Goal: Task Accomplishment & Management: Complete application form

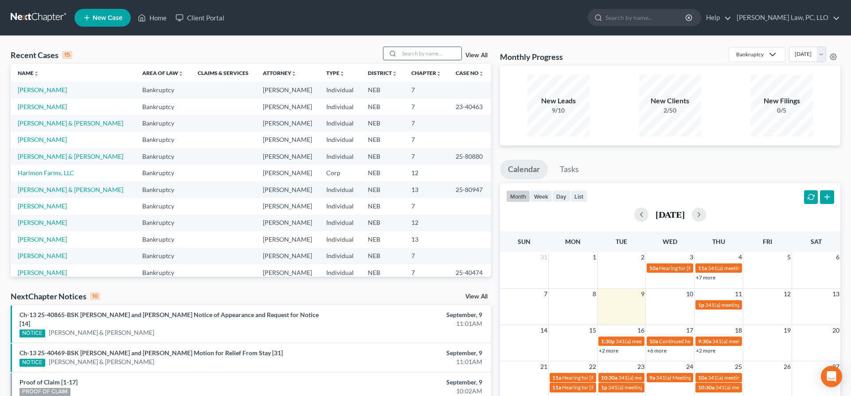
click at [412, 53] on input "search" at bounding box center [431, 53] width 62 height 13
type input "[PERSON_NAME]"
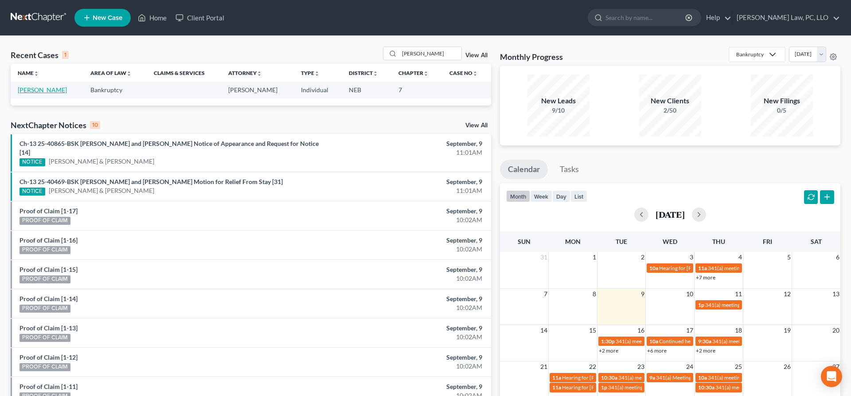
click at [50, 90] on link "[PERSON_NAME]" at bounding box center [42, 90] width 49 height 8
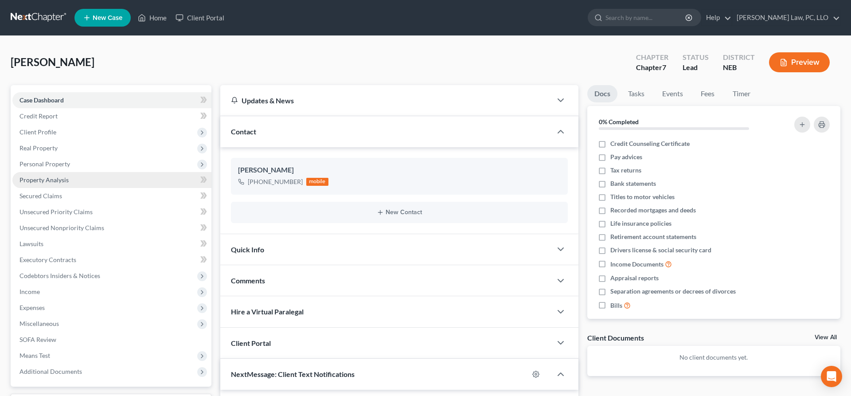
click at [93, 180] on link "Property Analysis" at bounding box center [111, 180] width 199 height 16
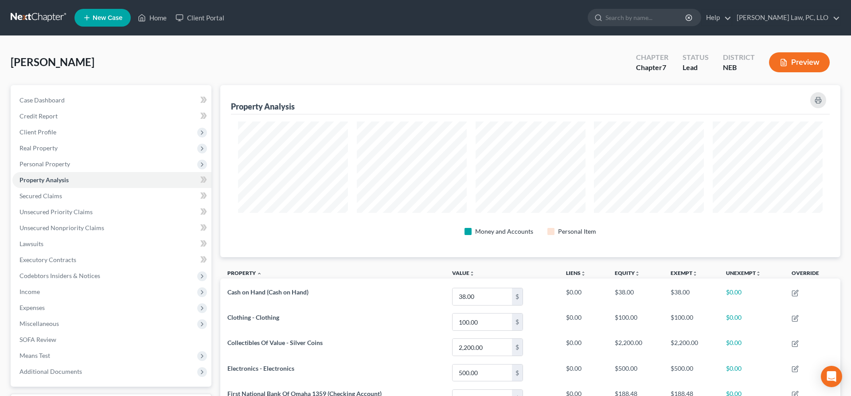
scroll to position [172, 620]
click at [57, 131] on span "Client Profile" at bounding box center [111, 132] width 199 height 16
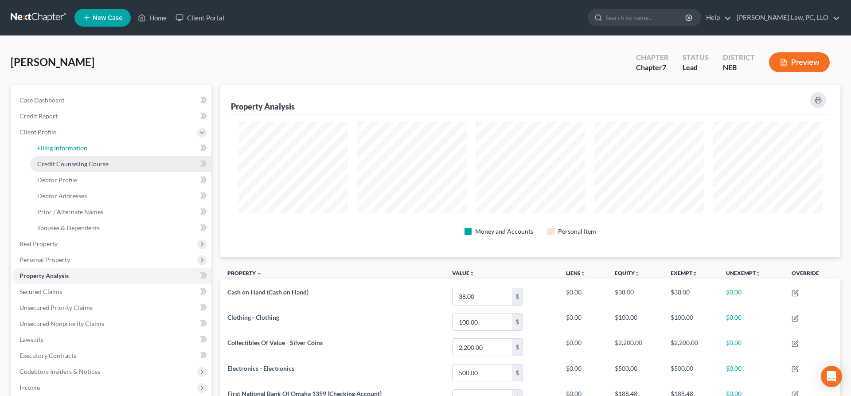
click at [80, 146] on span "Filing Information" at bounding box center [62, 148] width 50 height 8
select select "1"
select select "0"
select select "30"
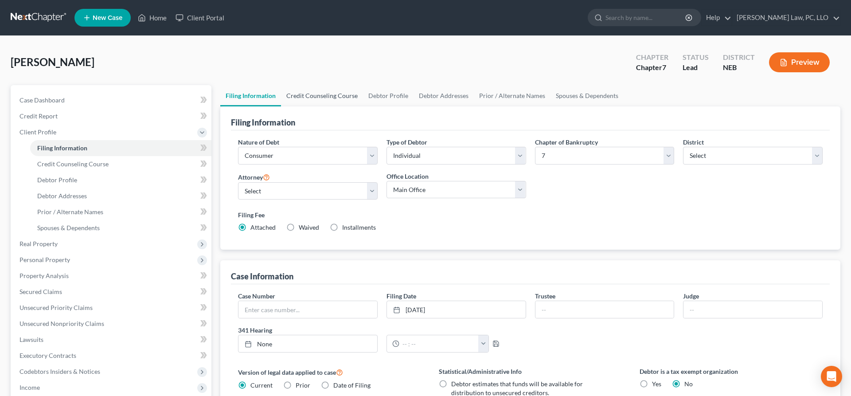
click at [340, 97] on link "Credit Counseling Course" at bounding box center [322, 95] width 82 height 21
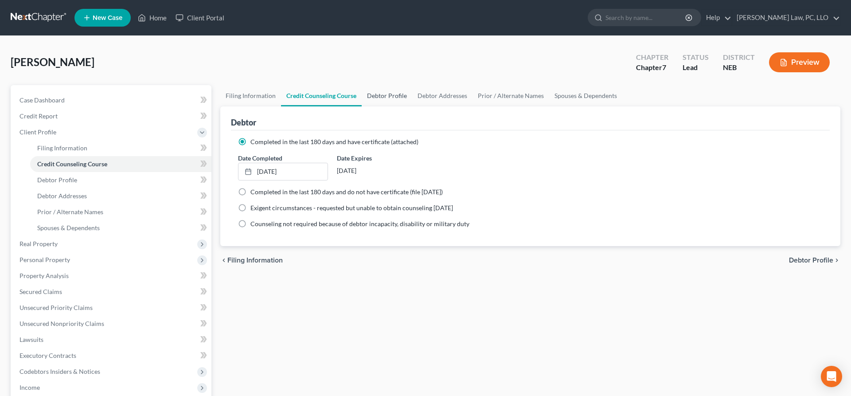
click at [386, 94] on link "Debtor Profile" at bounding box center [387, 95] width 51 height 21
select select "0"
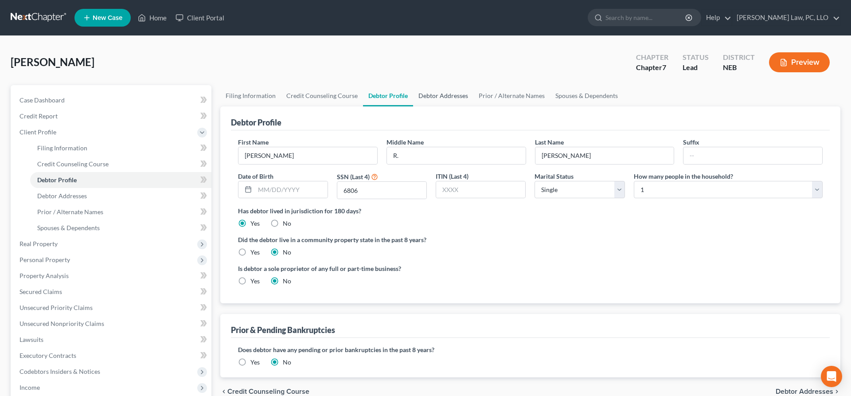
click at [435, 94] on link "Debtor Addresses" at bounding box center [443, 95] width 60 height 21
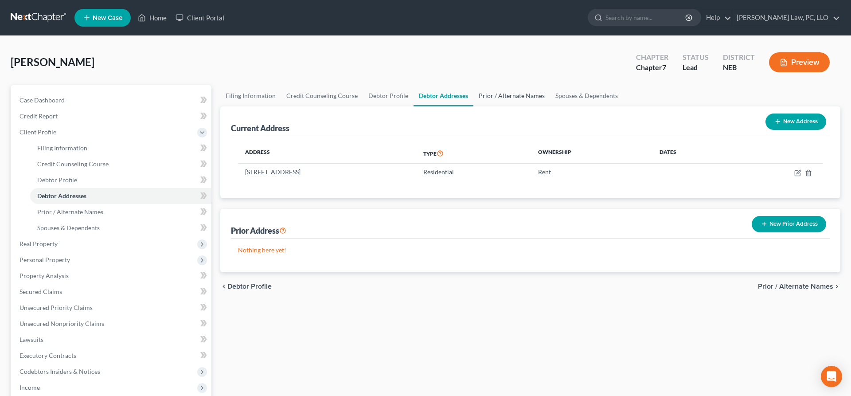
click at [496, 96] on link "Prior / Alternate Names" at bounding box center [512, 95] width 77 height 21
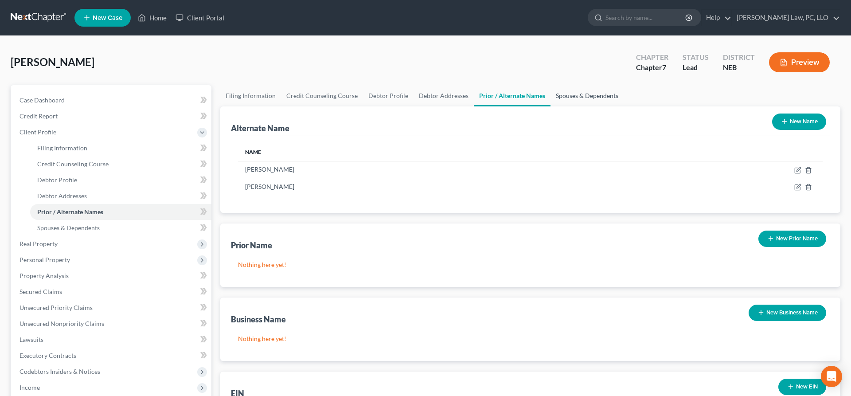
click at [574, 95] on link "Spouses & Dependents" at bounding box center [587, 95] width 73 height 21
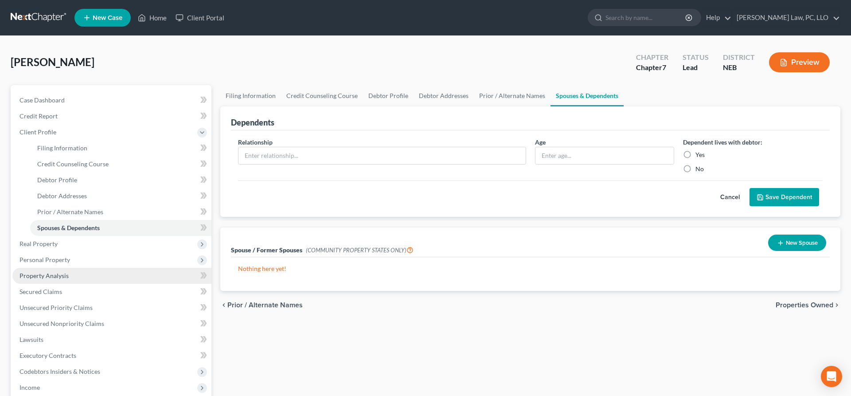
click at [71, 271] on link "Property Analysis" at bounding box center [111, 276] width 199 height 16
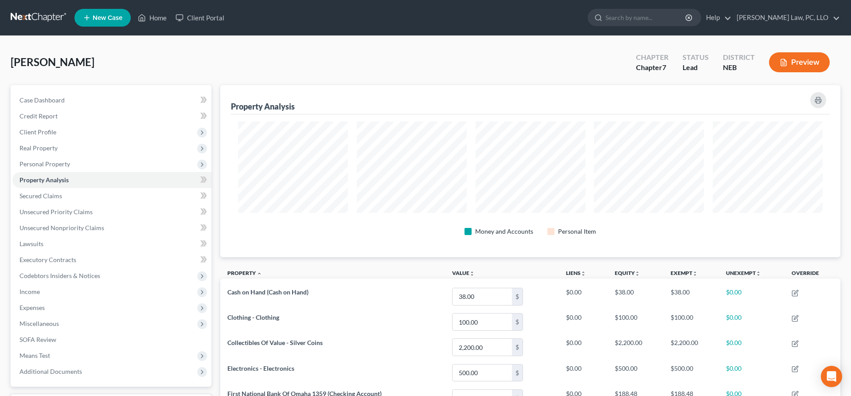
scroll to position [172, 620]
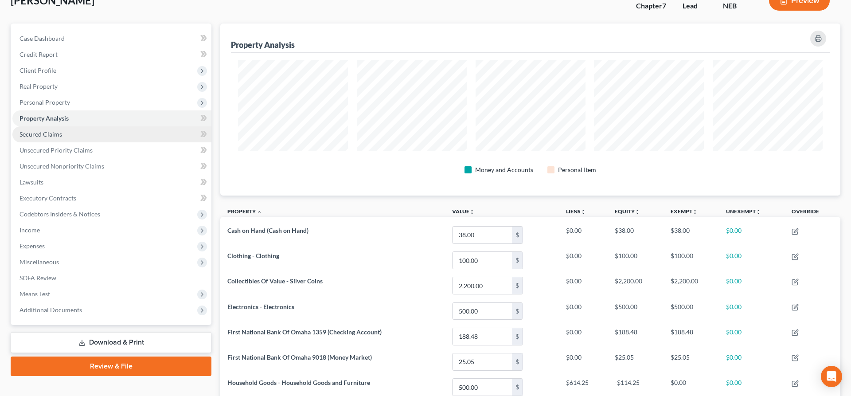
click at [70, 133] on link "Secured Claims" at bounding box center [111, 134] width 199 height 16
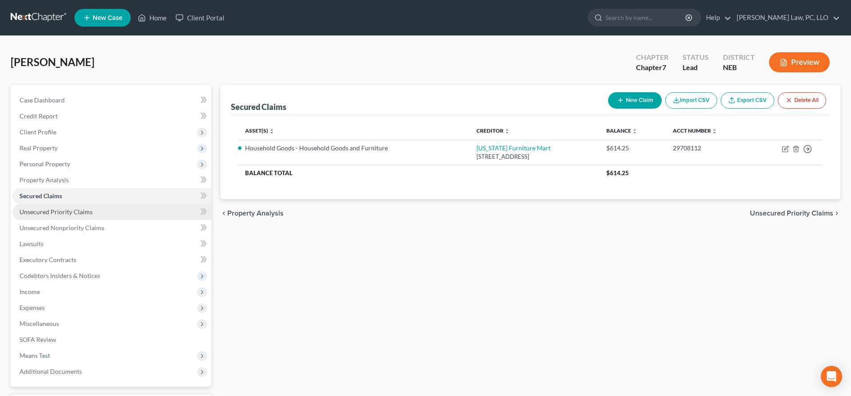
click at [72, 213] on span "Unsecured Priority Claims" at bounding box center [56, 212] width 73 height 8
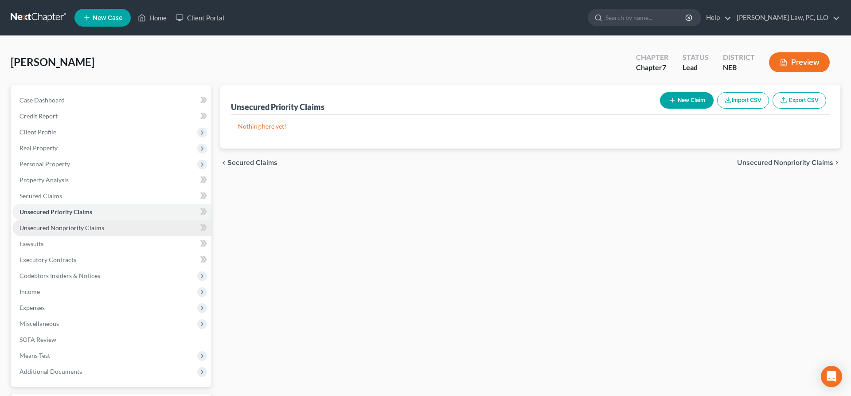
click at [76, 227] on span "Unsecured Nonpriority Claims" at bounding box center [62, 228] width 85 height 8
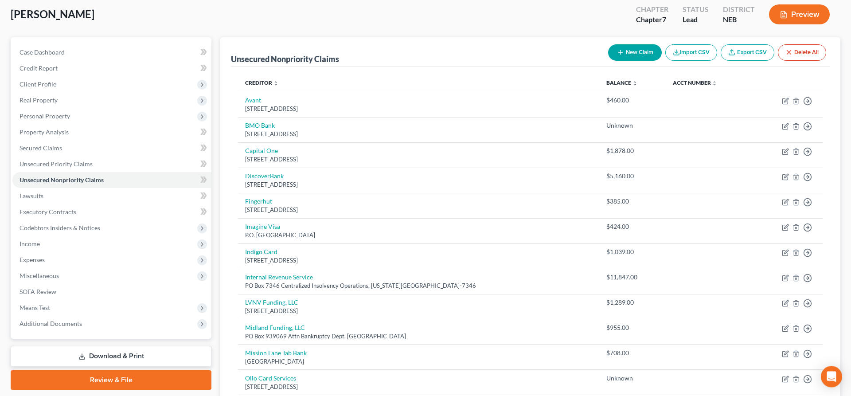
scroll to position [38, 0]
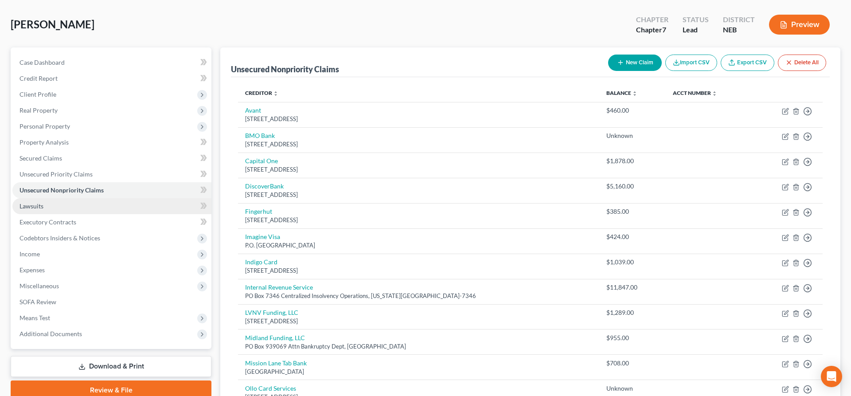
click at [45, 209] on link "Lawsuits" at bounding box center [111, 206] width 199 height 16
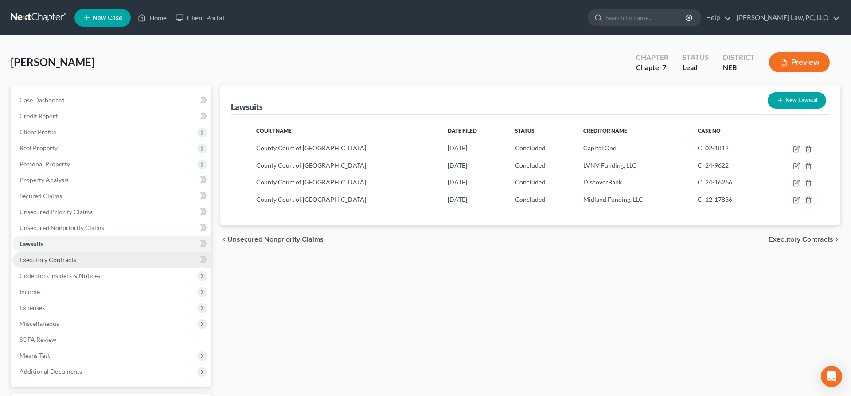
click at [58, 257] on span "Executory Contracts" at bounding box center [48, 260] width 57 height 8
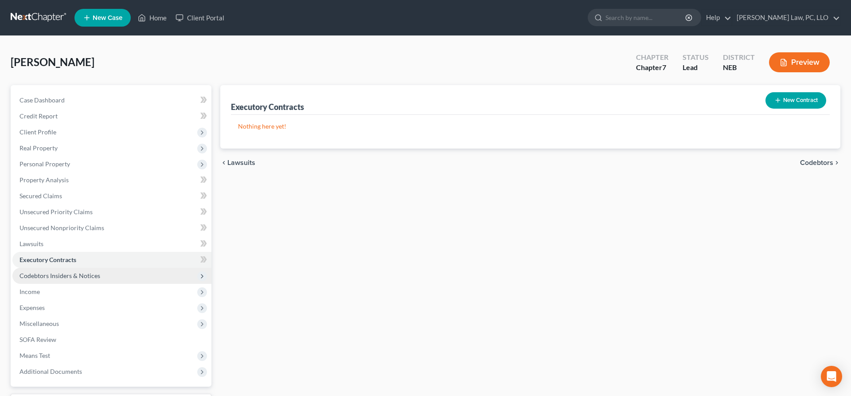
click at [57, 274] on span "Codebtors Insiders & Notices" at bounding box center [60, 276] width 81 height 8
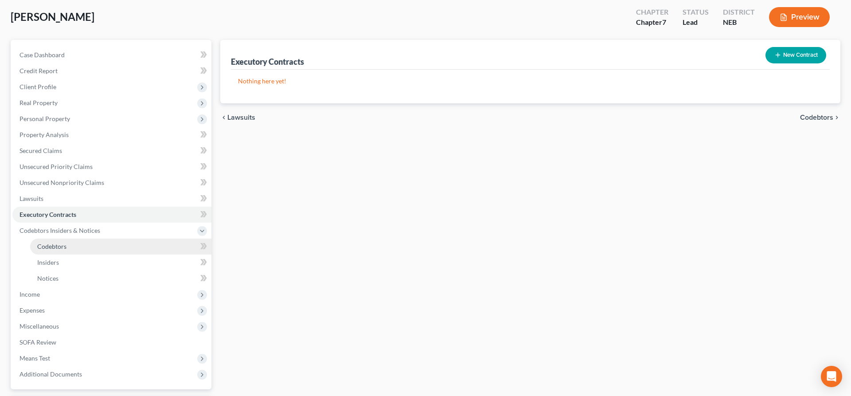
click at [57, 239] on link "Codebtors" at bounding box center [120, 247] width 181 height 16
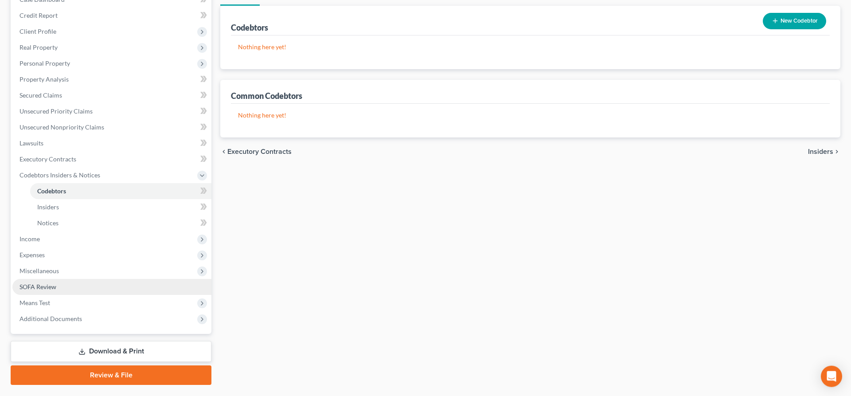
scroll to position [122, 0]
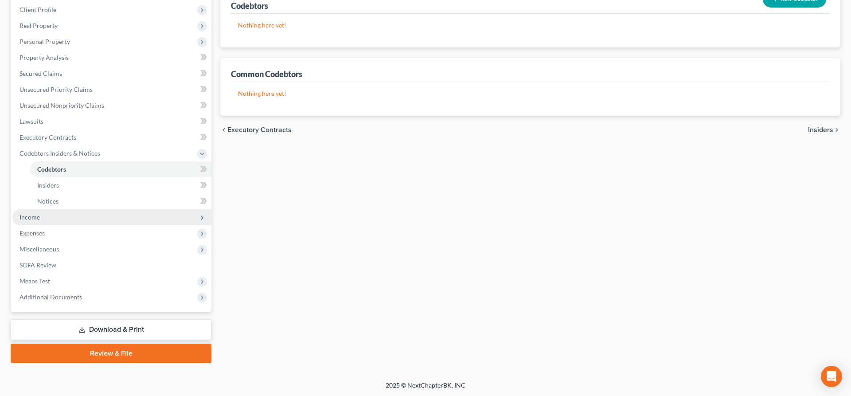
click at [44, 219] on span "Income" at bounding box center [111, 217] width 199 height 16
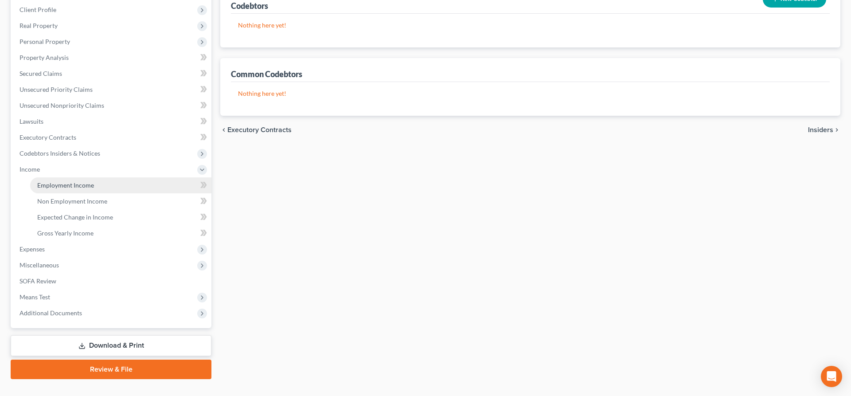
click at [76, 188] on span "Employment Income" at bounding box center [65, 185] width 57 height 8
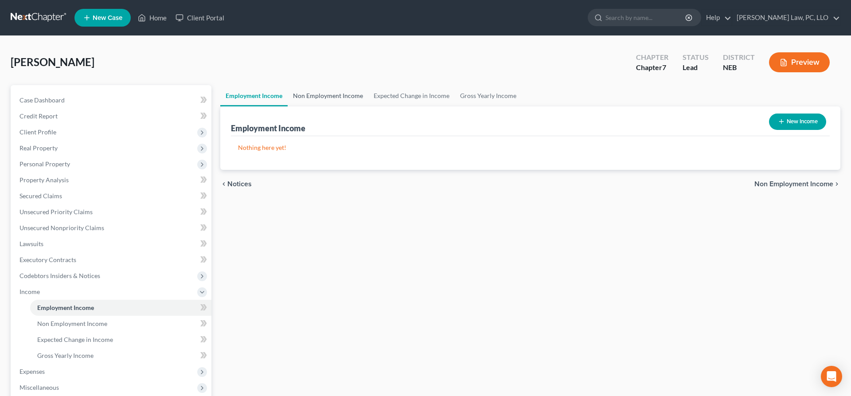
click at [353, 92] on link "Non Employment Income" at bounding box center [328, 95] width 81 height 21
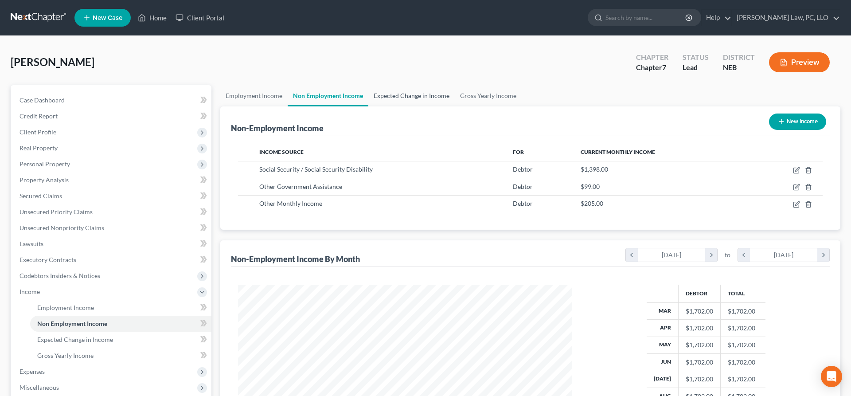
click at [385, 98] on link "Expected Change in Income" at bounding box center [411, 95] width 86 height 21
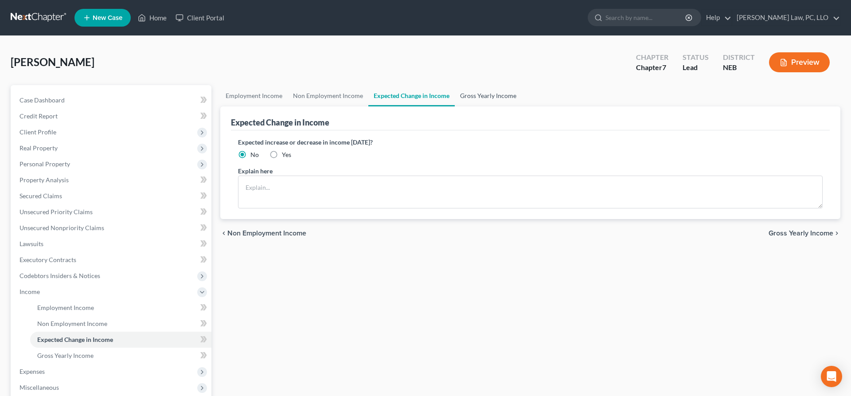
click at [468, 96] on link "Gross Yearly Income" at bounding box center [488, 95] width 67 height 21
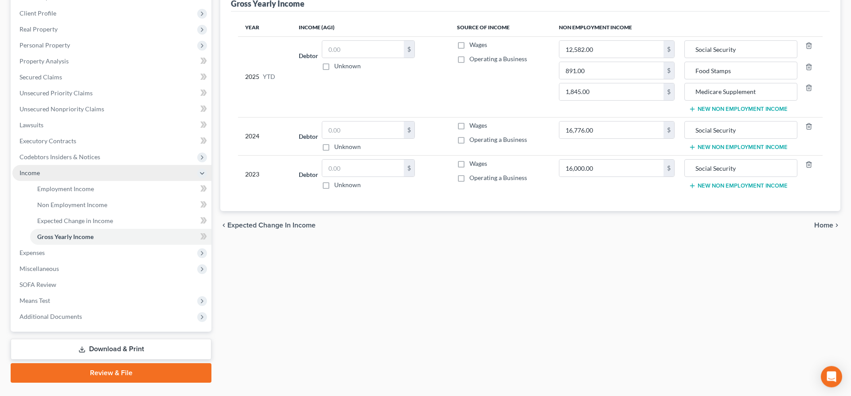
scroll to position [138, 0]
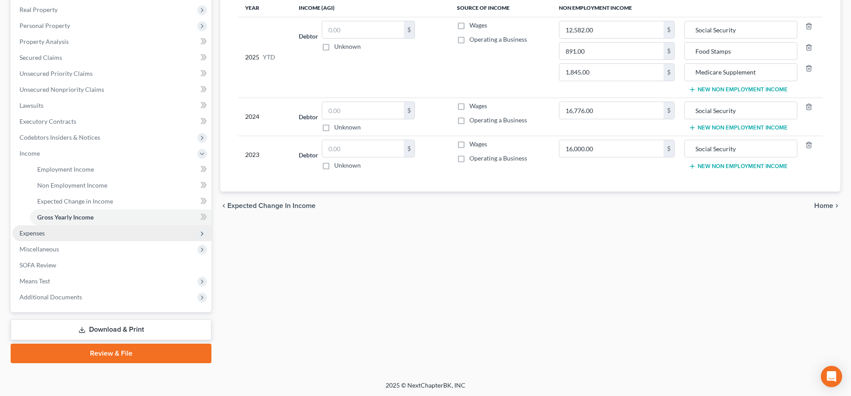
click at [51, 236] on span "Expenses" at bounding box center [111, 233] width 199 height 16
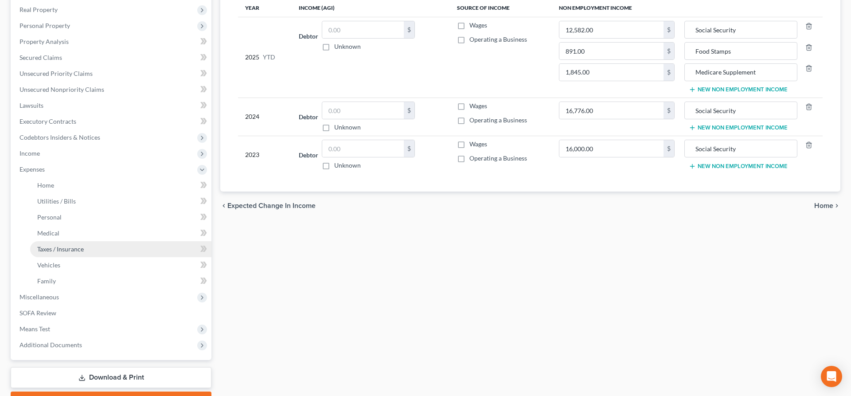
click at [62, 253] on link "Taxes / Insurance" at bounding box center [120, 249] width 181 height 16
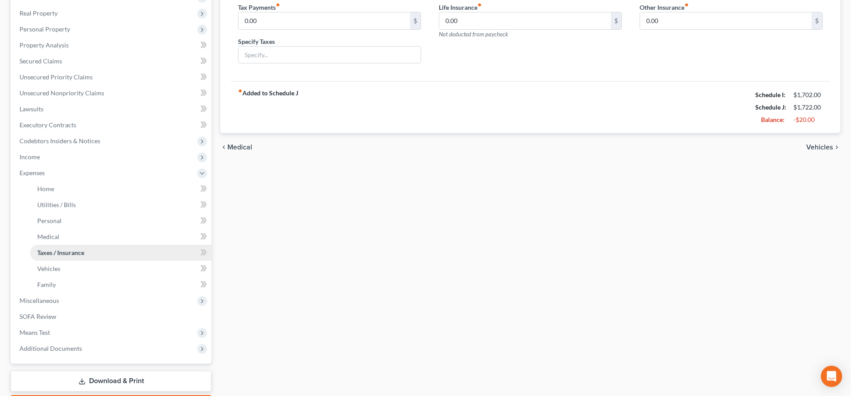
scroll to position [136, 0]
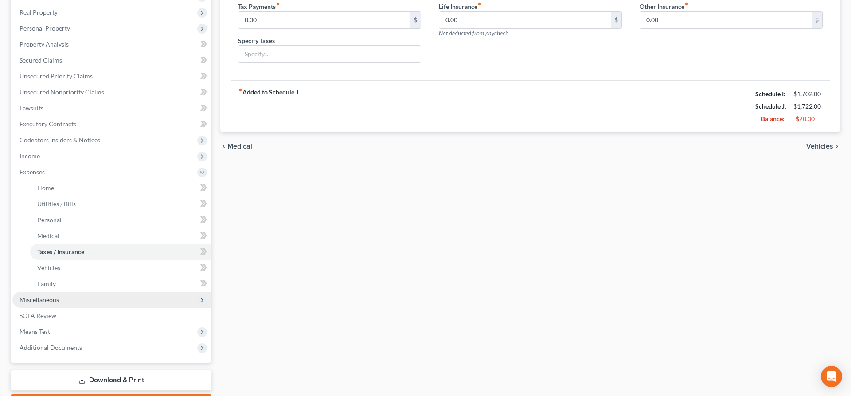
click at [67, 298] on span "Miscellaneous" at bounding box center [111, 300] width 199 height 16
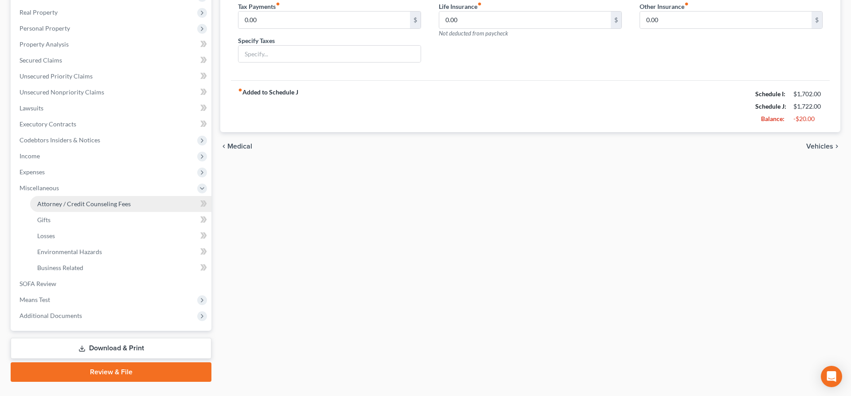
click at [81, 198] on link "Attorney / Credit Counseling Fees" at bounding box center [120, 204] width 181 height 16
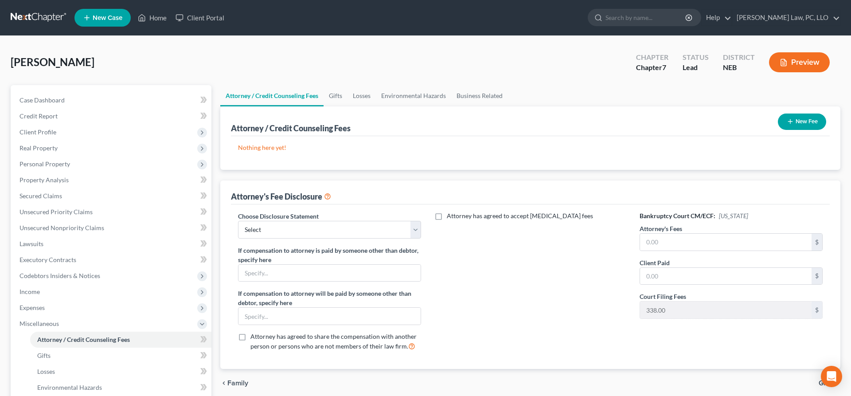
click at [805, 121] on button "New Fee" at bounding box center [802, 122] width 48 height 16
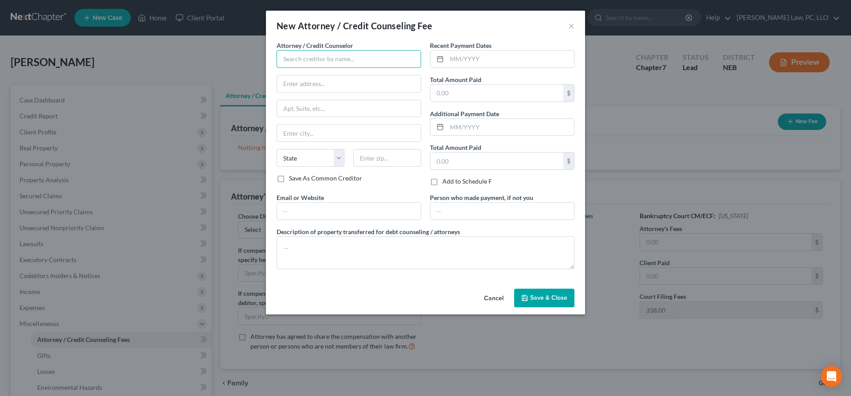
click at [351, 61] on input "text" at bounding box center [349, 59] width 145 height 18
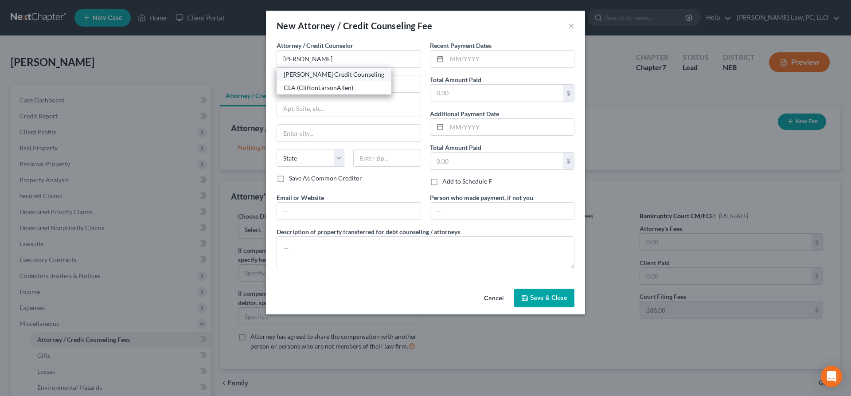
click at [312, 76] on div "[PERSON_NAME] Credit Counseling" at bounding box center [334, 74] width 101 height 9
type input "[PERSON_NAME] Credit Counseling"
click at [487, 64] on input "text" at bounding box center [510, 59] width 127 height 17
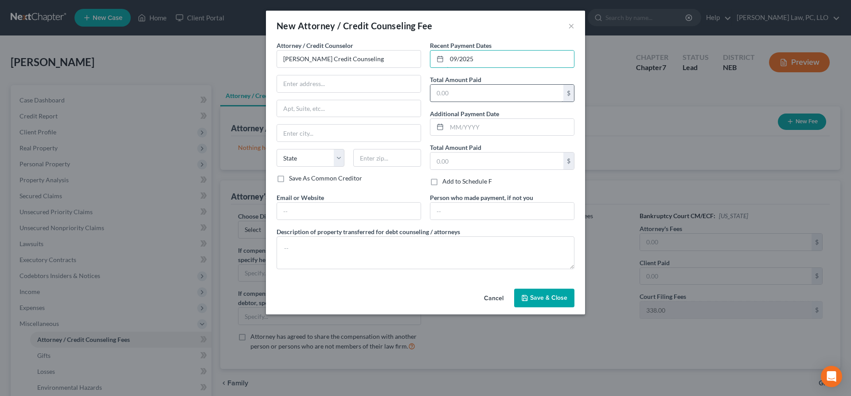
type input "09/2025"
click at [445, 98] on input "text" at bounding box center [497, 93] width 133 height 17
type input "25.00"
click at [543, 296] on span "Save & Close" at bounding box center [548, 298] width 37 height 8
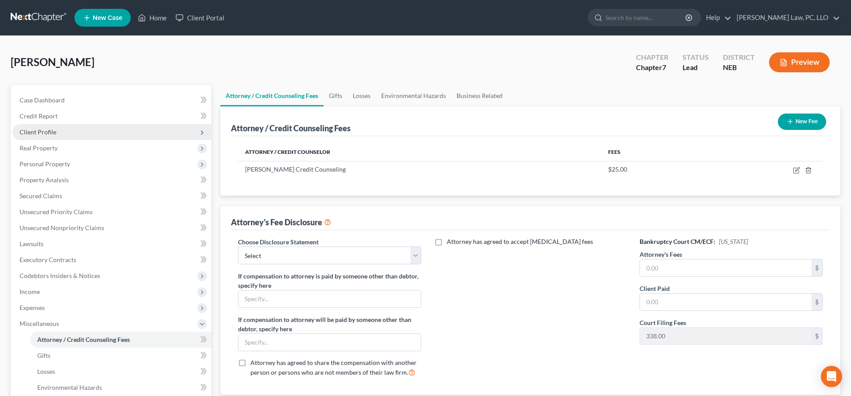
click at [87, 129] on span "Client Profile" at bounding box center [111, 132] width 199 height 16
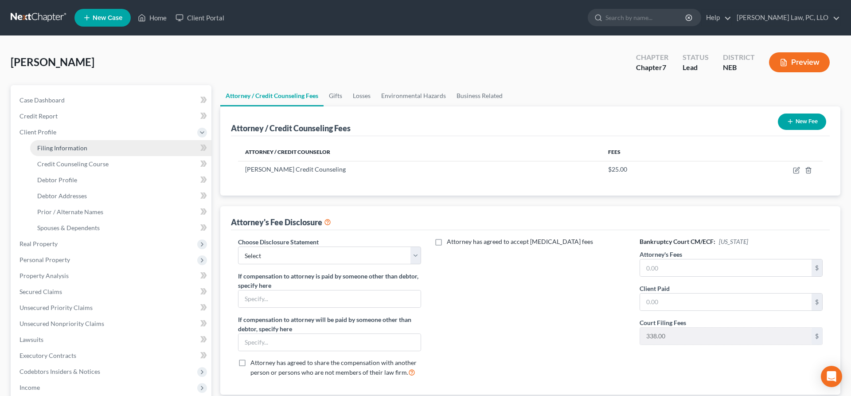
click at [81, 147] on span "Filing Information" at bounding box center [62, 148] width 50 height 8
select select "1"
select select "0"
select select "48"
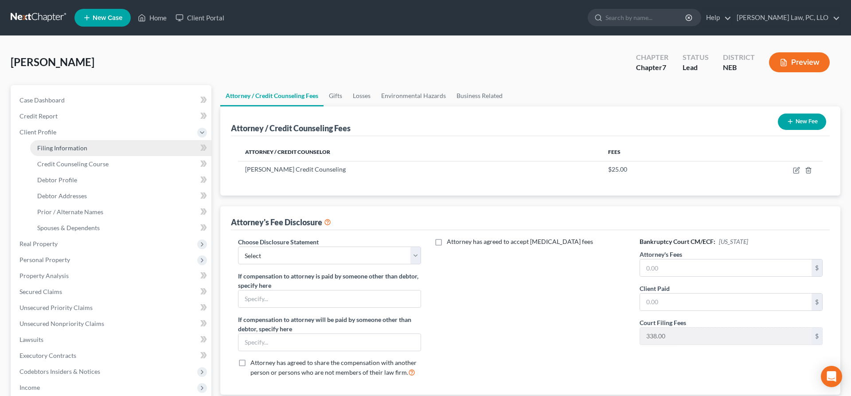
select select "0"
select select "30"
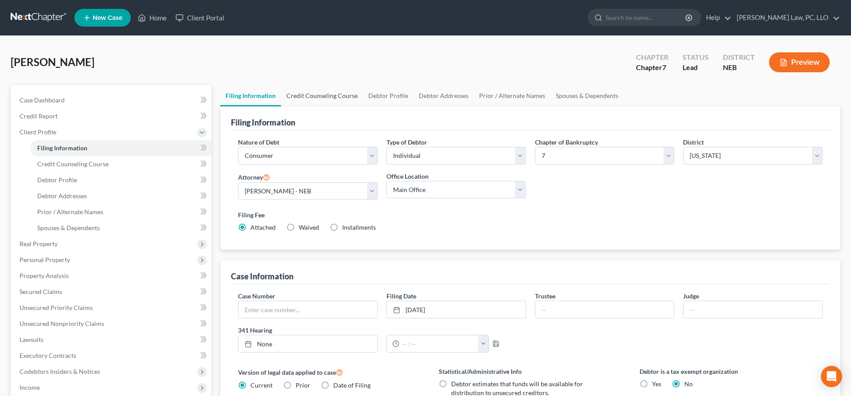
click at [338, 94] on link "Credit Counseling Course" at bounding box center [322, 95] width 82 height 21
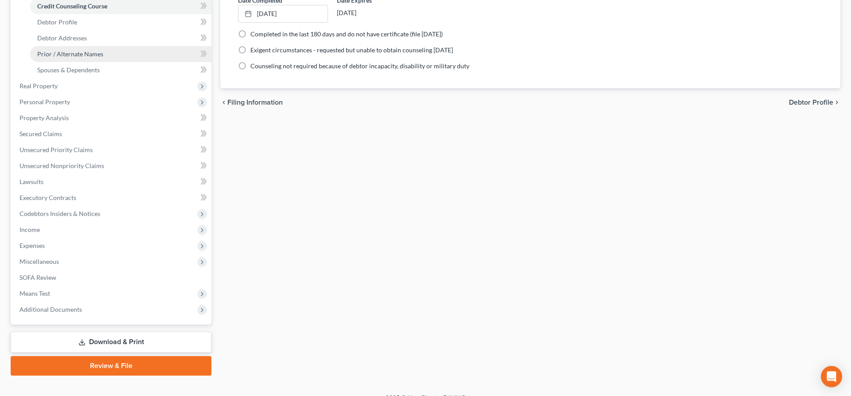
scroll to position [170, 0]
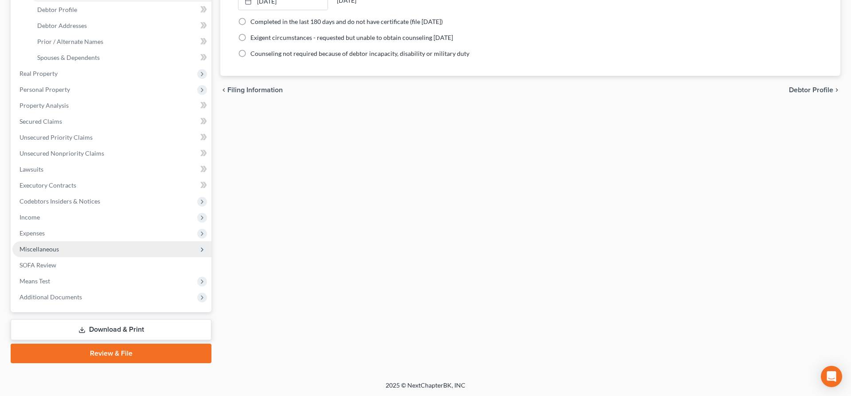
click at [63, 246] on span "Miscellaneous" at bounding box center [111, 249] width 199 height 16
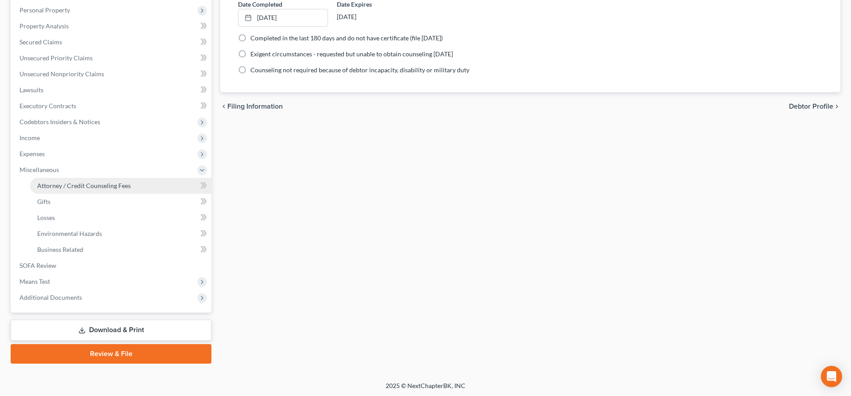
click at [87, 183] on span "Attorney / Credit Counseling Fees" at bounding box center [84, 186] width 94 height 8
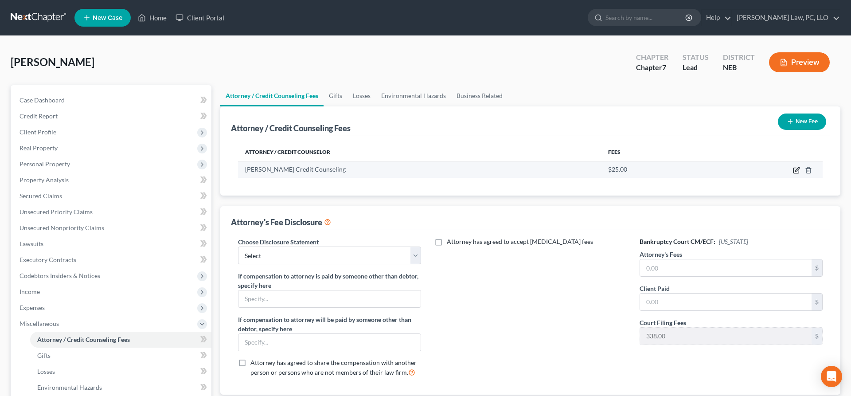
click at [799, 171] on icon "button" at bounding box center [796, 170] width 5 height 5
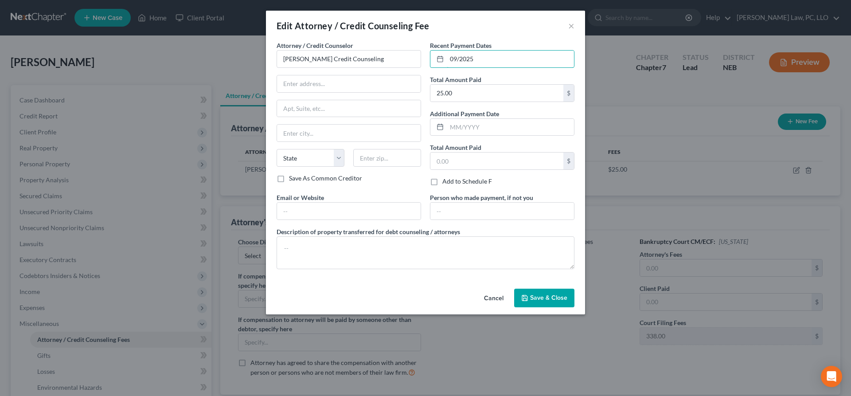
drag, startPoint x: 503, startPoint y: 62, endPoint x: 410, endPoint y: 48, distance: 94.1
click at [410, 48] on div "Attorney / Credit Counselor * [PERSON_NAME] Credit Counseling State [US_STATE] …" at bounding box center [425, 158] width 307 height 235
drag, startPoint x: 498, startPoint y: 60, endPoint x: 400, endPoint y: 59, distance: 98.4
click at [447, 59] on input "09/2025" at bounding box center [510, 59] width 127 height 17
type input "08/2025"
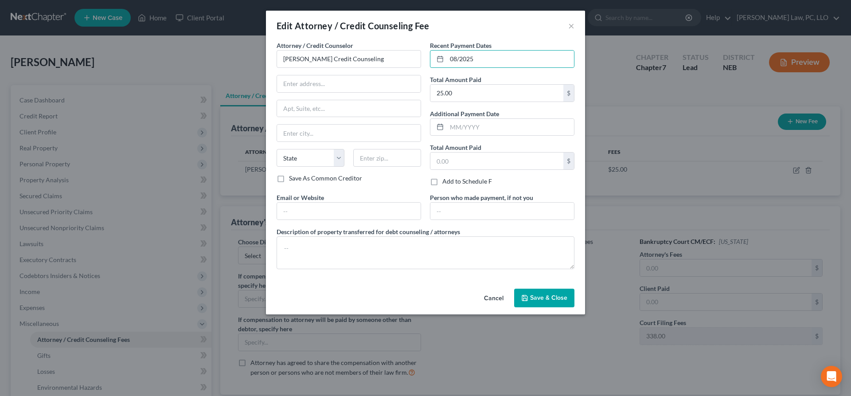
click at [534, 297] on span "Save & Close" at bounding box center [548, 298] width 37 height 8
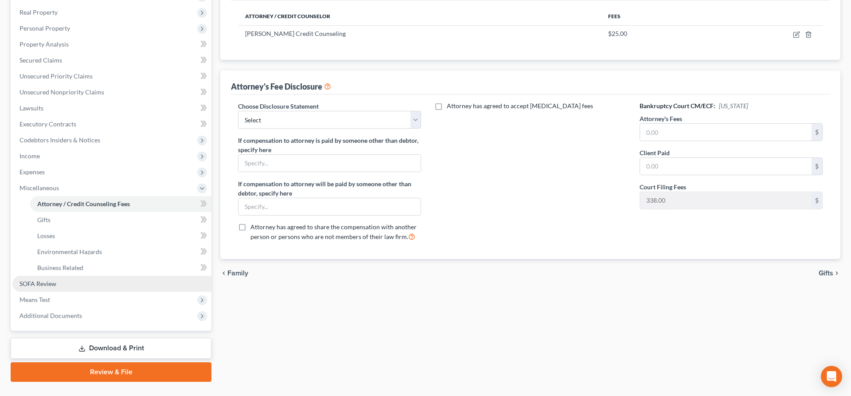
click at [94, 286] on link "SOFA Review" at bounding box center [111, 284] width 199 height 16
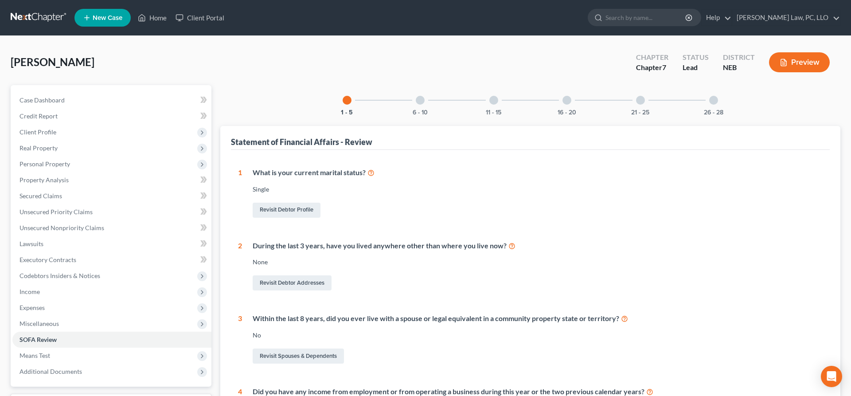
click at [415, 104] on div "6 - 10" at bounding box center [420, 100] width 30 height 30
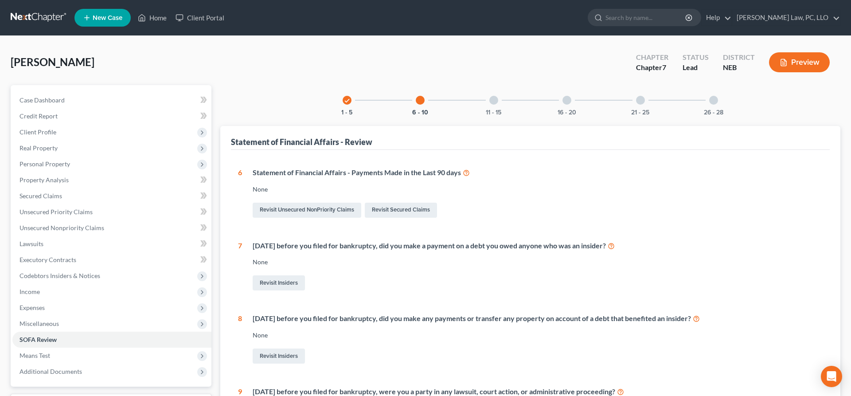
click at [490, 107] on div "11 - 15" at bounding box center [494, 100] width 30 height 30
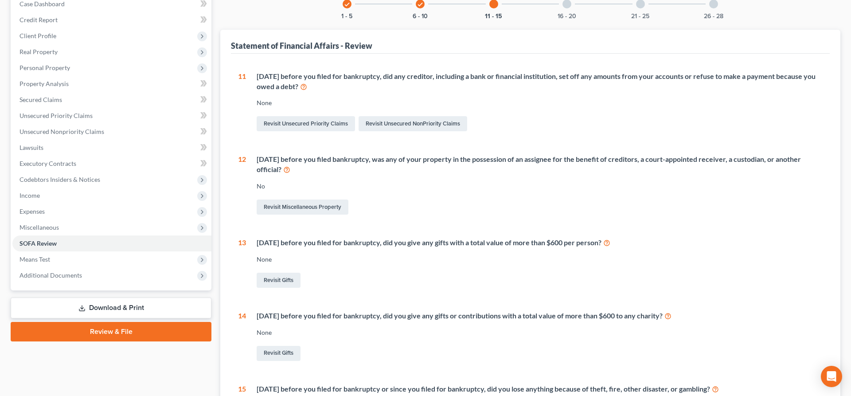
scroll to position [45, 0]
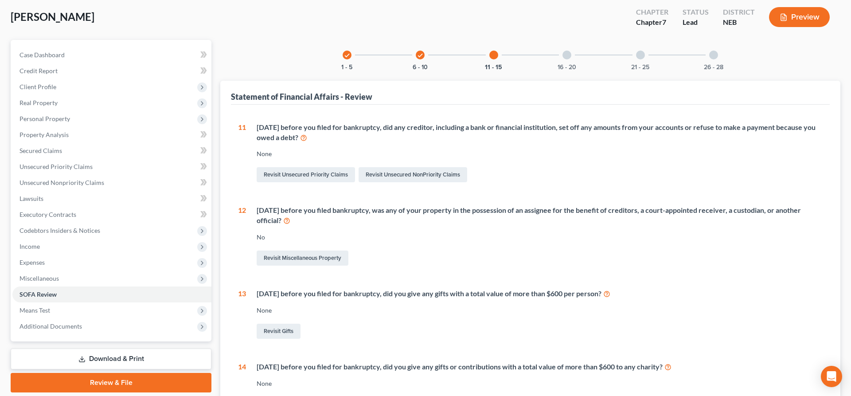
click at [567, 79] on div "check 1 - 5 check 6 - 10 11 - 15 16 - 20 21 - 25 26 - 28 Statement of Financial…" at bounding box center [530, 279] width 620 height 479
click at [568, 67] on button "16 - 20" at bounding box center [567, 67] width 19 height 6
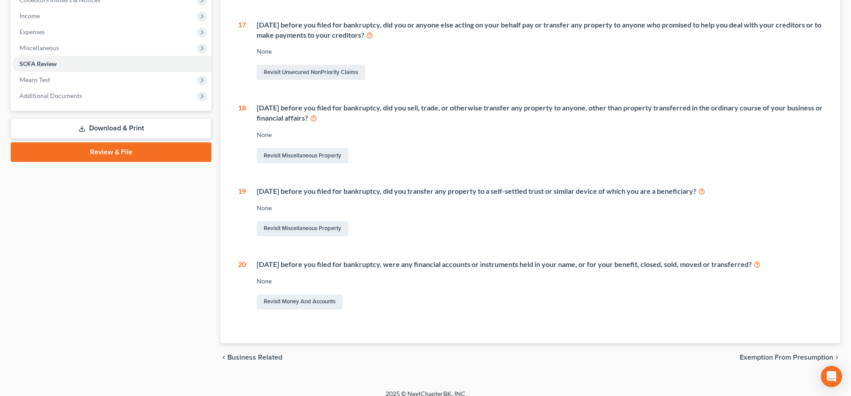
scroll to position [50, 0]
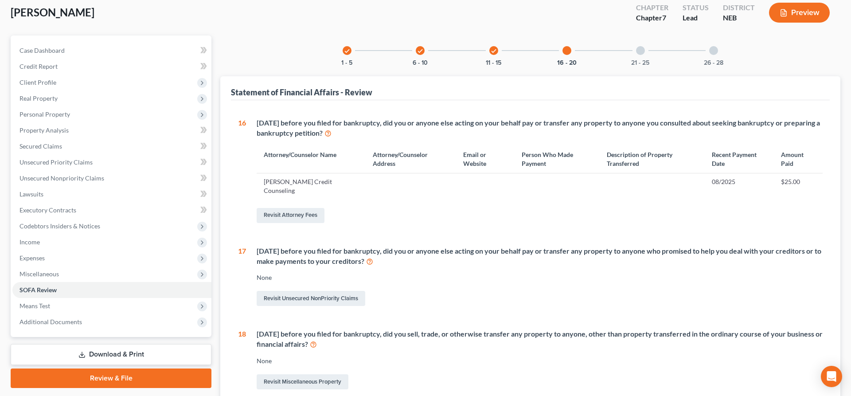
click at [646, 59] on div "21 - 25" at bounding box center [641, 50] width 30 height 30
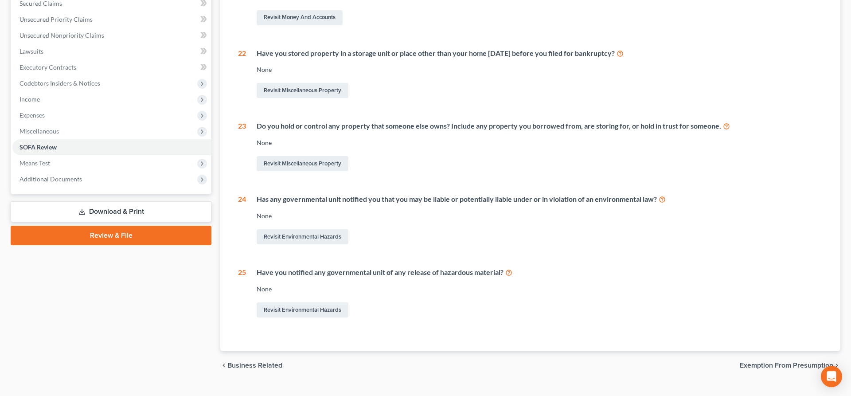
scroll to position [209, 0]
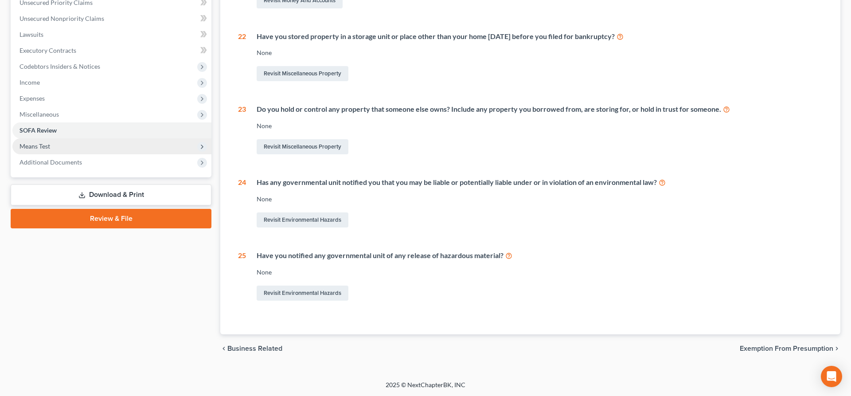
click at [72, 150] on span "Means Test" at bounding box center [111, 146] width 199 height 16
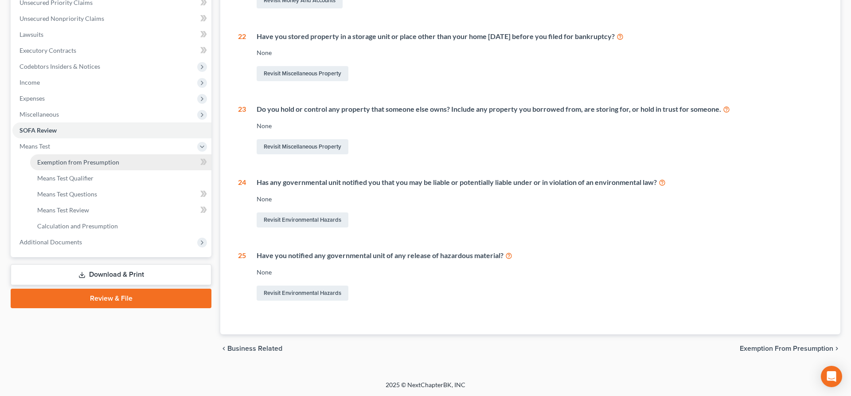
click at [90, 164] on span "Exemption from Presumption" at bounding box center [78, 162] width 82 height 8
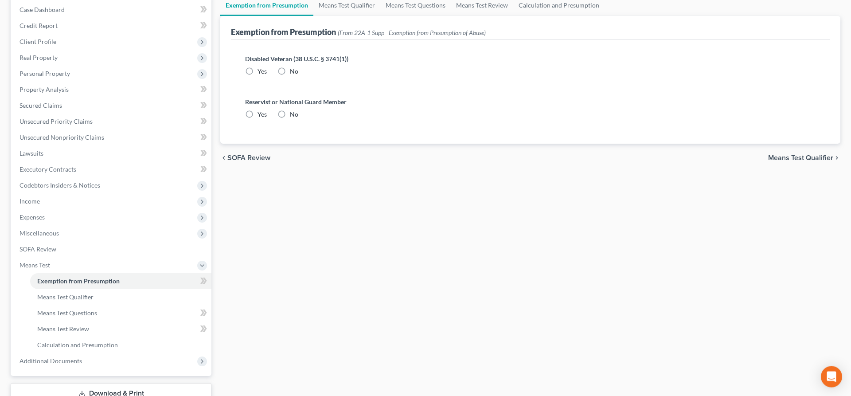
scroll to position [64, 0]
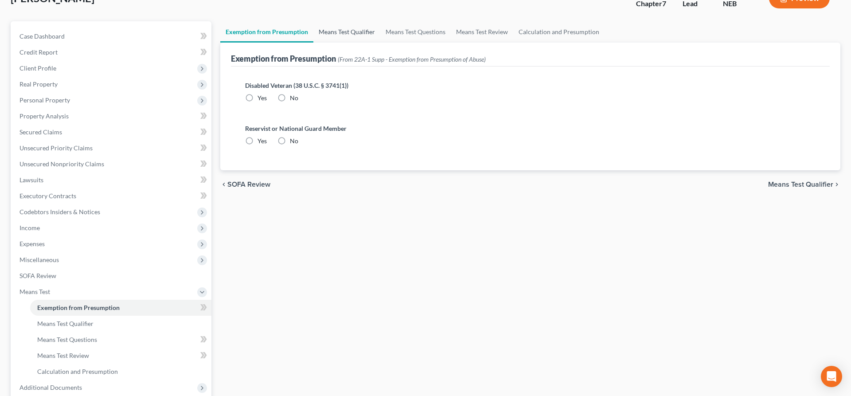
click at [330, 30] on link "Means Test Qualifier" at bounding box center [346, 31] width 67 height 21
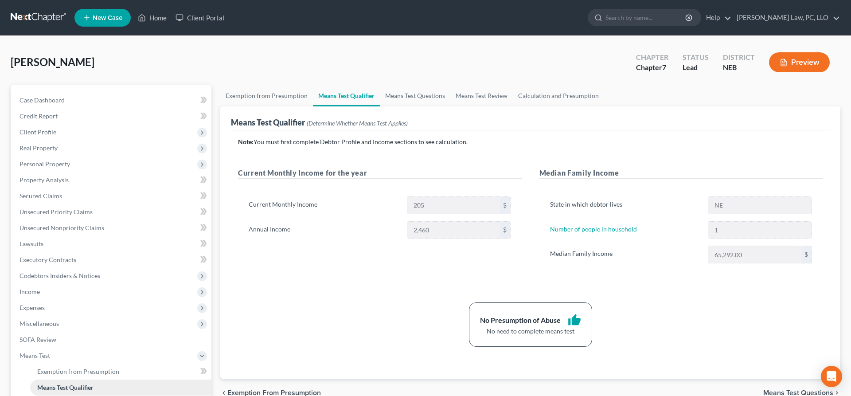
scroll to position [154, 0]
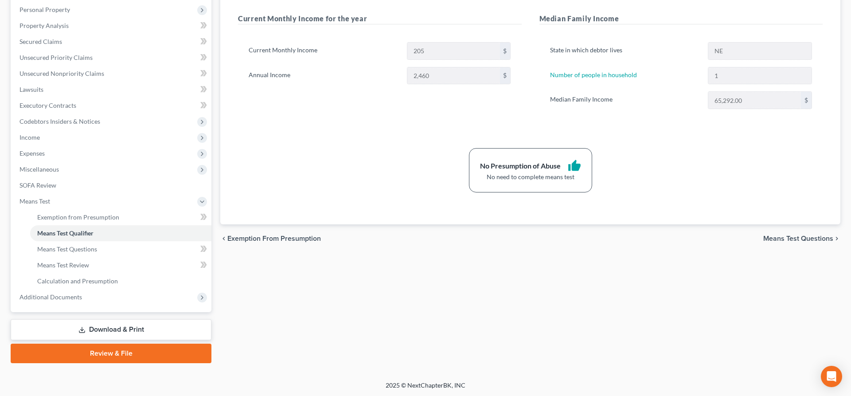
click at [136, 334] on link "Download & Print" at bounding box center [111, 329] width 201 height 21
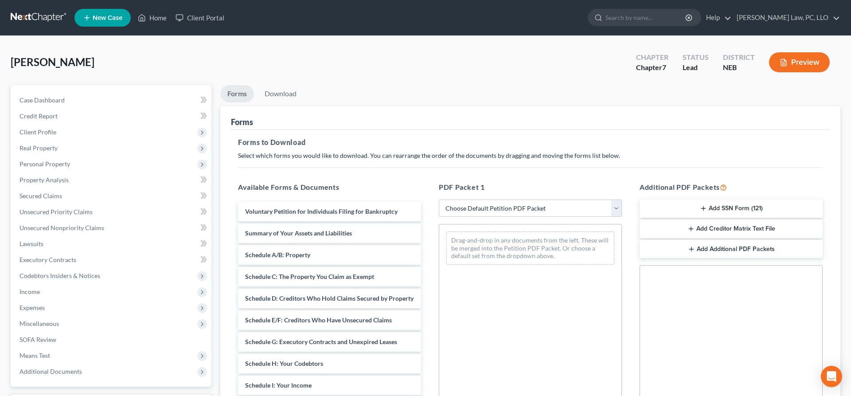
click at [439, 200] on select "Choose Default Petition PDF Packet Complete Bankruptcy Petition (all forms and …" at bounding box center [530, 209] width 183 height 18
select select "4"
click option "Chapter 7 Packet for Filing" at bounding box center [0, 0] width 0 height 0
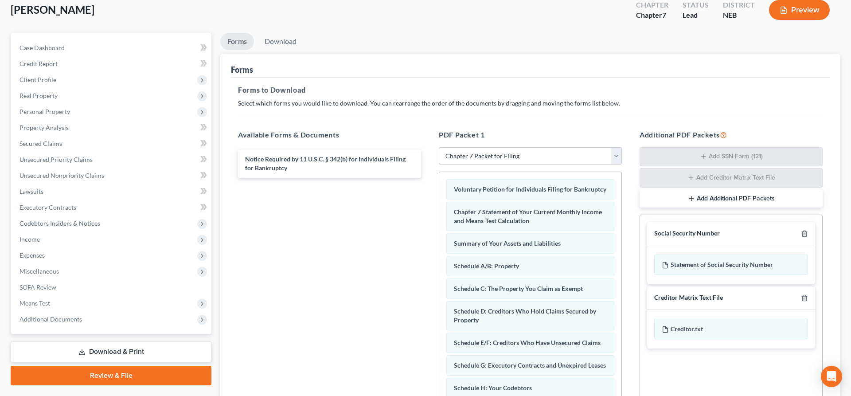
scroll to position [152, 0]
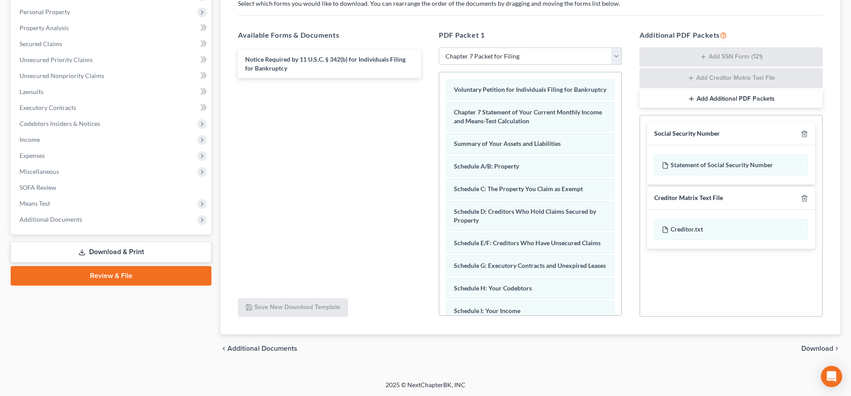
click at [811, 347] on span "Download" at bounding box center [818, 348] width 32 height 7
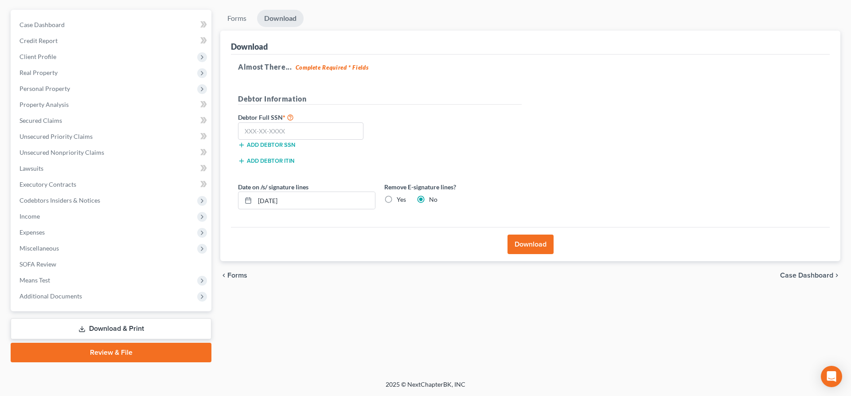
scroll to position [74, 0]
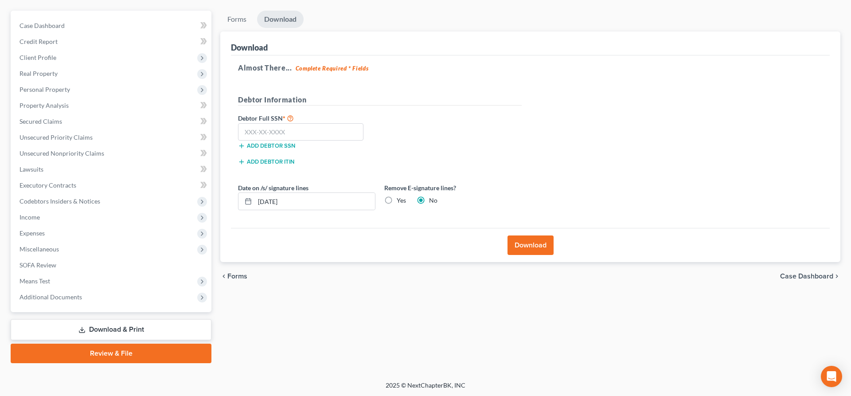
click at [397, 201] on label "Yes" at bounding box center [401, 200] width 9 height 9
click at [400, 201] on input "Yes" at bounding box center [403, 199] width 6 height 6
radio input "true"
radio input "false"
drag, startPoint x: 320, startPoint y: 197, endPoint x: 247, endPoint y: 211, distance: 74.0
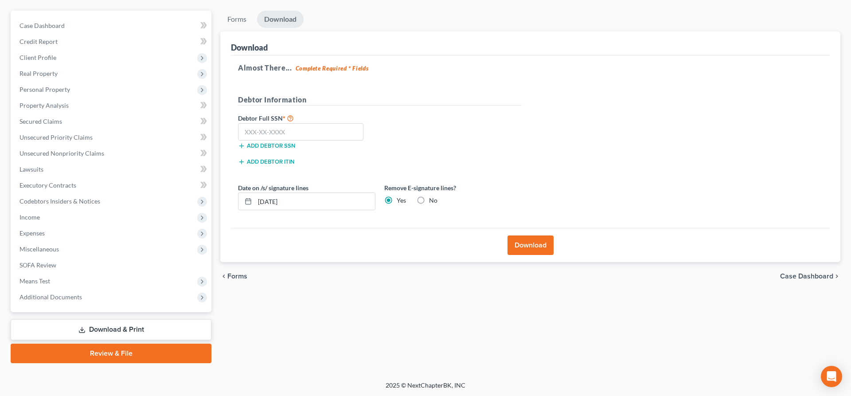
click at [247, 211] on div "Date on /s/ signature lines [DATE] Remove E-signature lines? Yes No" at bounding box center [380, 200] width 293 height 34
drag, startPoint x: 297, startPoint y: 200, endPoint x: 230, endPoint y: 205, distance: 66.7
click at [255, 206] on input "[DATE]" at bounding box center [315, 201] width 120 height 17
click at [287, 131] on input "text" at bounding box center [300, 132] width 125 height 18
drag, startPoint x: 270, startPoint y: 129, endPoint x: 302, endPoint y: 131, distance: 32.0
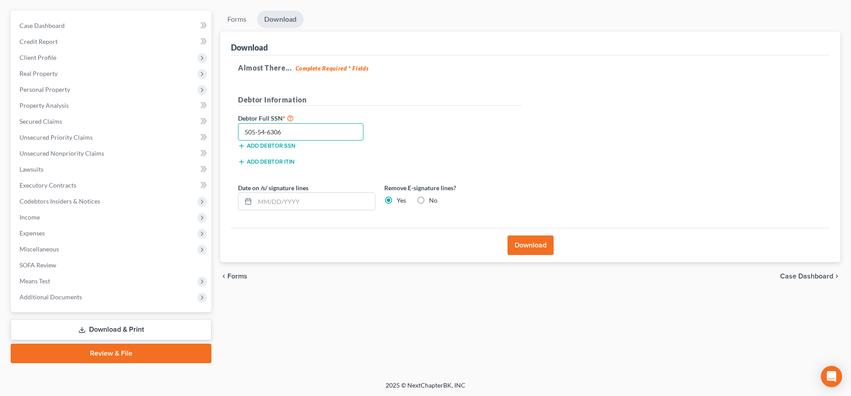
click at [271, 129] on input "505-54-6306" at bounding box center [300, 132] width 125 height 18
type input "505-54-6806"
click at [522, 245] on button "Download" at bounding box center [531, 245] width 46 height 20
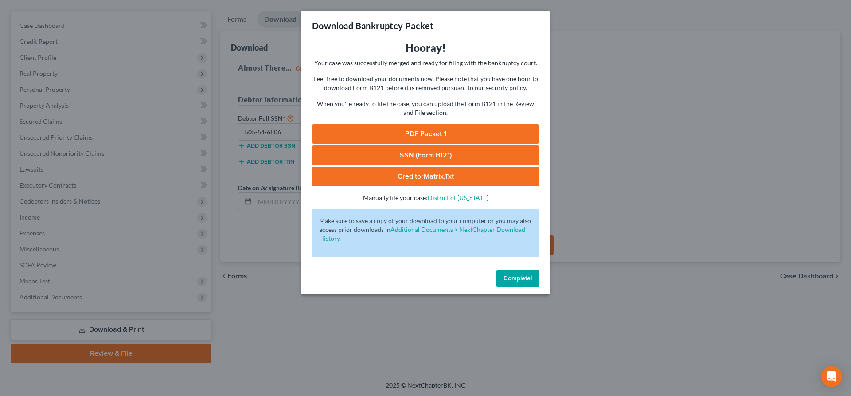
click at [423, 153] on link "SSN (Form B121)" at bounding box center [425, 155] width 227 height 20
click at [431, 128] on link "PDF Packet 1" at bounding box center [425, 134] width 227 height 20
click at [523, 274] on button "Complete!" at bounding box center [518, 279] width 43 height 18
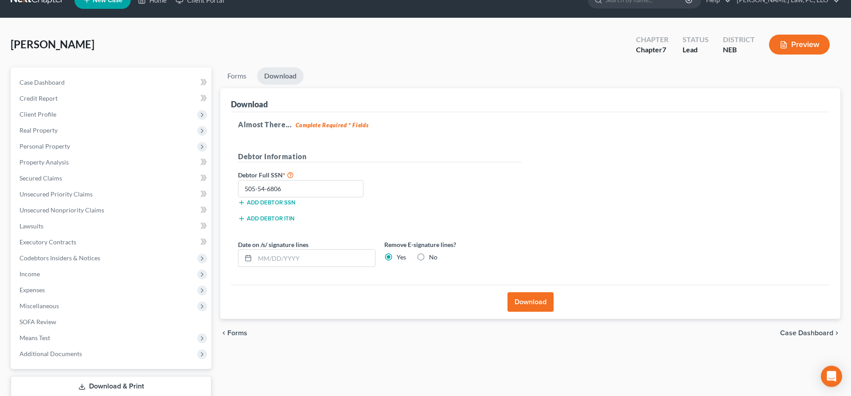
scroll to position [0, 0]
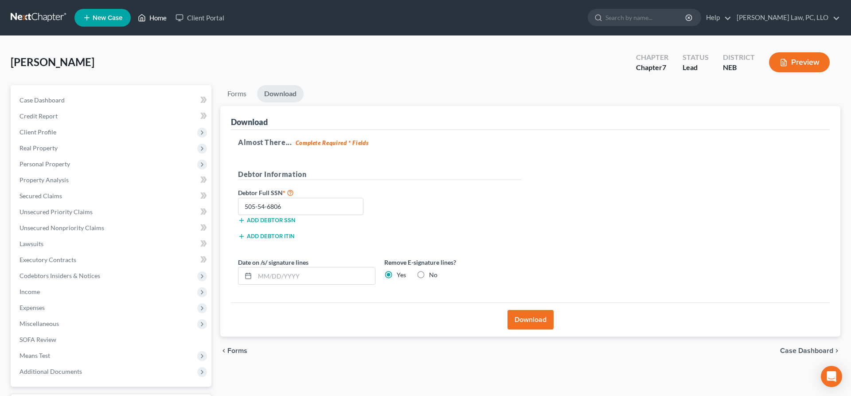
click at [145, 20] on icon at bounding box center [142, 18] width 6 height 7
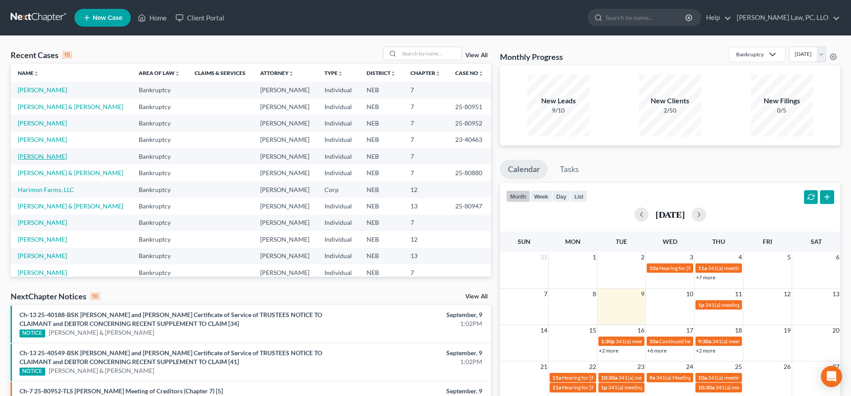
click at [53, 153] on link "[PERSON_NAME]" at bounding box center [42, 157] width 49 height 8
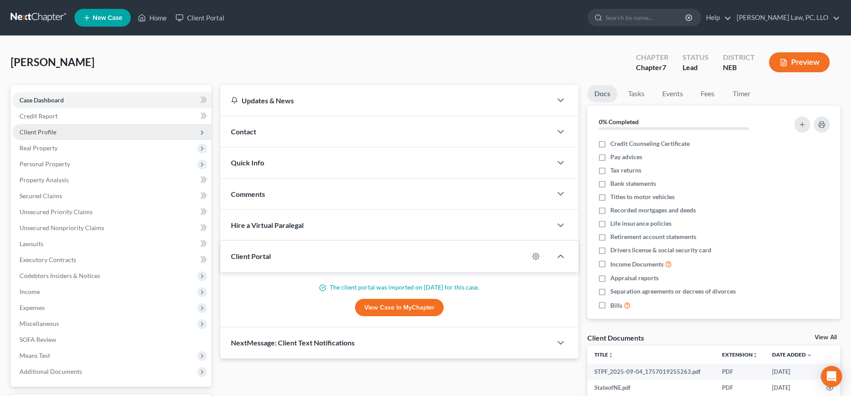
click at [71, 132] on span "Client Profile" at bounding box center [111, 132] width 199 height 16
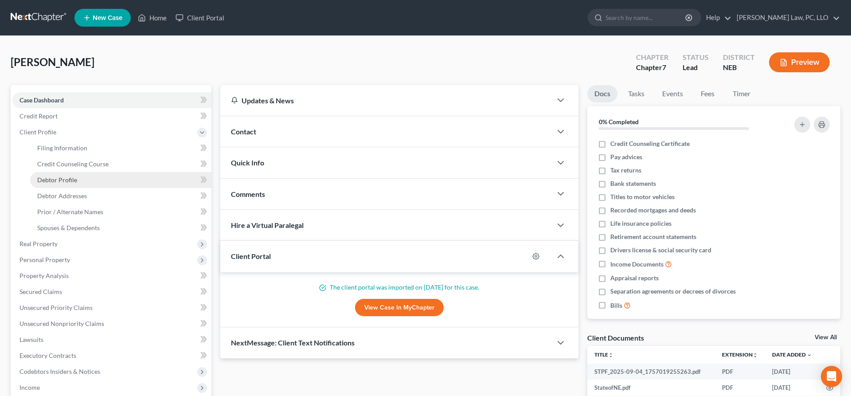
click at [81, 178] on link "Debtor Profile" at bounding box center [120, 180] width 181 height 16
select select "0"
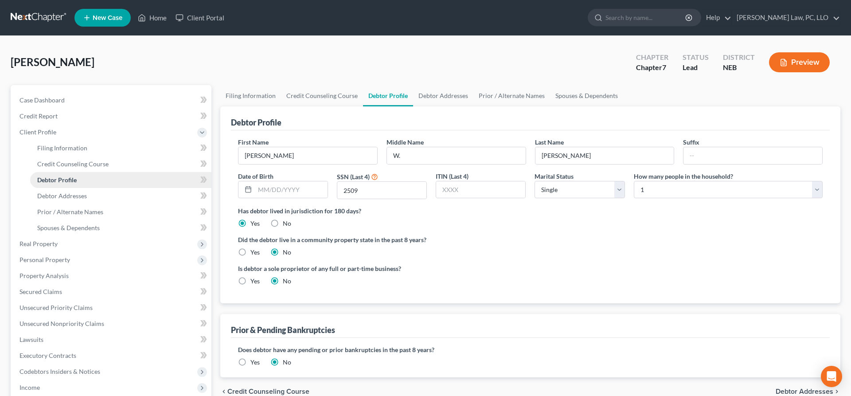
radio input "true"
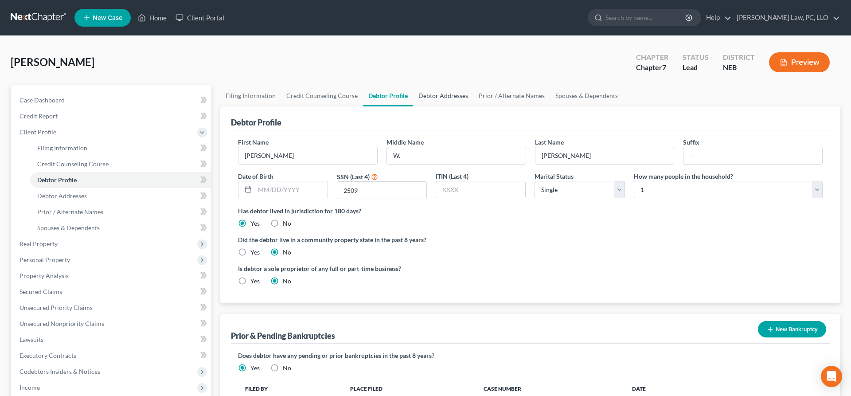
click at [432, 98] on link "Debtor Addresses" at bounding box center [443, 95] width 60 height 21
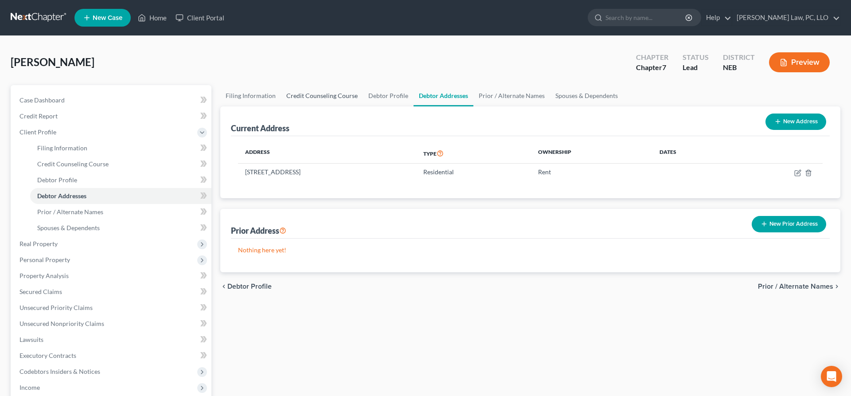
click at [319, 90] on link "Credit Counseling Course" at bounding box center [322, 95] width 82 height 21
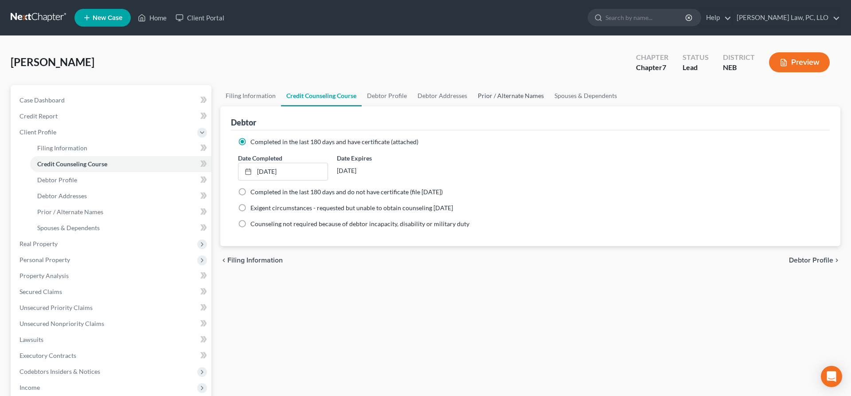
click at [504, 99] on link "Prior / Alternate Names" at bounding box center [511, 95] width 77 height 21
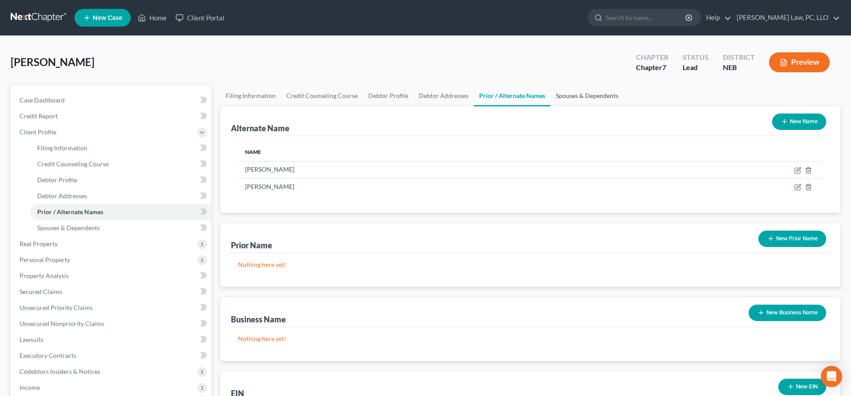
click at [574, 94] on link "Spouses & Dependents" at bounding box center [587, 95] width 73 height 21
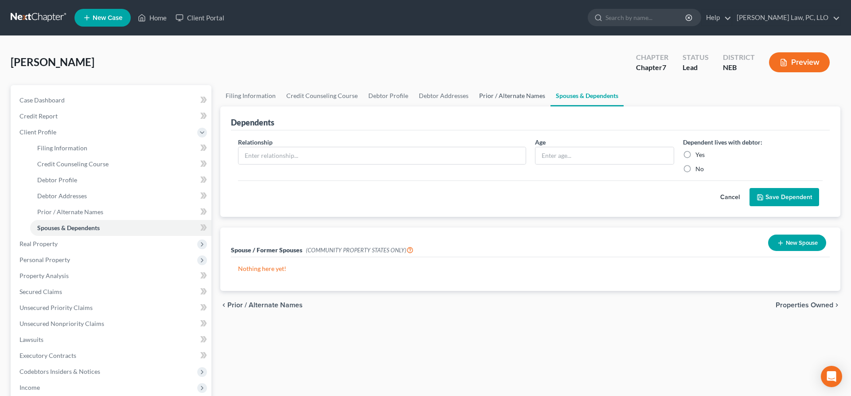
click at [527, 94] on link "Prior / Alternate Names" at bounding box center [512, 95] width 77 height 21
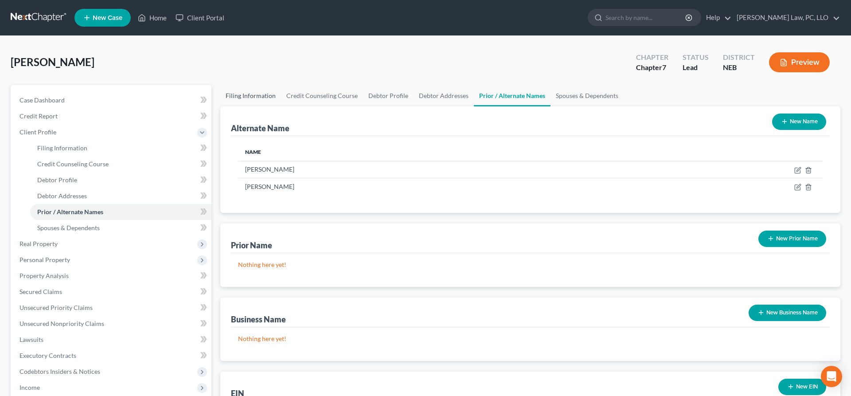
click at [242, 94] on link "Filing Information" at bounding box center [250, 95] width 61 height 21
select select "1"
select select "0"
select select "48"
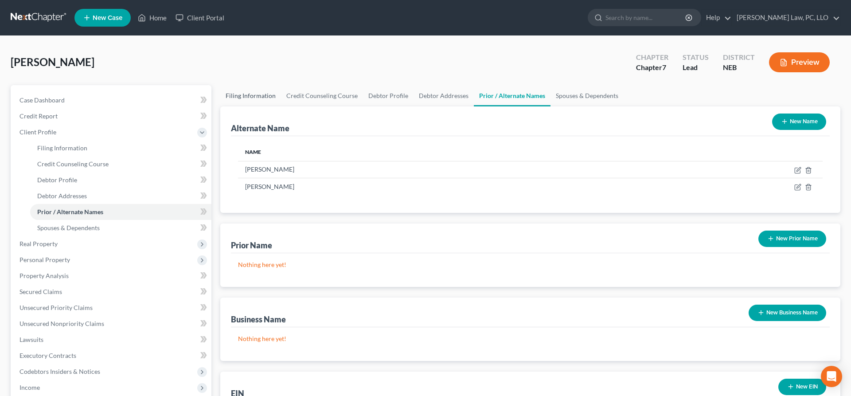
select select "0"
select select "30"
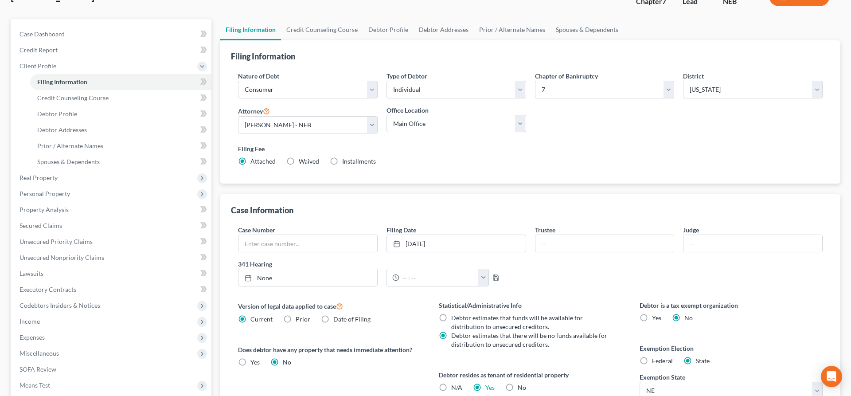
scroll to position [52, 0]
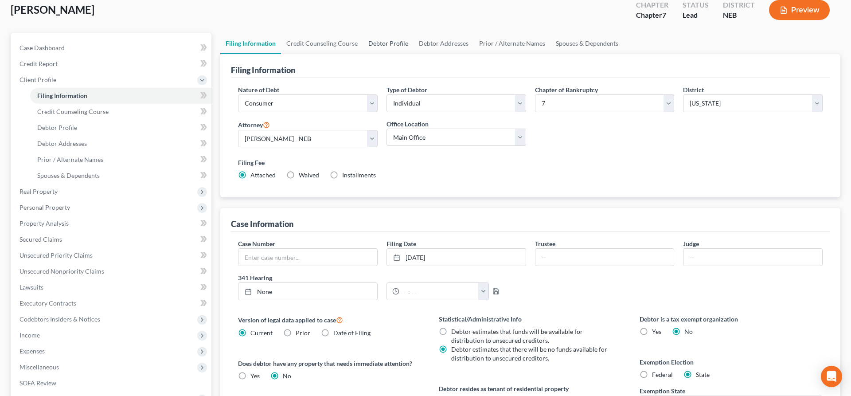
click at [389, 43] on link "Debtor Profile" at bounding box center [388, 43] width 51 height 21
select select "0"
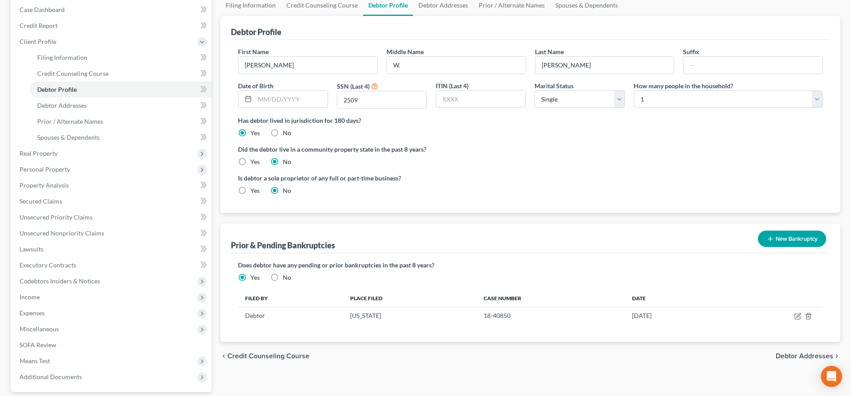
scroll to position [136, 0]
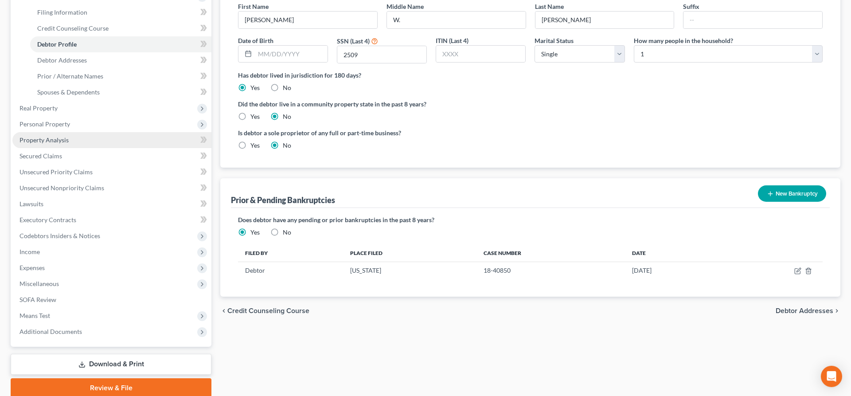
click at [91, 141] on link "Property Analysis" at bounding box center [111, 140] width 199 height 16
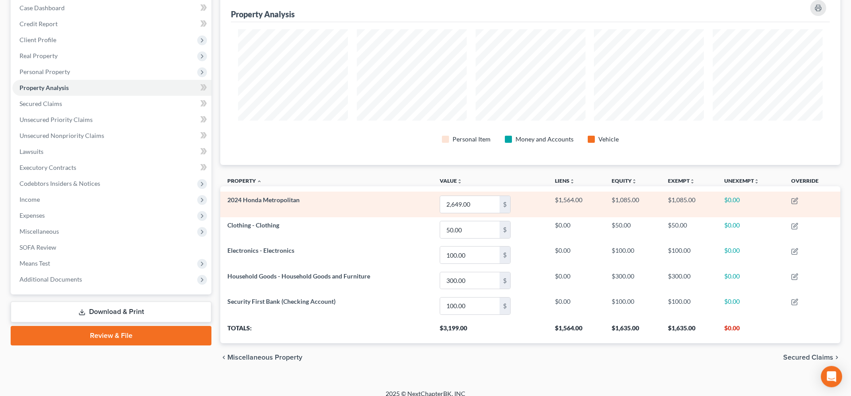
scroll to position [102, 0]
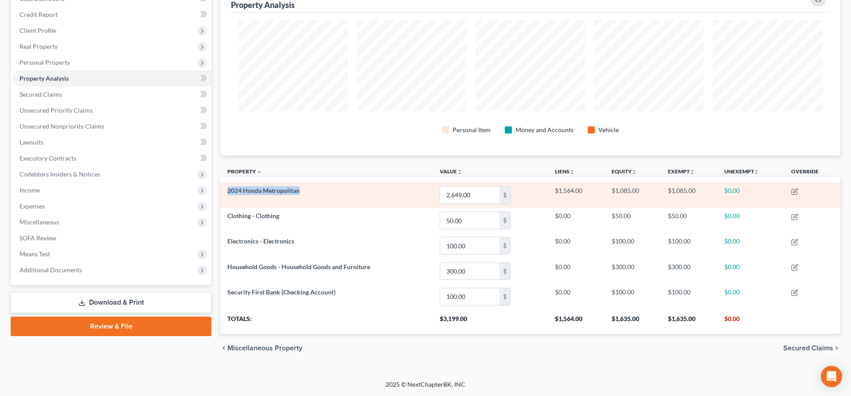
drag, startPoint x: 310, startPoint y: 191, endPoint x: 229, endPoint y: 196, distance: 81.7
click at [229, 196] on td "2024 Honda Metropolitan" at bounding box center [326, 194] width 212 height 25
copy span "2024 Honda Metropolitan"
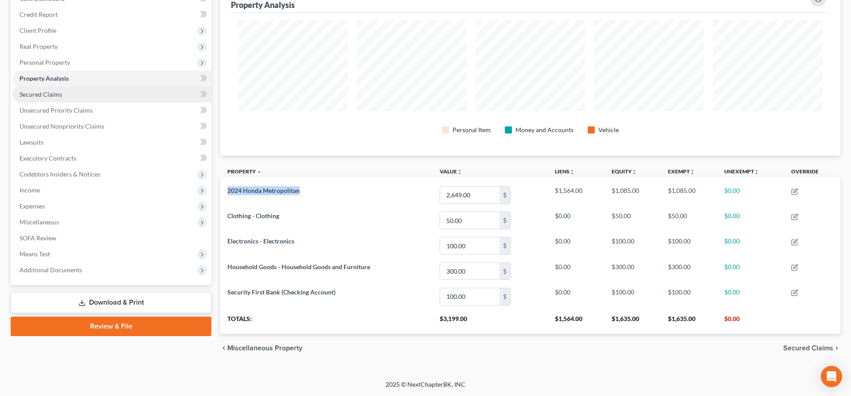
click at [58, 96] on span "Secured Claims" at bounding box center [41, 94] width 43 height 8
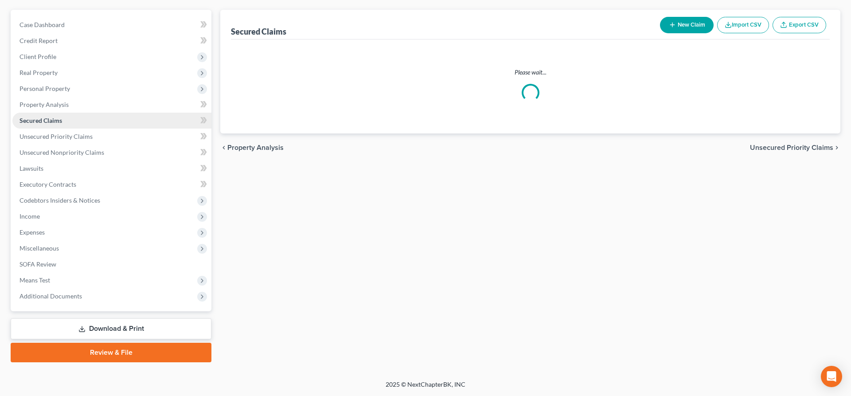
scroll to position [74, 0]
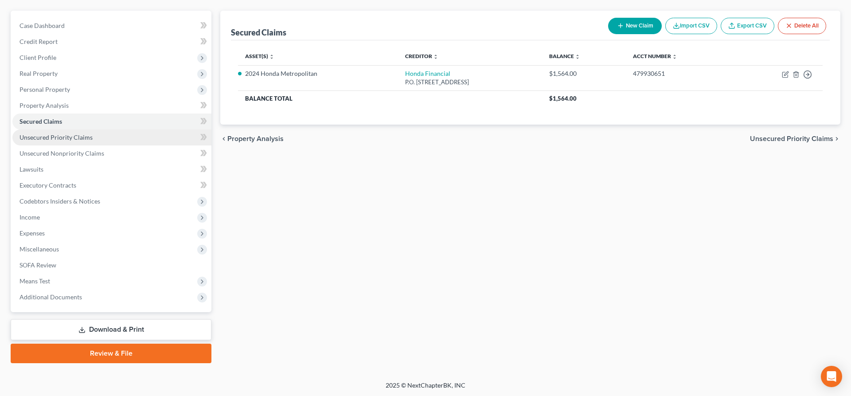
click at [54, 135] on span "Unsecured Priority Claims" at bounding box center [56, 137] width 73 height 8
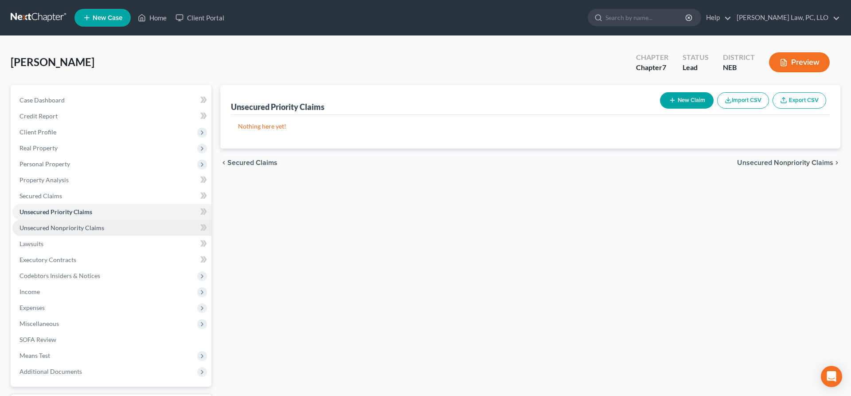
click at [74, 226] on span "Unsecured Nonpriority Claims" at bounding box center [62, 228] width 85 height 8
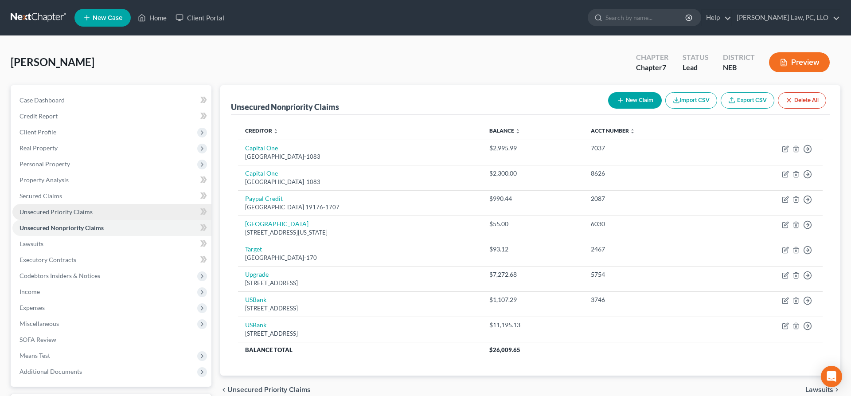
scroll to position [45, 0]
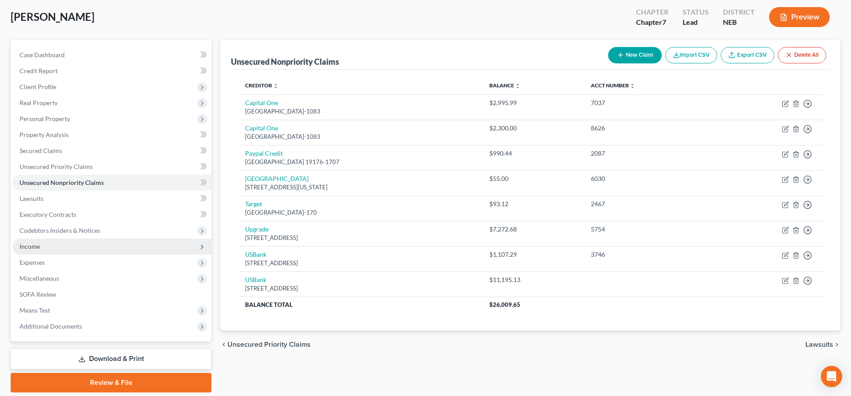
click at [61, 246] on span "Income" at bounding box center [111, 247] width 199 height 16
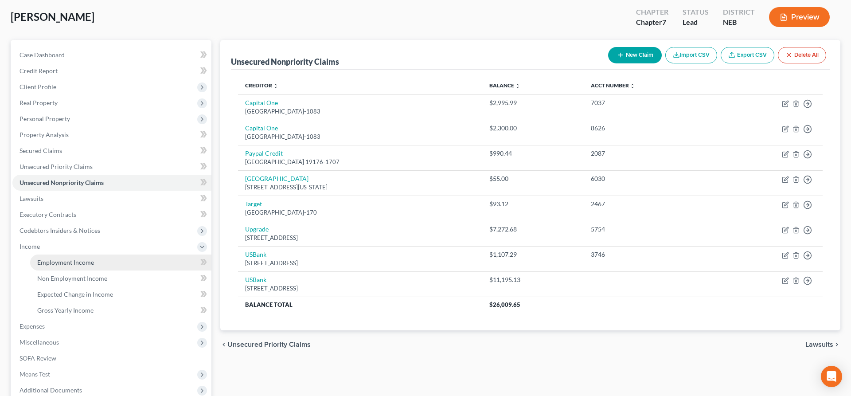
click at [73, 261] on span "Employment Income" at bounding box center [65, 263] width 57 height 8
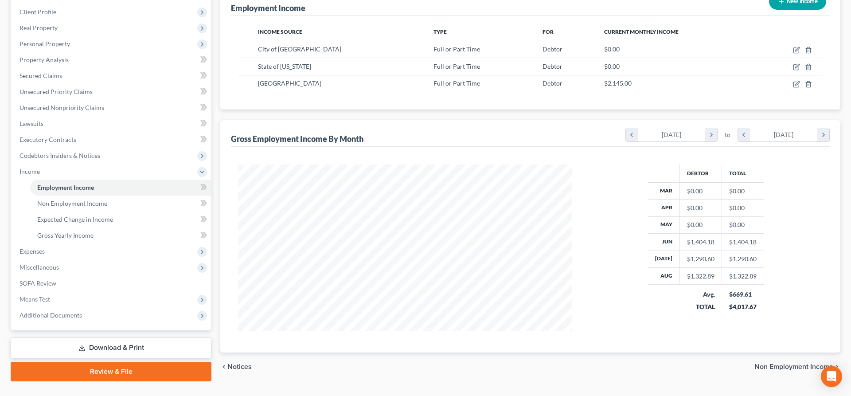
scroll to position [138, 0]
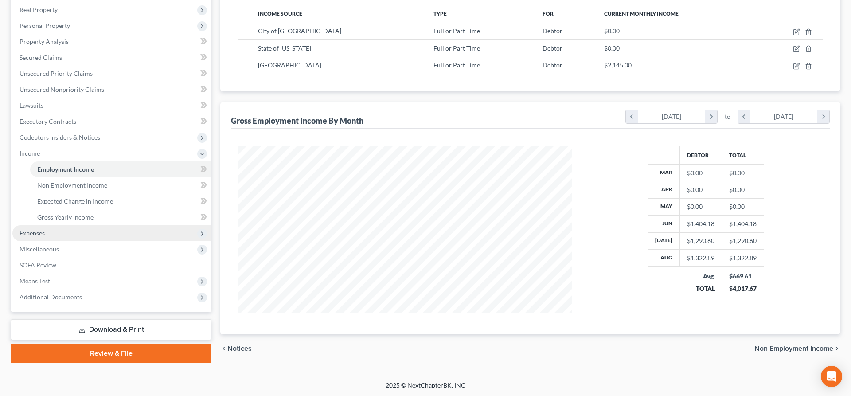
click at [63, 232] on span "Expenses" at bounding box center [111, 233] width 199 height 16
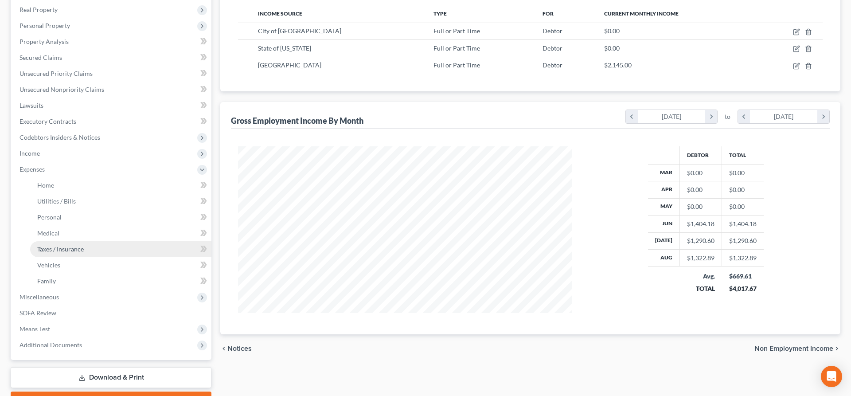
click at [67, 251] on span "Taxes / Insurance" at bounding box center [60, 249] width 47 height 8
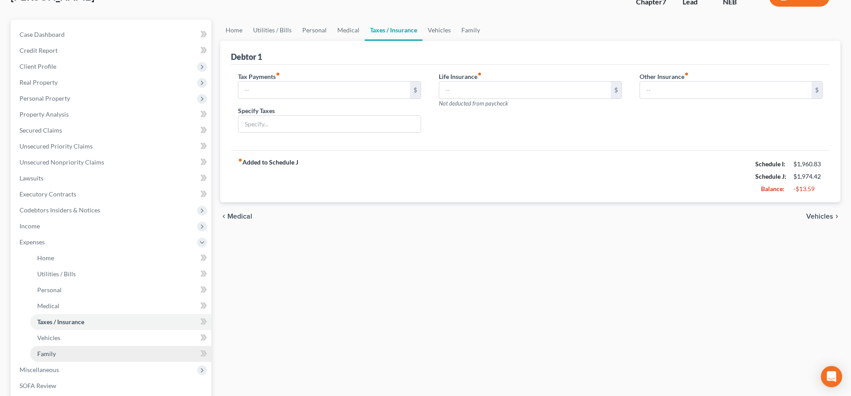
scroll to position [186, 0]
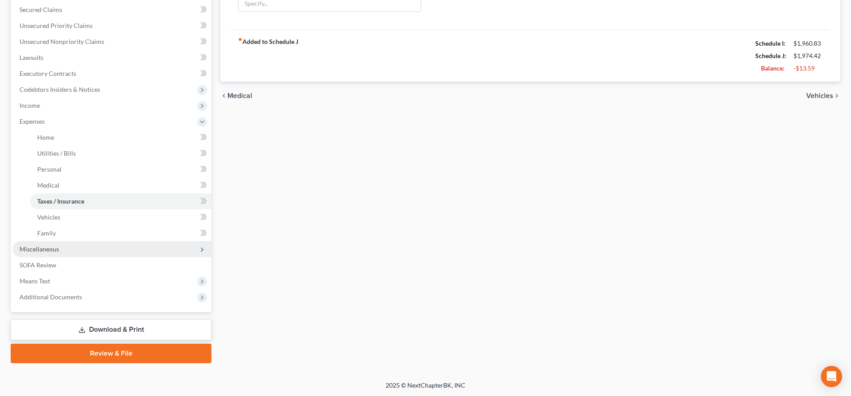
click at [68, 248] on span "Miscellaneous" at bounding box center [111, 249] width 199 height 16
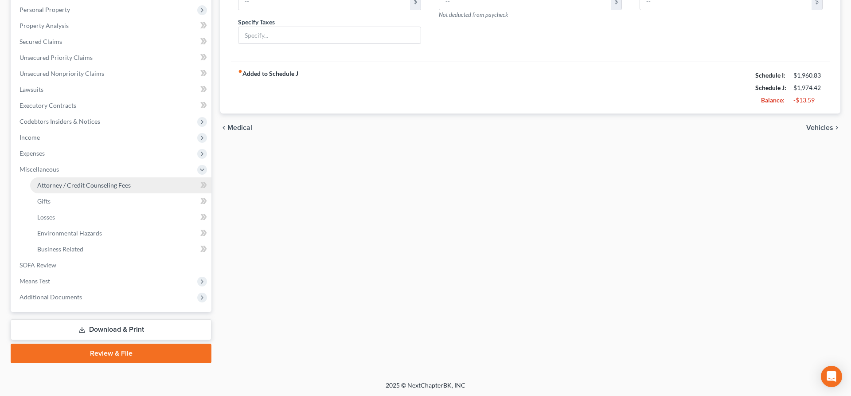
click at [88, 185] on span "Attorney / Credit Counseling Fees" at bounding box center [84, 185] width 94 height 8
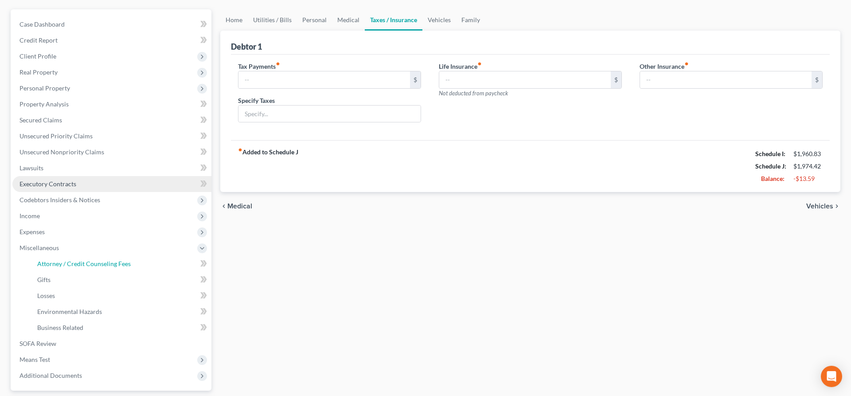
select select "2"
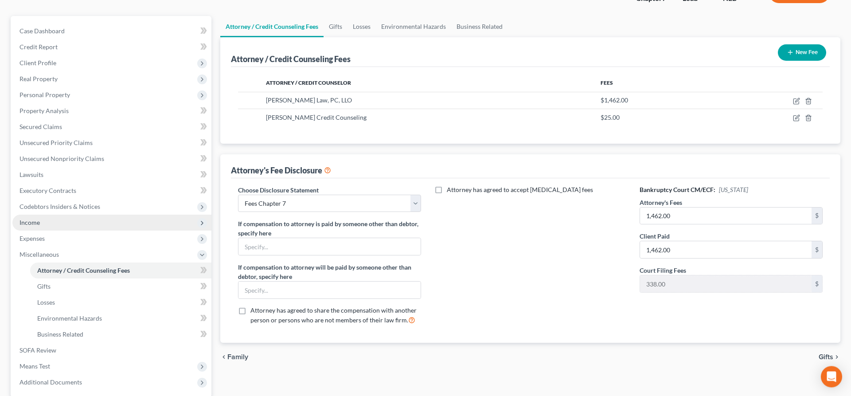
scroll to position [136, 0]
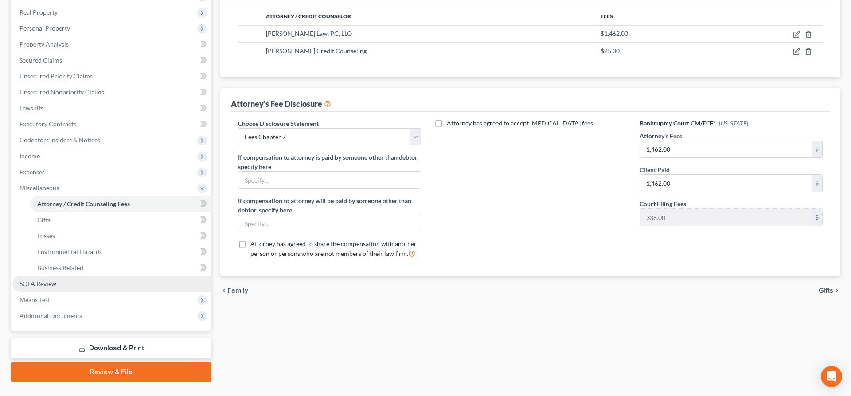
click at [75, 285] on link "SOFA Review" at bounding box center [111, 284] width 199 height 16
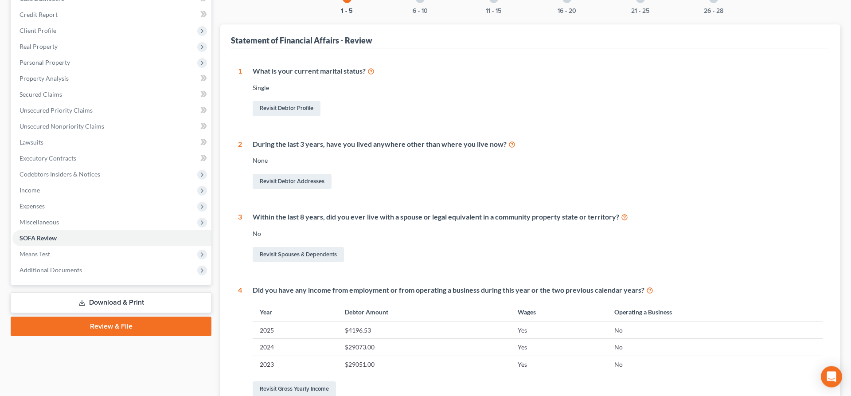
scroll to position [90, 0]
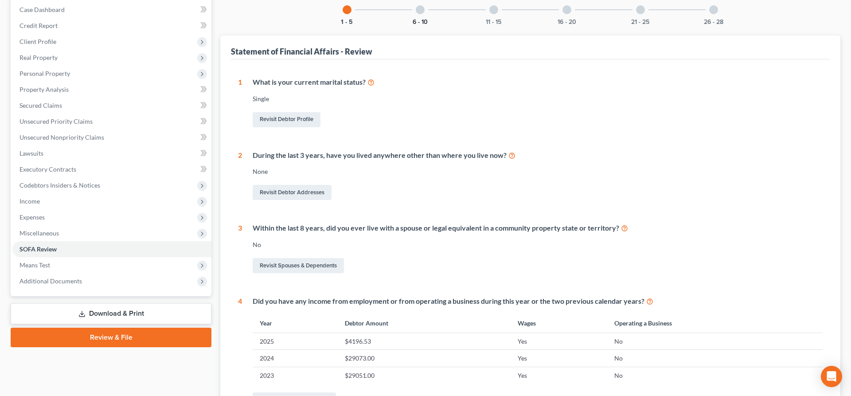
click at [415, 19] on button "6 - 10" at bounding box center [420, 22] width 15 height 6
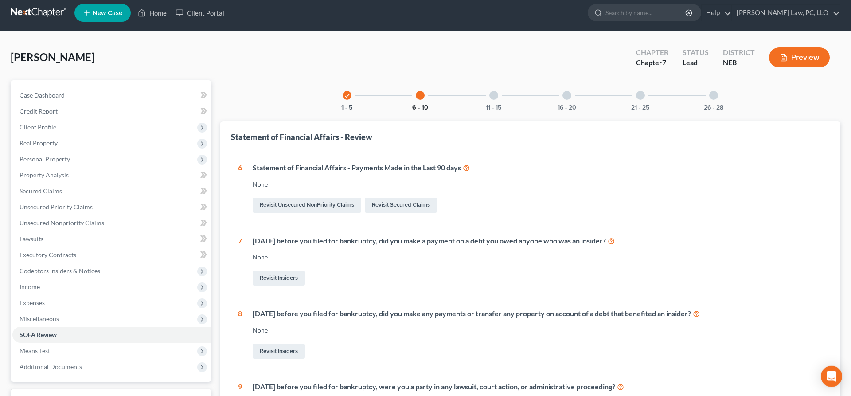
scroll to position [0, 0]
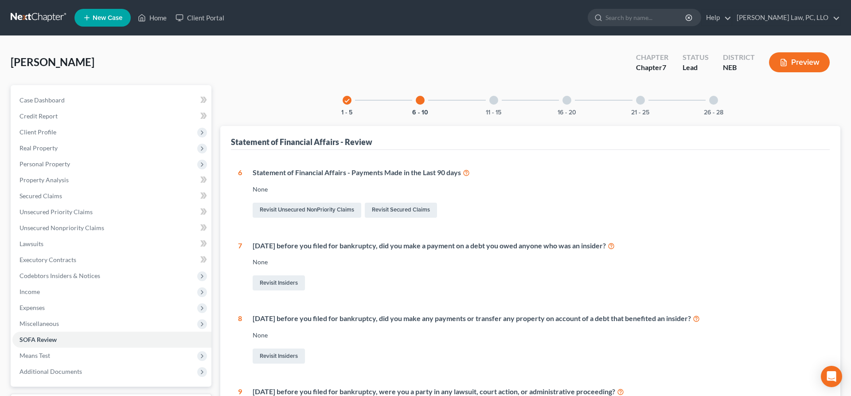
click at [491, 102] on div at bounding box center [494, 100] width 9 height 9
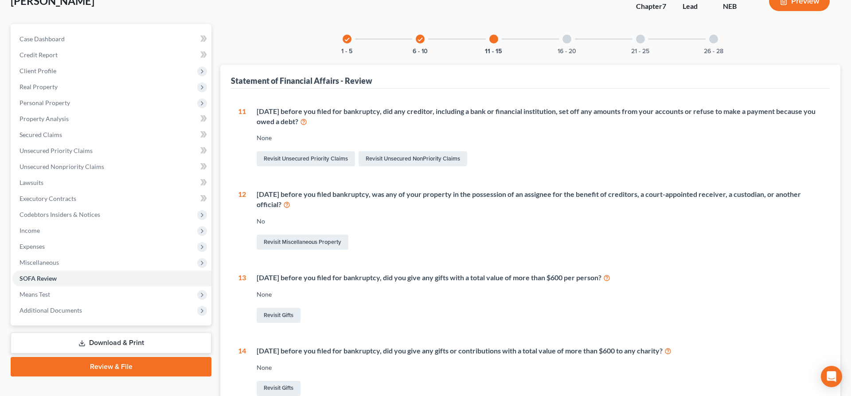
scroll to position [4, 0]
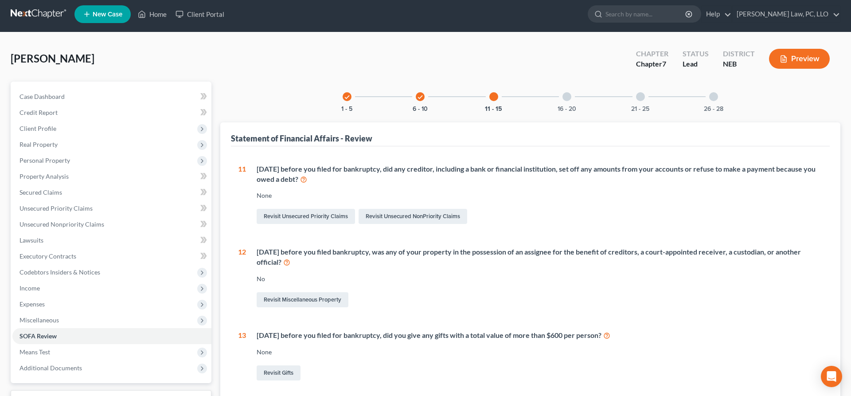
click at [572, 100] on div "16 - 20" at bounding box center [567, 97] width 30 height 30
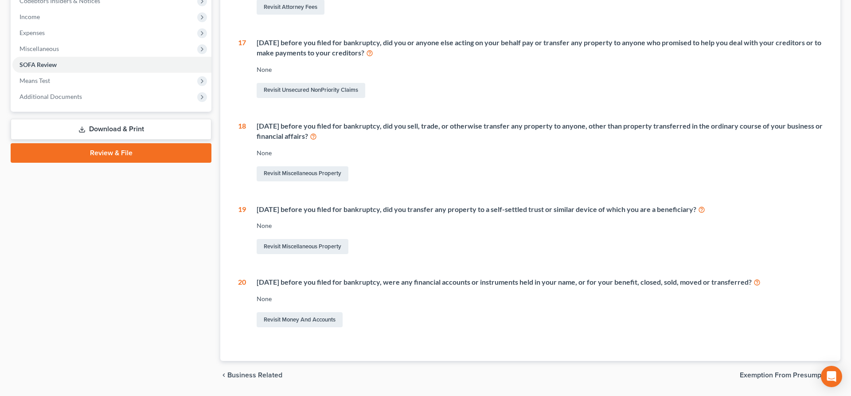
scroll to position [49, 0]
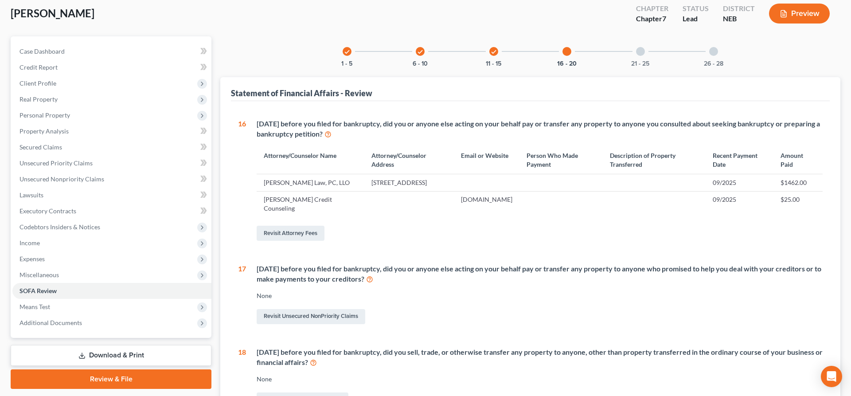
click at [637, 53] on div "21 - 25" at bounding box center [641, 51] width 30 height 30
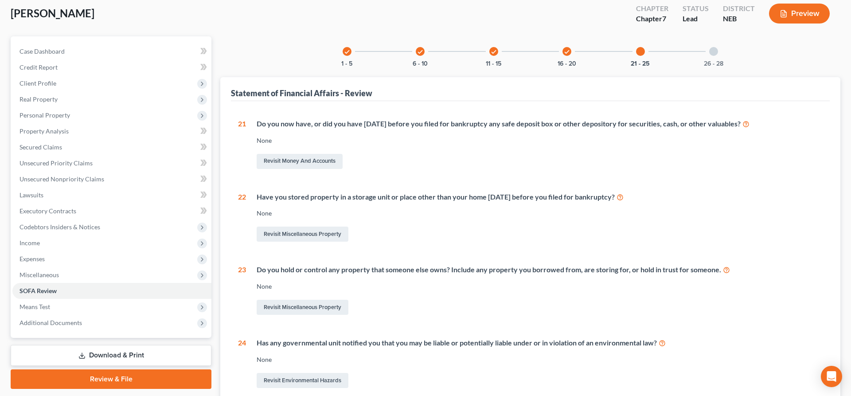
click at [710, 56] on div "26 - 28" at bounding box center [714, 51] width 30 height 30
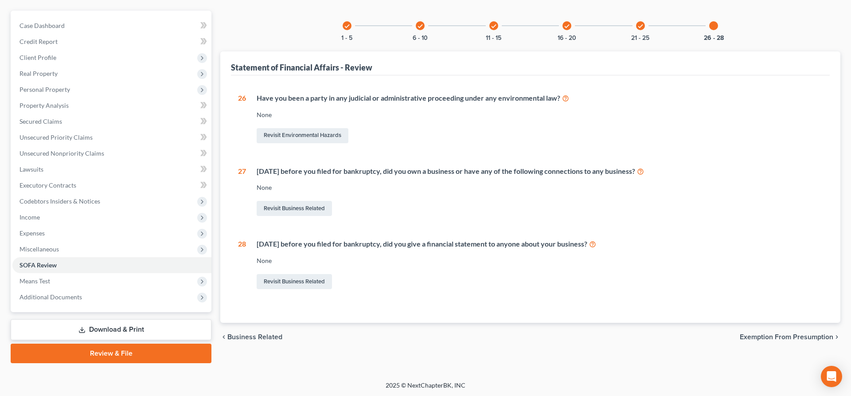
click at [99, 325] on link "Download & Print" at bounding box center [111, 329] width 201 height 21
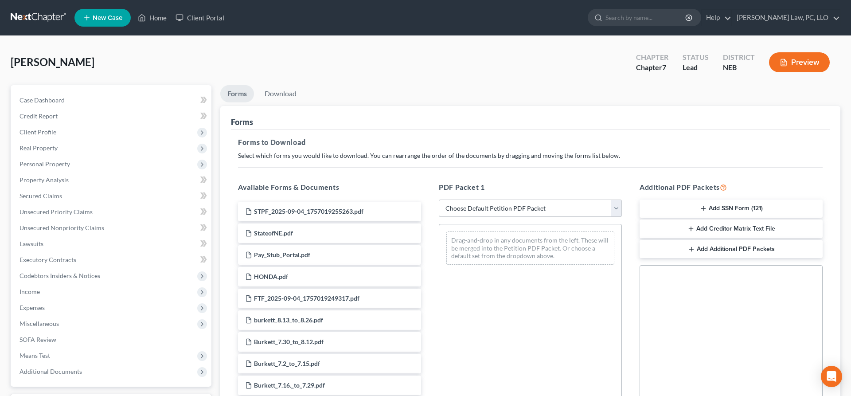
click at [439, 200] on select "Choose Default Petition PDF Packet Complete Bankruptcy Petition (all forms and …" at bounding box center [530, 209] width 183 height 18
select select "4"
click option "Chapter 7 Packet for Filing" at bounding box center [0, 0] width 0 height 0
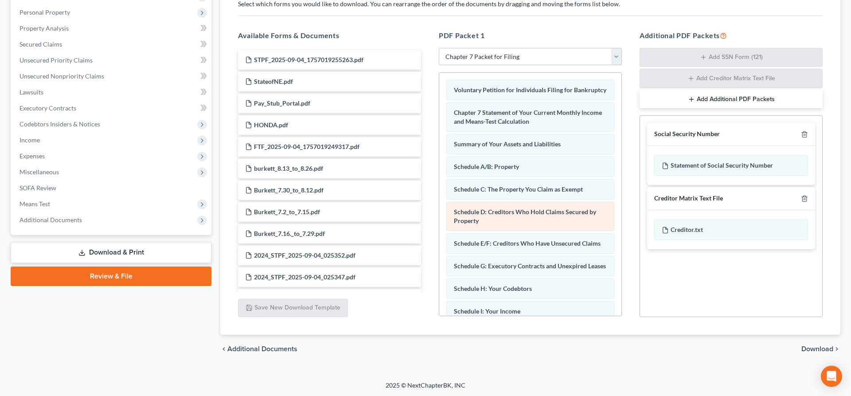
scroll to position [152, 0]
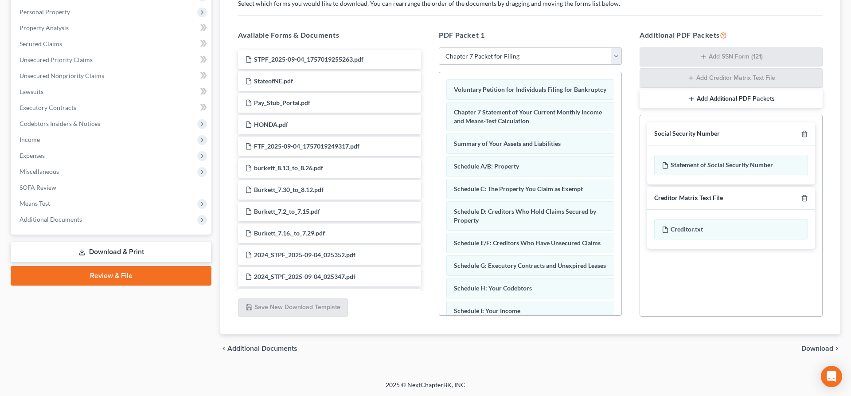
click at [807, 351] on span "Download" at bounding box center [818, 348] width 32 height 7
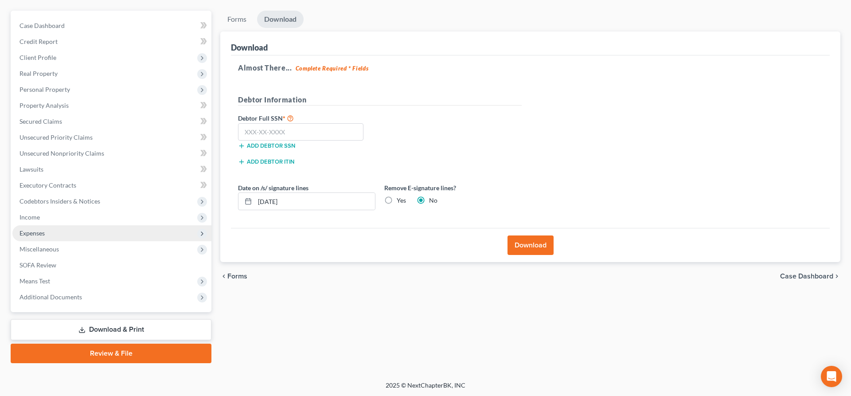
click at [32, 229] on span "Expenses" at bounding box center [32, 233] width 25 height 8
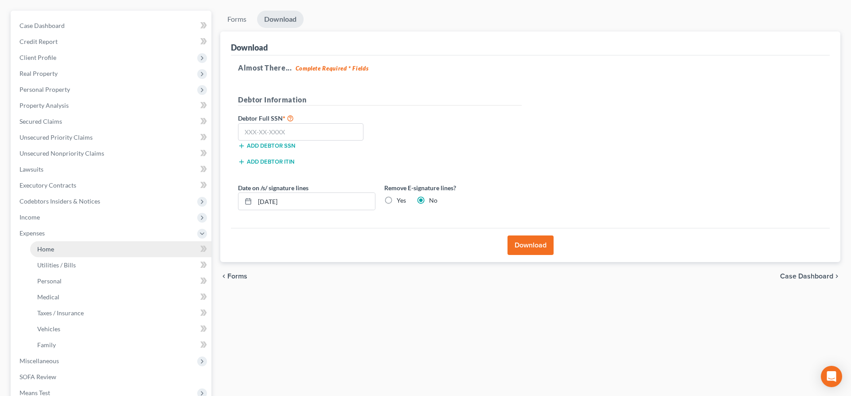
drag, startPoint x: 40, startPoint y: 243, endPoint x: 41, endPoint y: 248, distance: 5.9
click at [41, 244] on link "Home" at bounding box center [120, 249] width 181 height 16
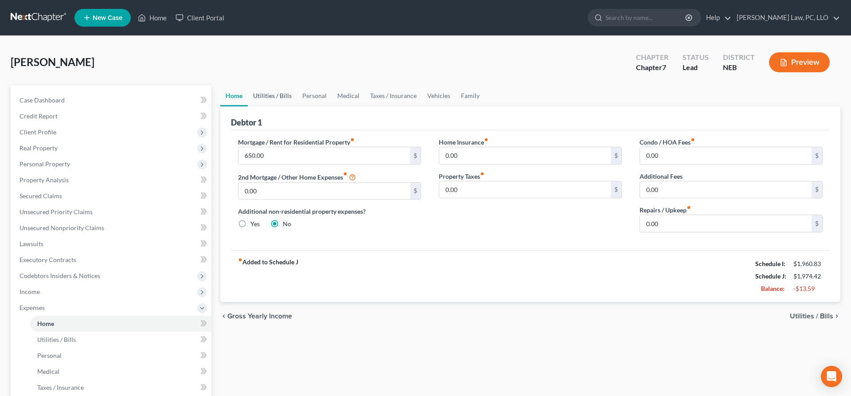
click at [280, 96] on link "Utilities / Bills" at bounding box center [272, 95] width 49 height 21
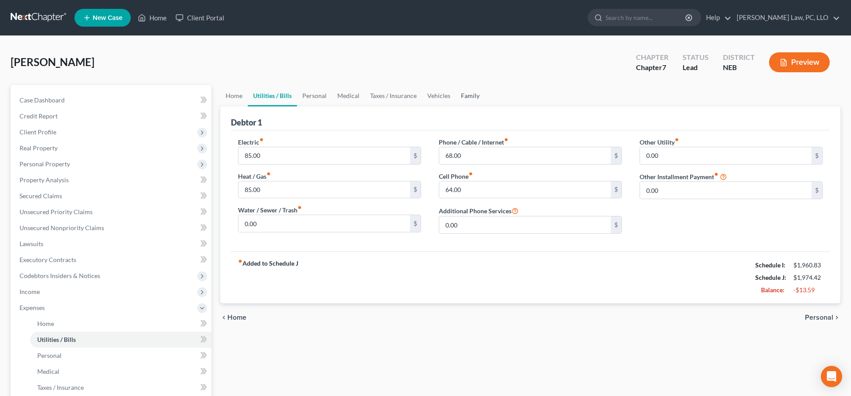
click at [474, 95] on link "Family" at bounding box center [470, 95] width 29 height 21
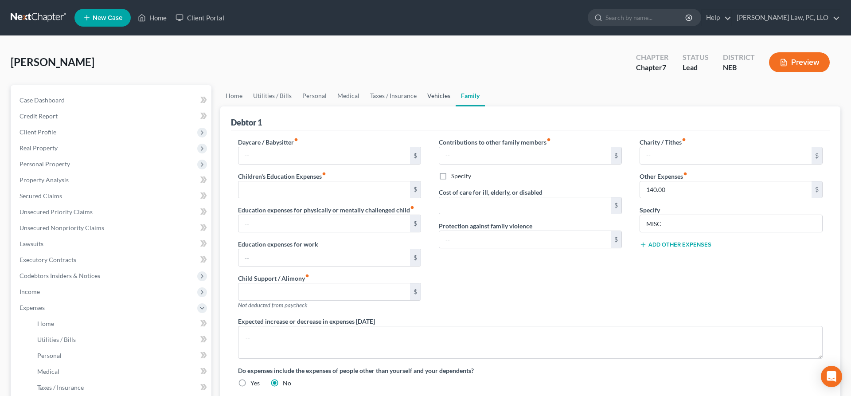
click at [439, 95] on link "Vehicles" at bounding box center [439, 95] width 34 height 21
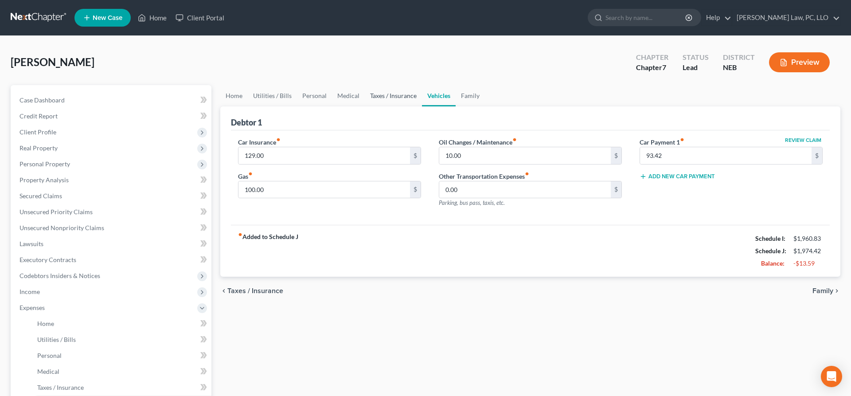
drag, startPoint x: 398, startPoint y: 98, endPoint x: 383, endPoint y: 100, distance: 15.2
click at [396, 99] on link "Taxes / Insurance" at bounding box center [393, 95] width 57 height 21
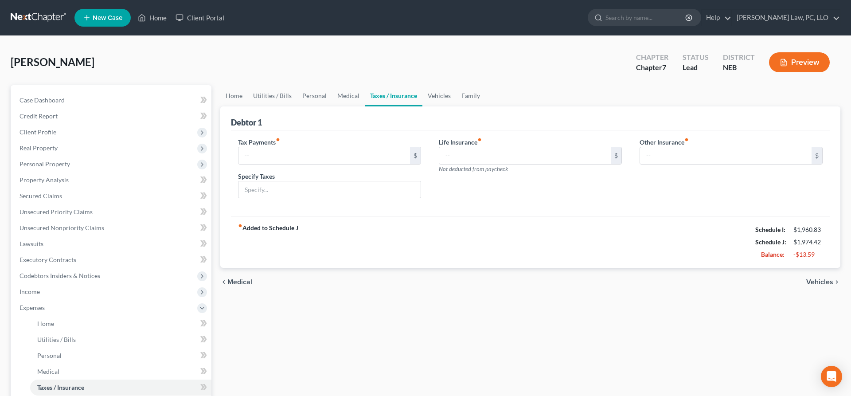
scroll to position [186, 0]
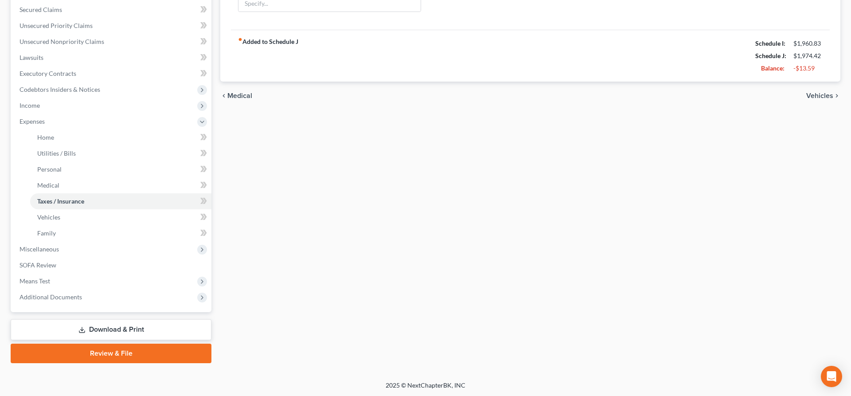
click at [98, 328] on link "Download & Print" at bounding box center [111, 329] width 201 height 21
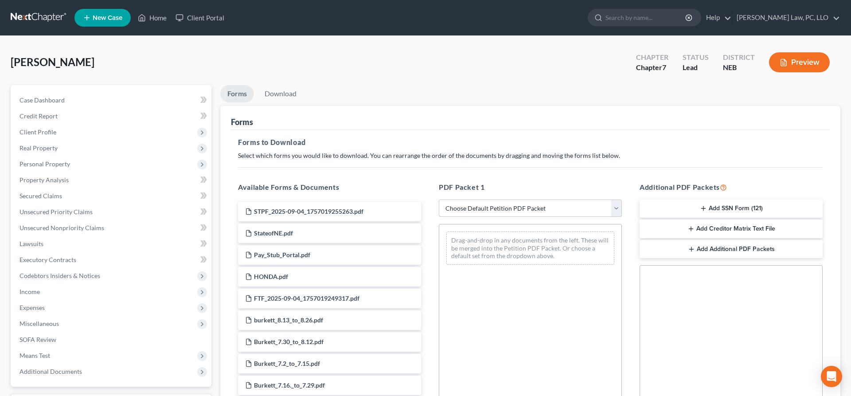
click at [439, 200] on select "Choose Default Petition PDF Packet Complete Bankruptcy Petition (all forms and …" at bounding box center [530, 209] width 183 height 18
select select "4"
click option "Chapter 7 Packet for Filing" at bounding box center [0, 0] width 0 height 0
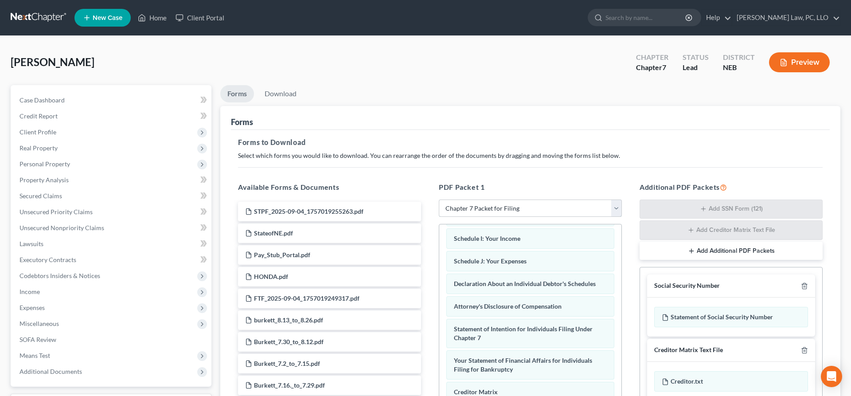
scroll to position [152, 0]
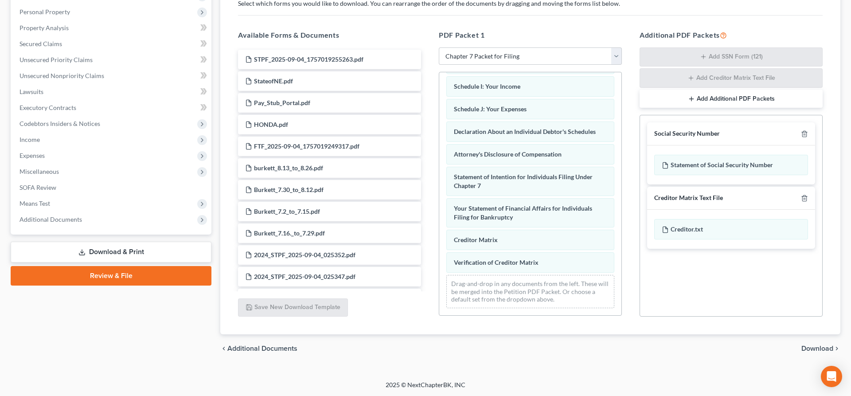
click at [811, 345] on span "Download" at bounding box center [818, 348] width 32 height 7
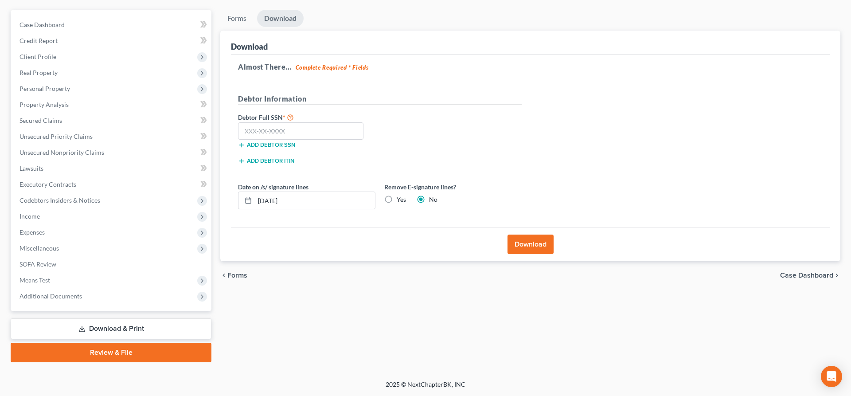
scroll to position [74, 0]
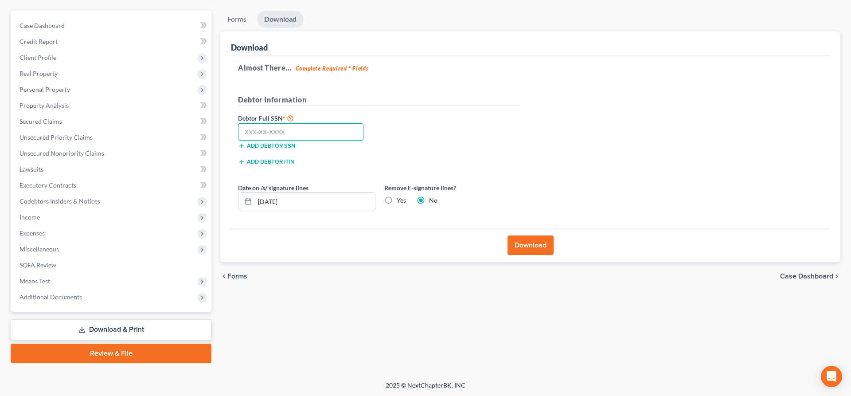
click at [324, 137] on input "text" at bounding box center [300, 132] width 125 height 18
type input "506-76-2509"
click at [397, 199] on label "Yes" at bounding box center [401, 200] width 9 height 9
click at [400, 199] on input "Yes" at bounding box center [403, 199] width 6 height 6
radio input "true"
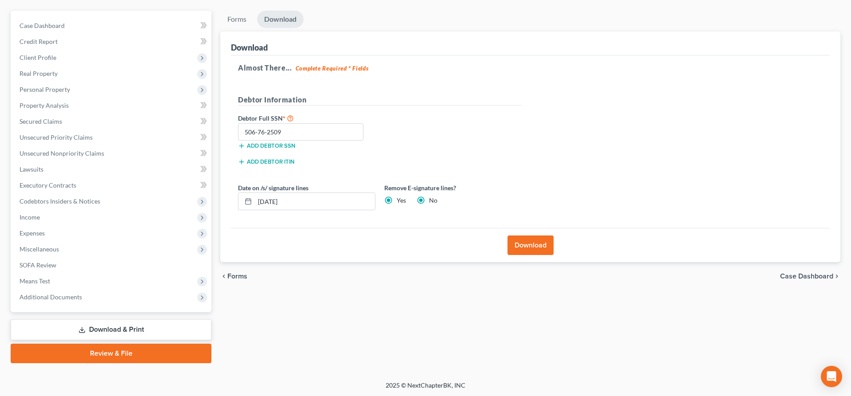
radio input "false"
drag, startPoint x: 353, startPoint y: 204, endPoint x: 245, endPoint y: 196, distance: 108.5
click at [255, 198] on input "[DATE]" at bounding box center [315, 201] width 120 height 17
click at [525, 245] on button "Download" at bounding box center [531, 245] width 46 height 20
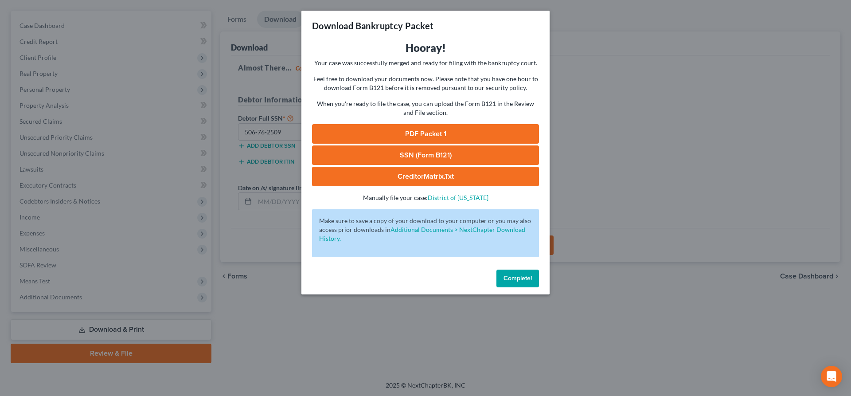
click at [467, 151] on link "SSN (Form B121)" at bounding box center [425, 155] width 227 height 20
click at [445, 133] on link "PDF Packet 1" at bounding box center [425, 134] width 227 height 20
click at [511, 286] on button "Complete!" at bounding box center [518, 279] width 43 height 18
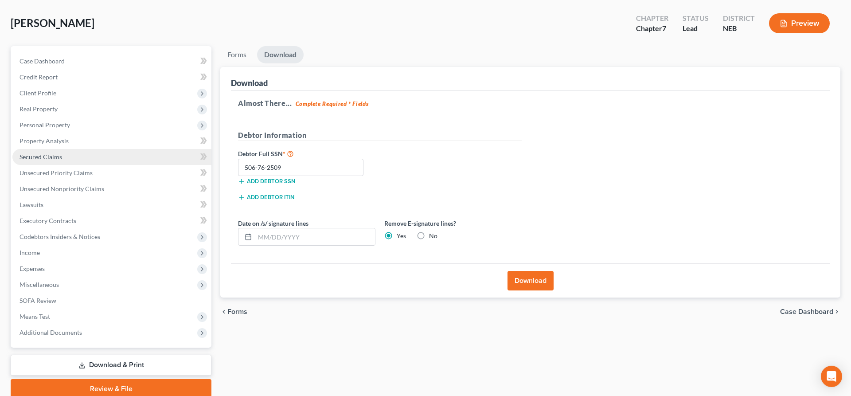
scroll to position [0, 0]
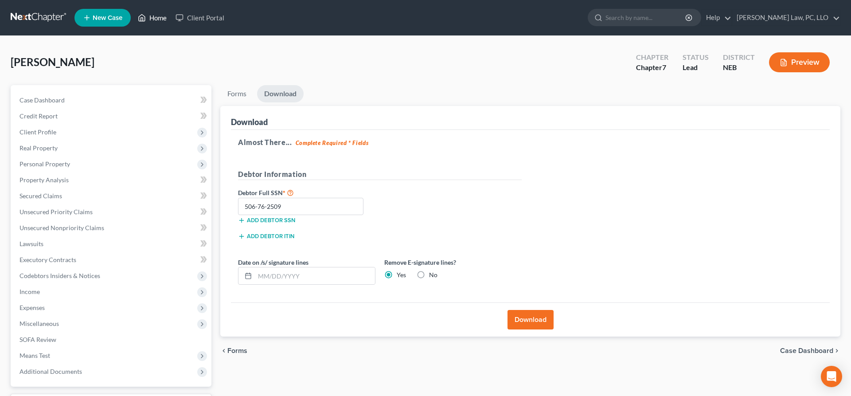
click at [151, 19] on link "Home" at bounding box center [152, 18] width 38 height 16
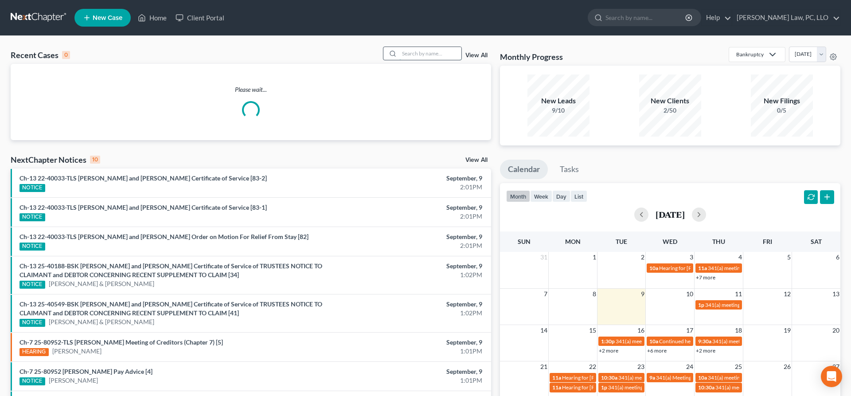
click at [423, 52] on input "search" at bounding box center [431, 53] width 62 height 13
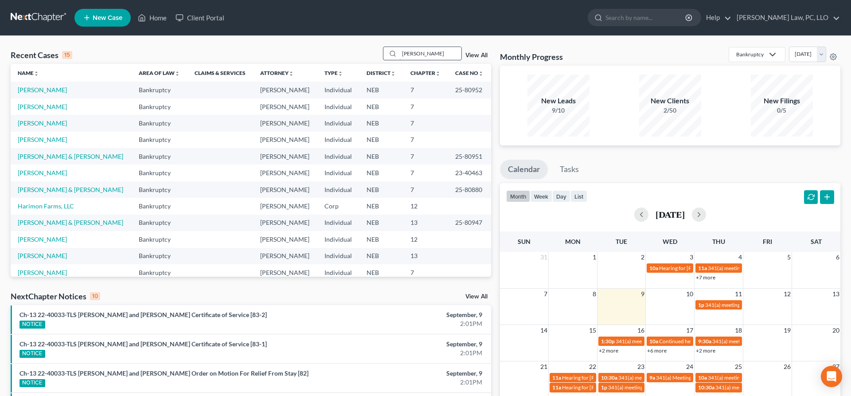
type input "[PERSON_NAME]"
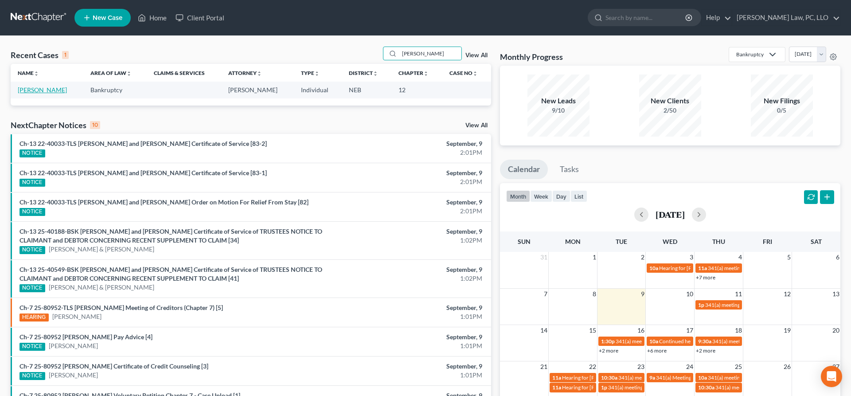
click at [39, 90] on link "[PERSON_NAME]" at bounding box center [42, 90] width 49 height 8
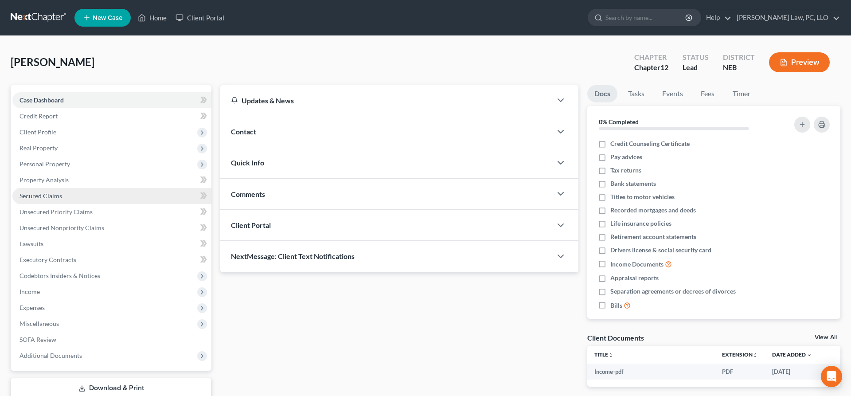
click at [52, 201] on link "Secured Claims" at bounding box center [111, 196] width 199 height 16
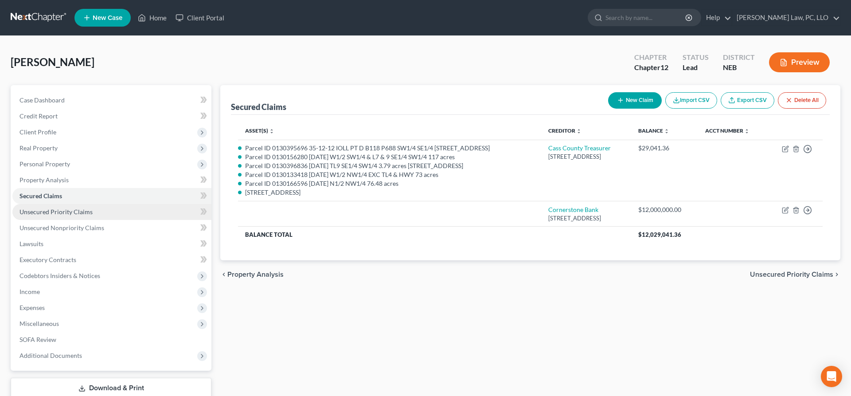
click at [98, 213] on link "Unsecured Priority Claims" at bounding box center [111, 212] width 199 height 16
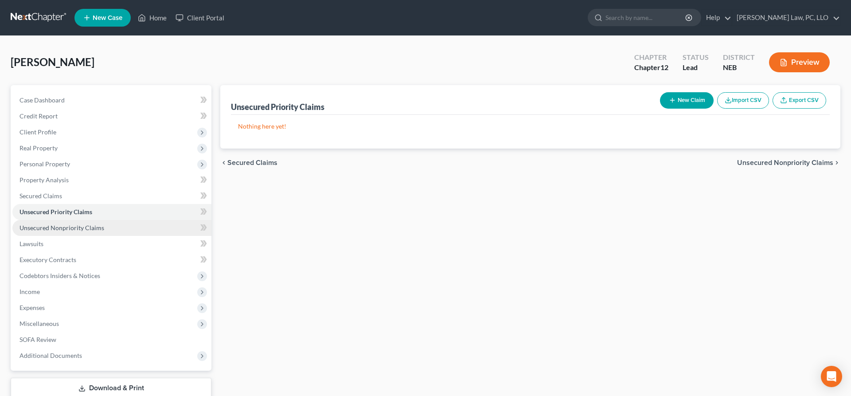
click at [99, 228] on span "Unsecured Nonpriority Claims" at bounding box center [62, 228] width 85 height 8
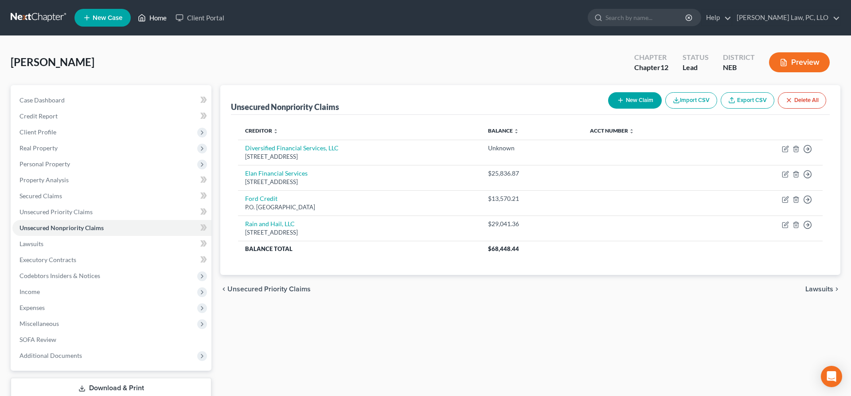
click at [151, 17] on link "Home" at bounding box center [152, 18] width 38 height 16
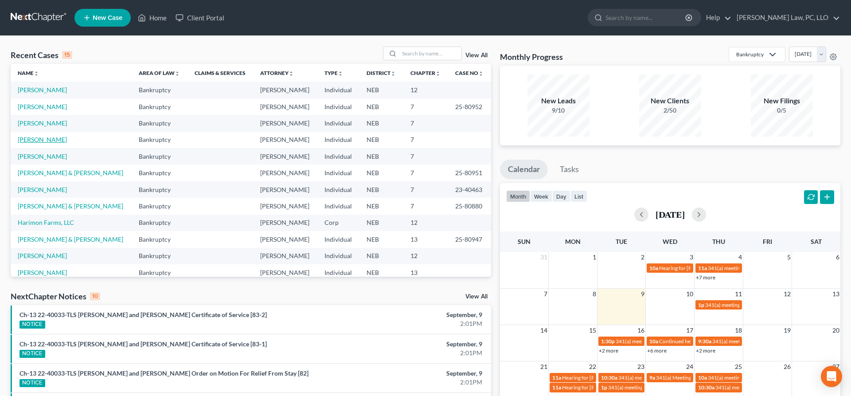
click at [41, 142] on link "[PERSON_NAME]" at bounding box center [42, 140] width 49 height 8
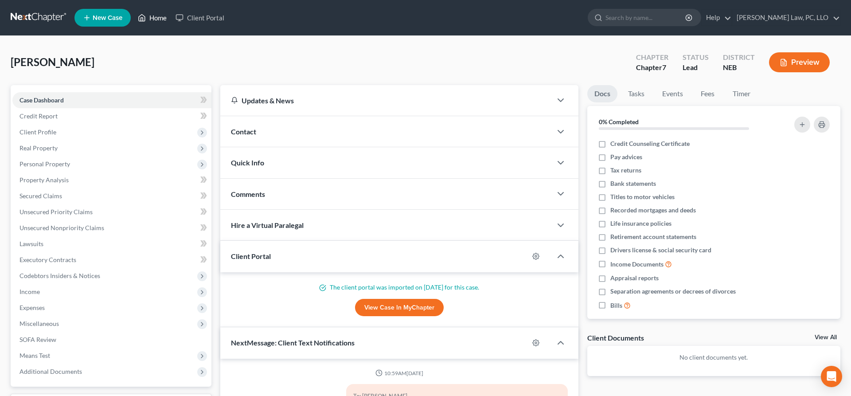
click at [153, 21] on link "Home" at bounding box center [152, 18] width 38 height 16
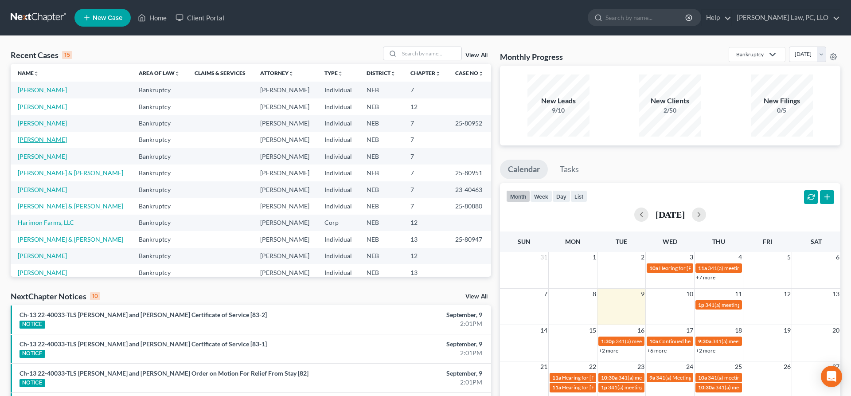
click at [33, 140] on link "[PERSON_NAME]" at bounding box center [42, 140] width 49 height 8
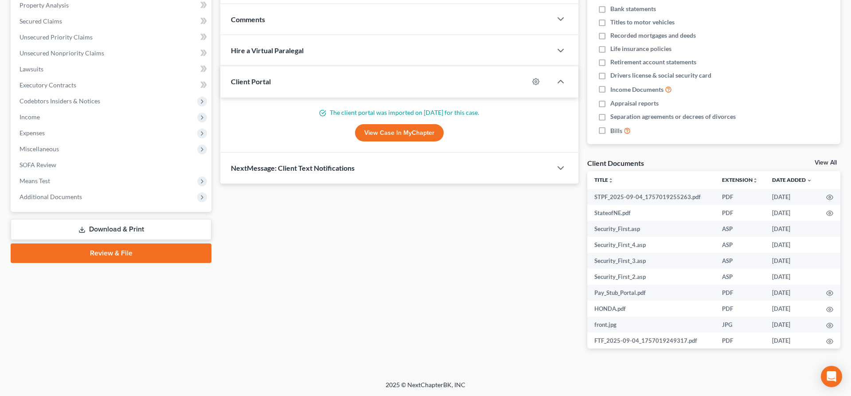
click at [121, 229] on link "Download & Print" at bounding box center [111, 229] width 201 height 21
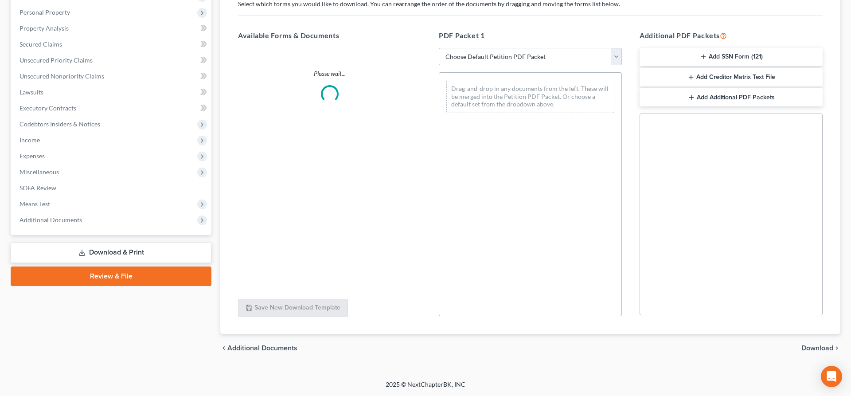
scroll to position [151, 0]
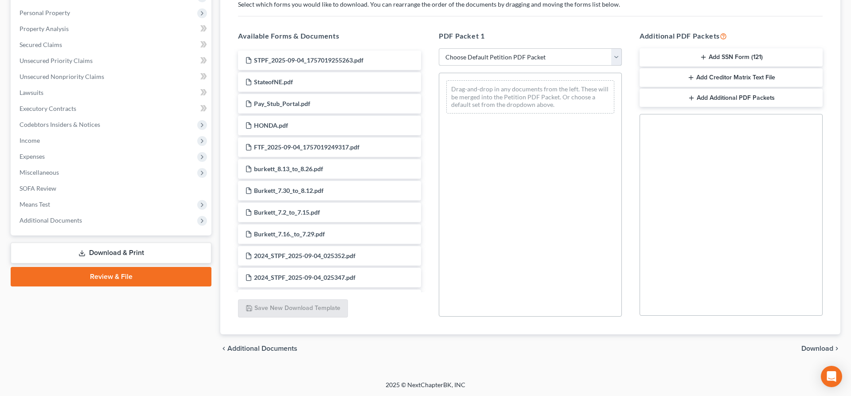
select select "4"
click option "Chapter 7 Packet for Filing" at bounding box center [0, 0] width 0 height 0
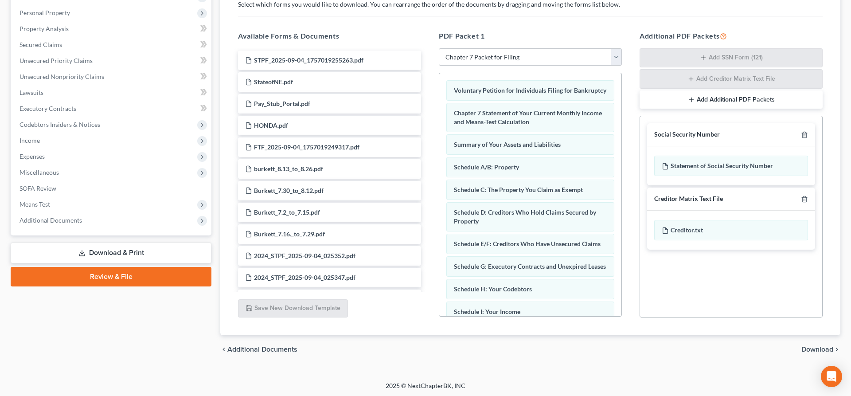
click at [811, 351] on span "Download" at bounding box center [818, 349] width 32 height 7
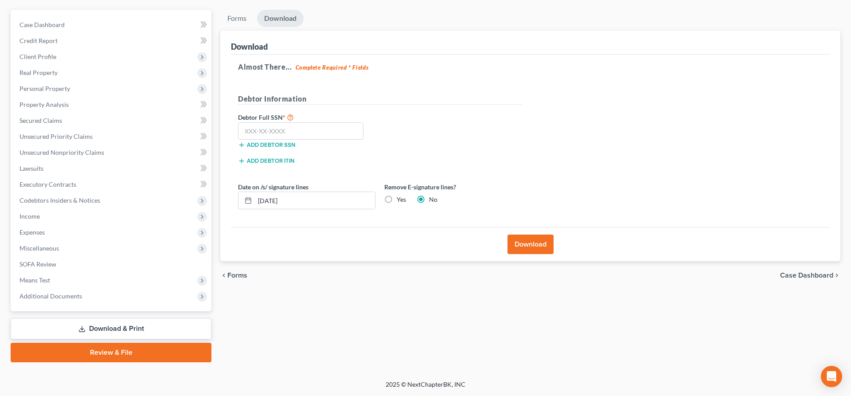
scroll to position [74, 0]
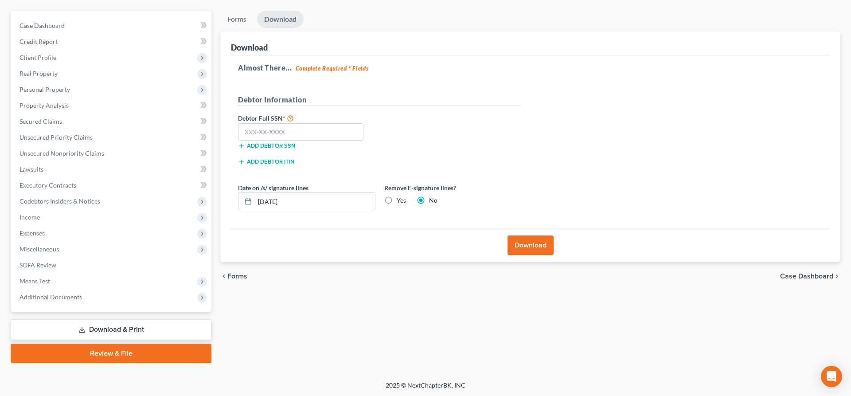
click at [397, 201] on label "Yes" at bounding box center [401, 200] width 9 height 9
click at [400, 201] on input "Yes" at bounding box center [403, 199] width 6 height 6
radio input "true"
radio input "false"
drag, startPoint x: 371, startPoint y: 201, endPoint x: 211, endPoint y: 199, distance: 160.1
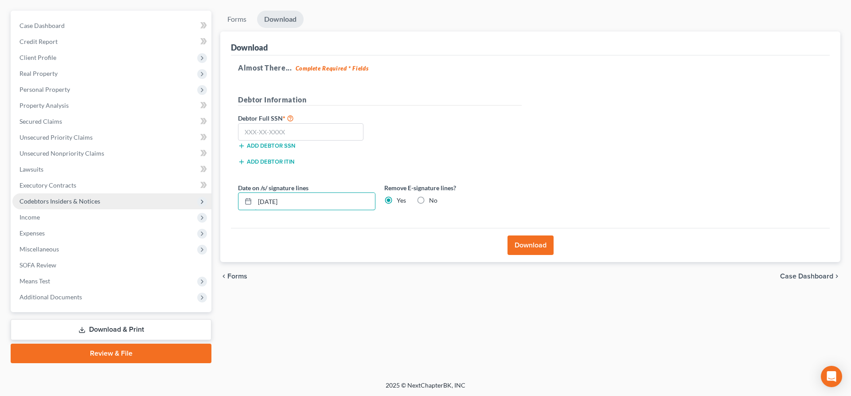
click at [213, 201] on div "Petition Navigation Case Dashboard Payments Invoices Payments Payments Credit R…" at bounding box center [425, 187] width 839 height 353
type input "0"
click at [270, 137] on input "text" at bounding box center [300, 132] width 125 height 18
type input "506-76-2509"
click at [529, 245] on button "Download" at bounding box center [531, 245] width 46 height 20
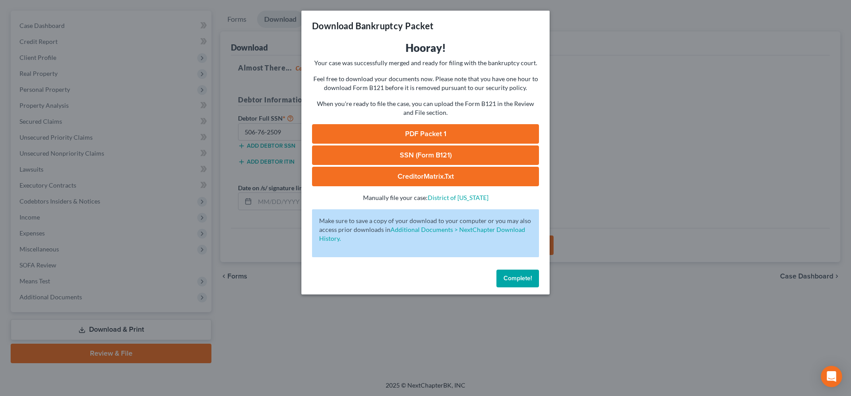
click at [468, 156] on link "SSN (Form B121)" at bounding box center [425, 155] width 227 height 20
click at [438, 133] on link "PDF Packet 1" at bounding box center [425, 134] width 227 height 20
click at [516, 279] on span "Complete!" at bounding box center [518, 278] width 28 height 8
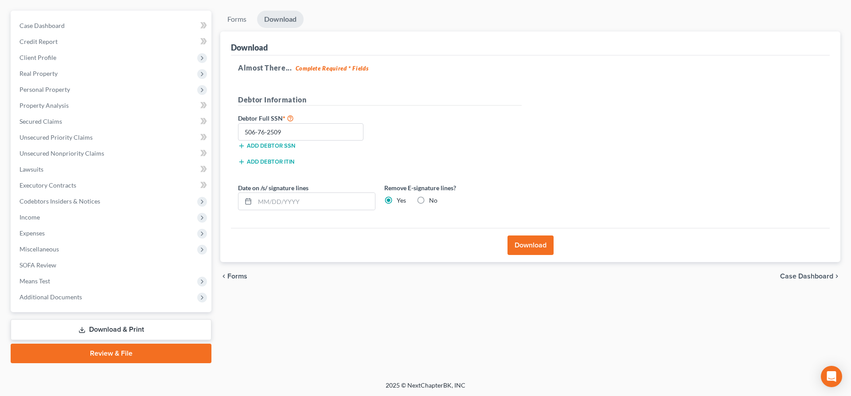
scroll to position [0, 0]
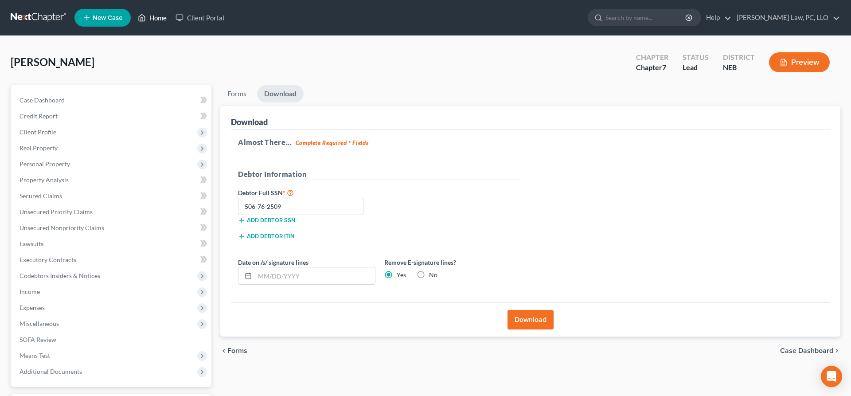
click at [156, 15] on link "Home" at bounding box center [152, 18] width 38 height 16
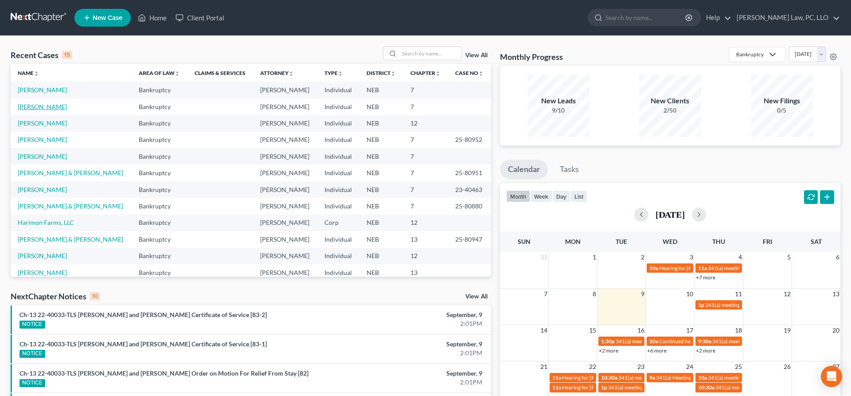
click at [47, 107] on link "[PERSON_NAME]" at bounding box center [42, 107] width 49 height 8
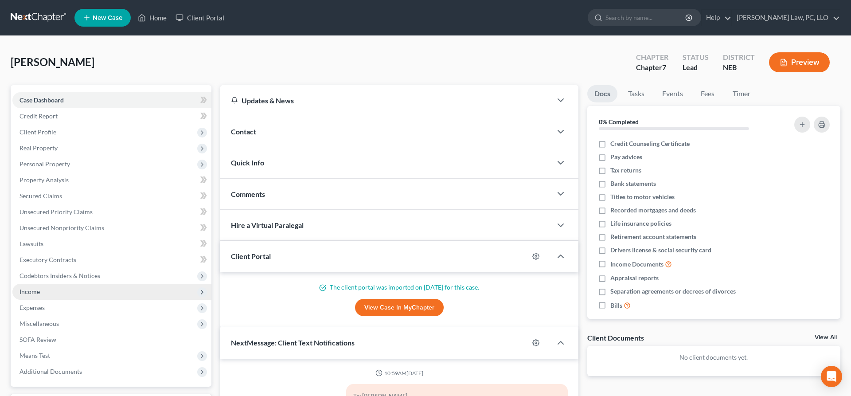
click at [96, 292] on span "Income" at bounding box center [111, 292] width 199 height 16
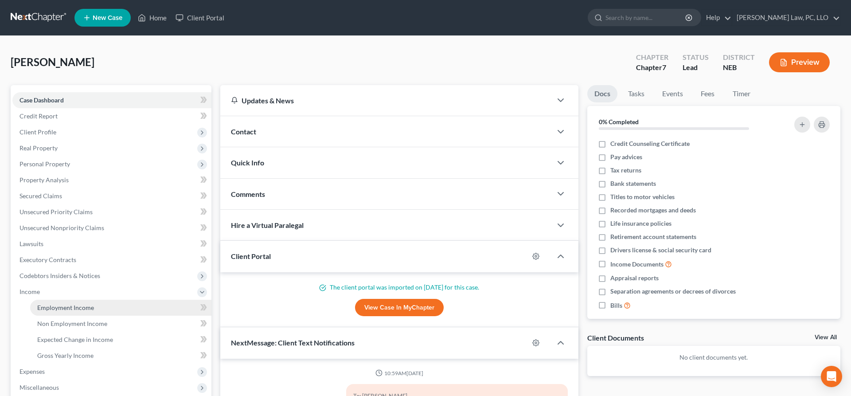
click at [105, 306] on link "Employment Income" at bounding box center [120, 308] width 181 height 16
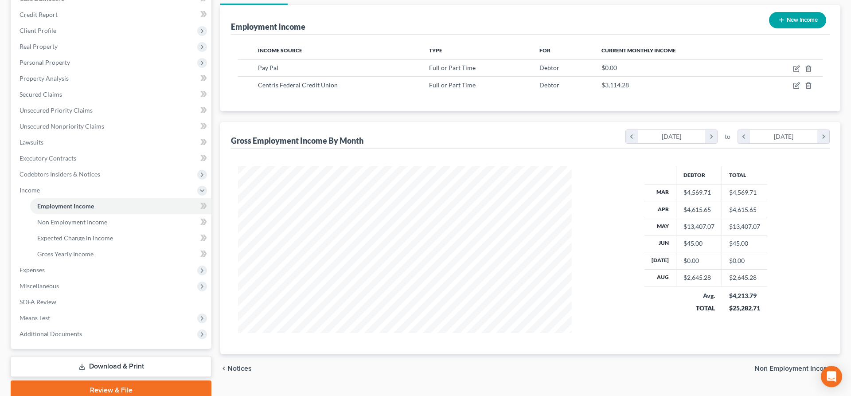
scroll to position [138, 0]
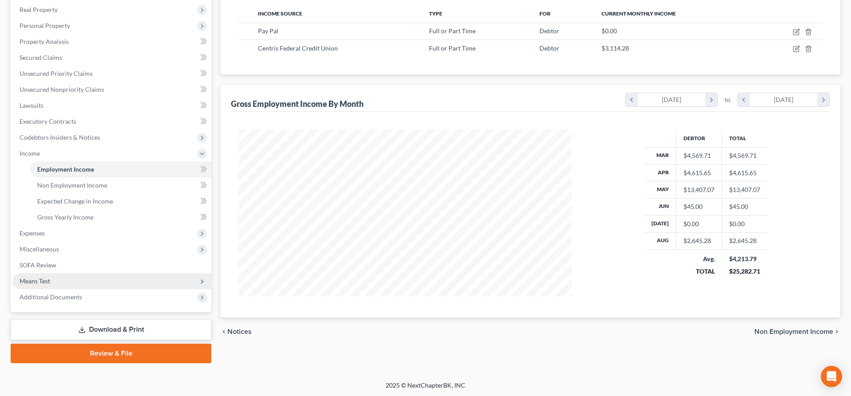
click at [67, 280] on span "Means Test" at bounding box center [111, 281] width 199 height 16
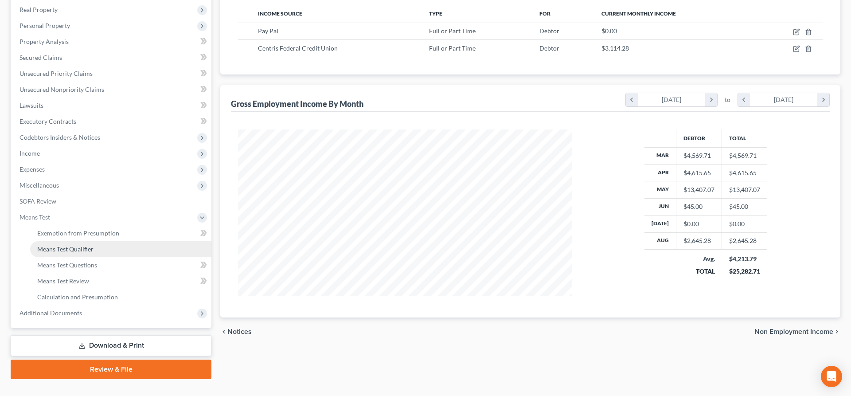
click at [87, 245] on span "Means Test Qualifier" at bounding box center [65, 249] width 56 height 8
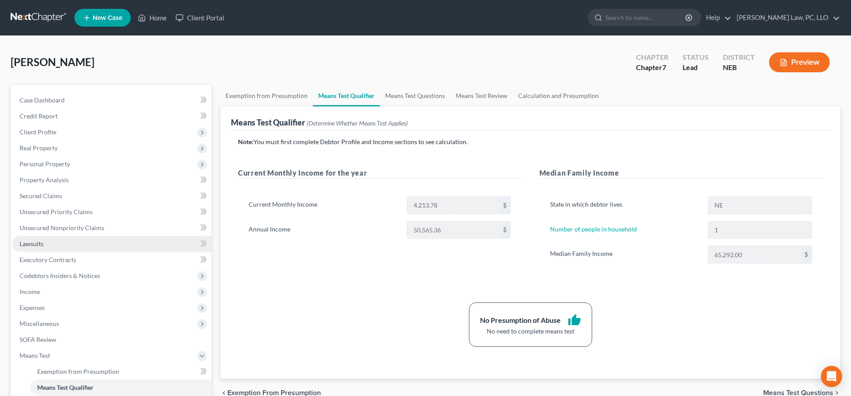
scroll to position [154, 0]
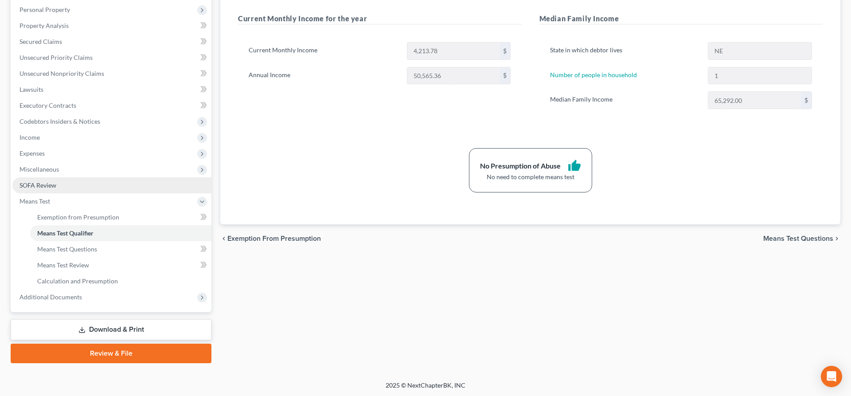
click at [95, 186] on link "SOFA Review" at bounding box center [111, 185] width 199 height 16
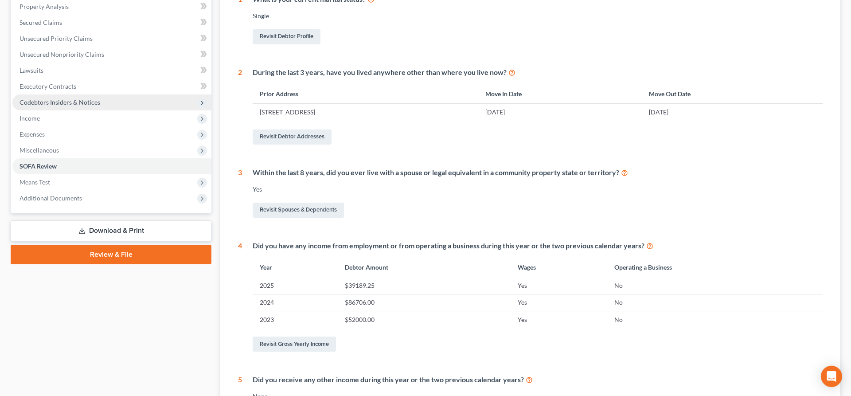
scroll to position [162, 0]
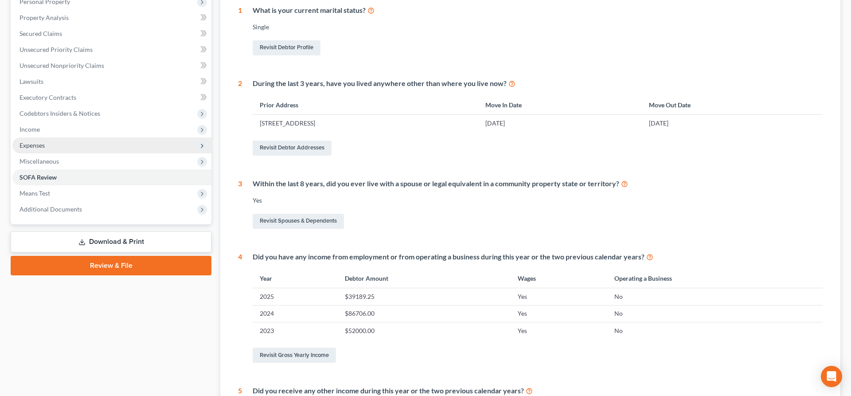
click at [61, 143] on span "Expenses" at bounding box center [111, 145] width 199 height 16
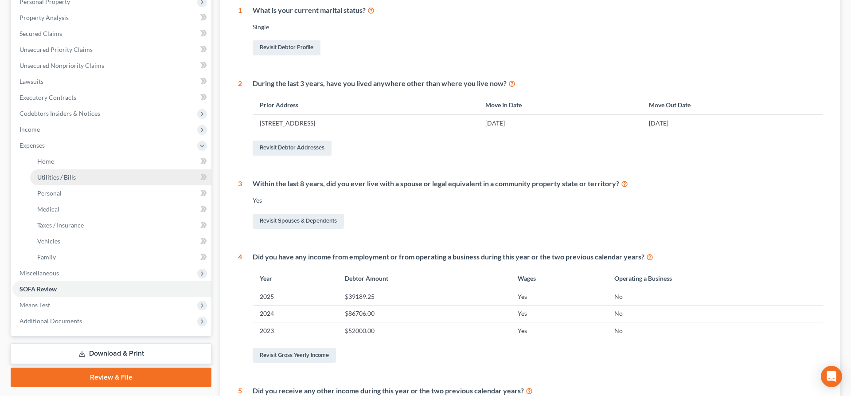
click at [71, 169] on link "Utilities / Bills" at bounding box center [120, 177] width 181 height 16
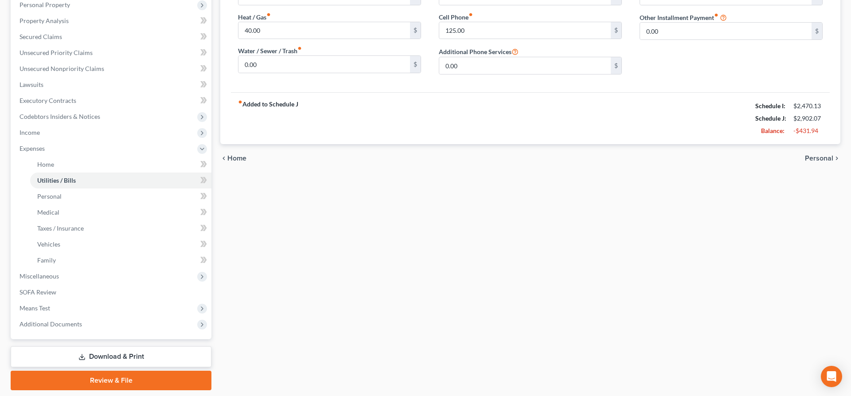
scroll to position [186, 0]
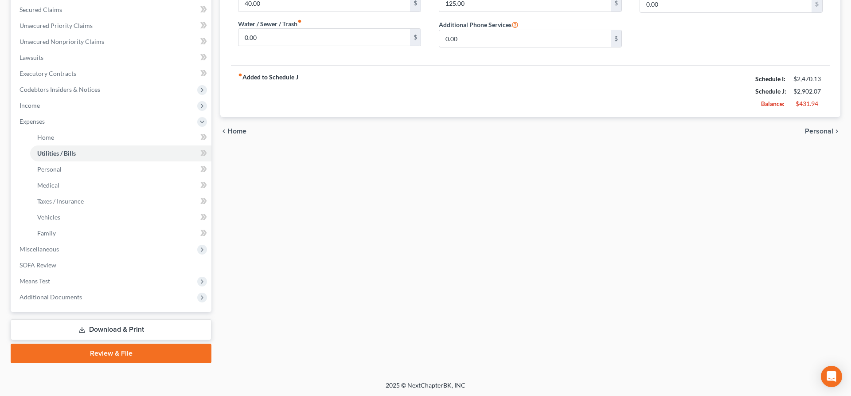
click at [166, 328] on link "Download & Print" at bounding box center [111, 329] width 201 height 21
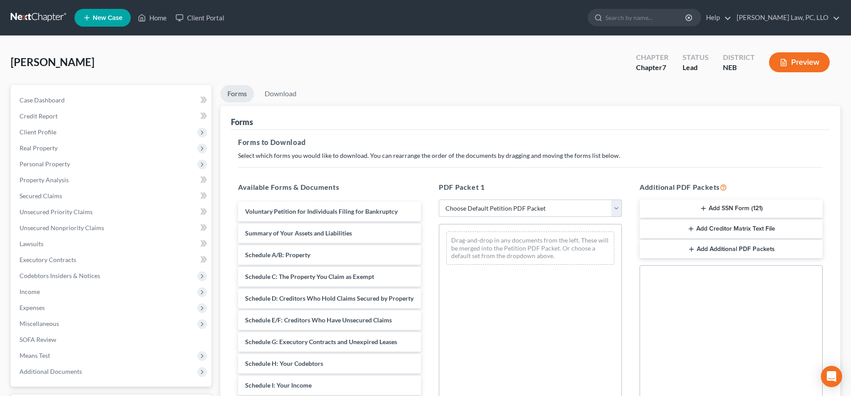
click at [439, 200] on select "Choose Default Petition PDF Packet Complete Bankruptcy Petition (all forms and …" at bounding box center [530, 209] width 183 height 18
select select "4"
click option "Chapter 7 Packet for Filing" at bounding box center [0, 0] width 0 height 0
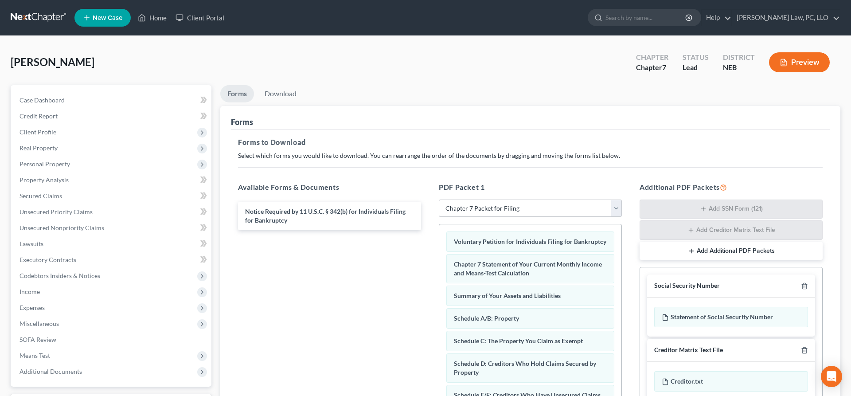
click at [623, 137] on h5 "Forms to Download" at bounding box center [530, 142] width 585 height 11
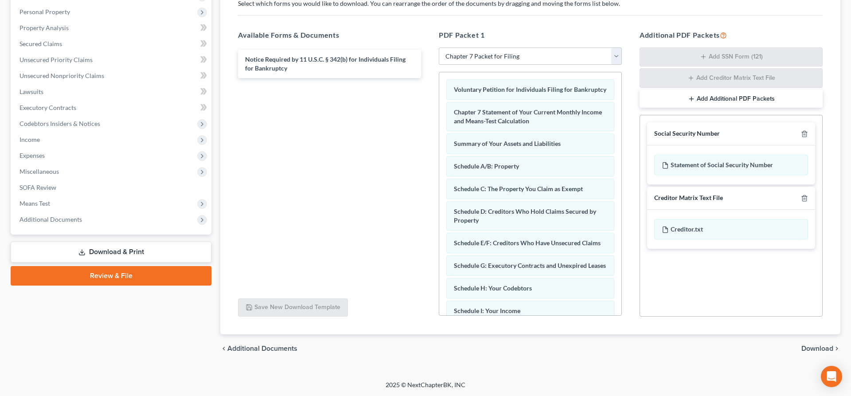
click at [813, 344] on div "chevron_left Additional Documents Download chevron_right" at bounding box center [530, 348] width 620 height 28
click at [813, 345] on span "Download" at bounding box center [818, 348] width 32 height 7
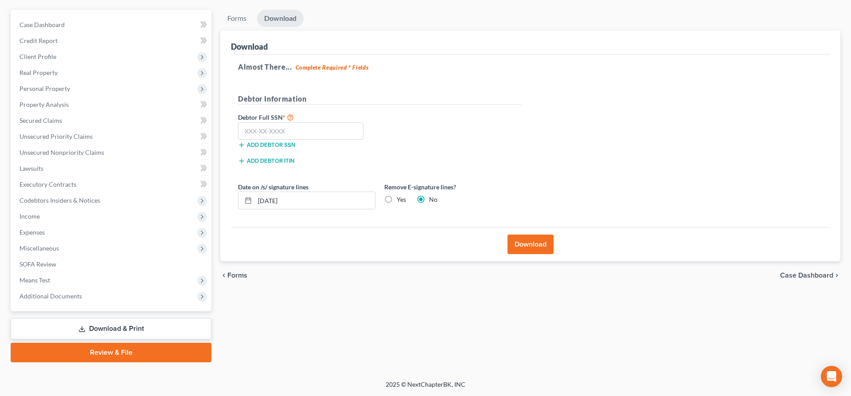
scroll to position [74, 0]
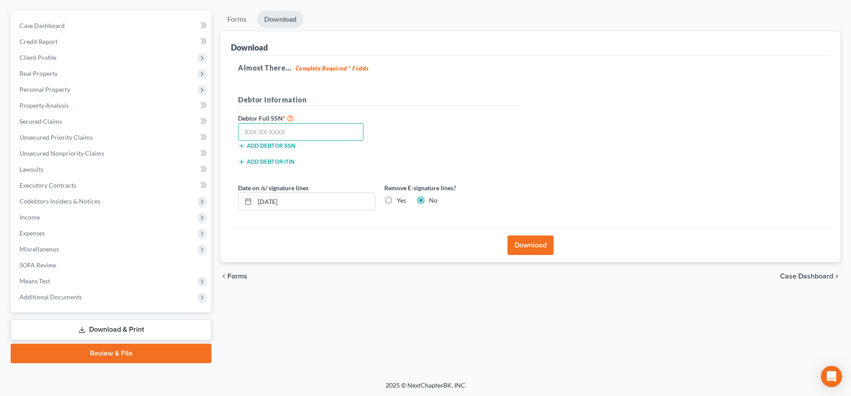
click at [330, 127] on input "text" at bounding box center [300, 132] width 125 height 18
type input "507-19-0191"
click at [397, 200] on label "Yes" at bounding box center [401, 200] width 9 height 9
click at [400, 200] on input "Yes" at bounding box center [403, 199] width 6 height 6
radio input "true"
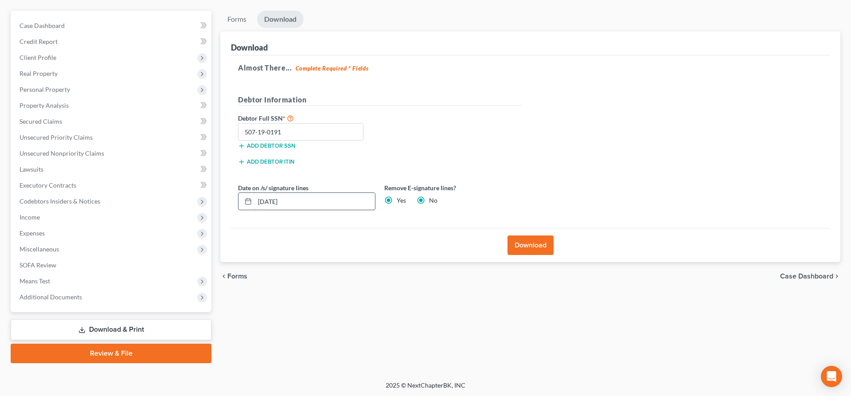
radio input "false"
drag, startPoint x: 270, startPoint y: 206, endPoint x: 222, endPoint y: 214, distance: 49.0
click at [255, 210] on input "[DATE]" at bounding box center [315, 201] width 120 height 17
click at [526, 246] on button "Download" at bounding box center [531, 245] width 46 height 20
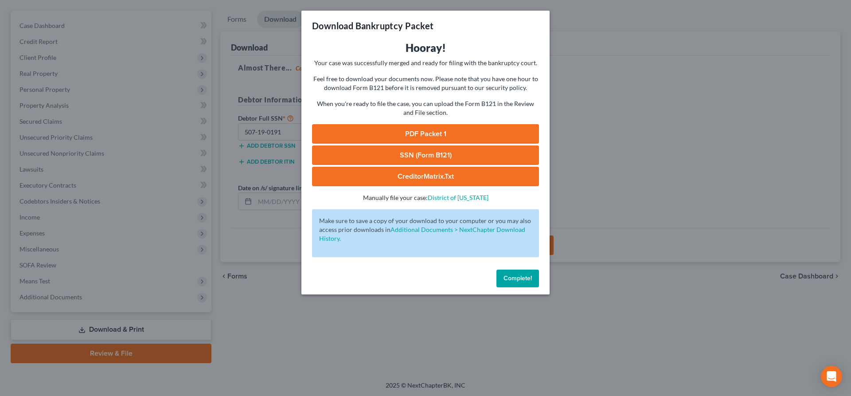
click at [389, 154] on link "SSN (Form B121)" at bounding box center [425, 155] width 227 height 20
click at [443, 127] on link "PDF Packet 1" at bounding box center [425, 134] width 227 height 20
click at [507, 282] on span "Complete!" at bounding box center [518, 278] width 28 height 8
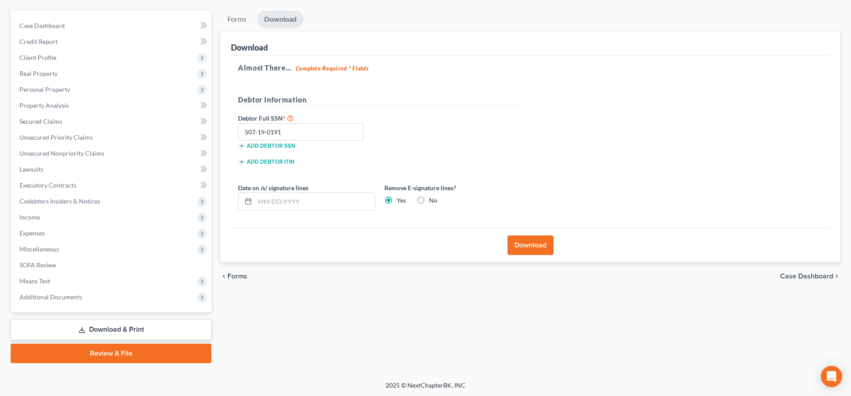
scroll to position [0, 0]
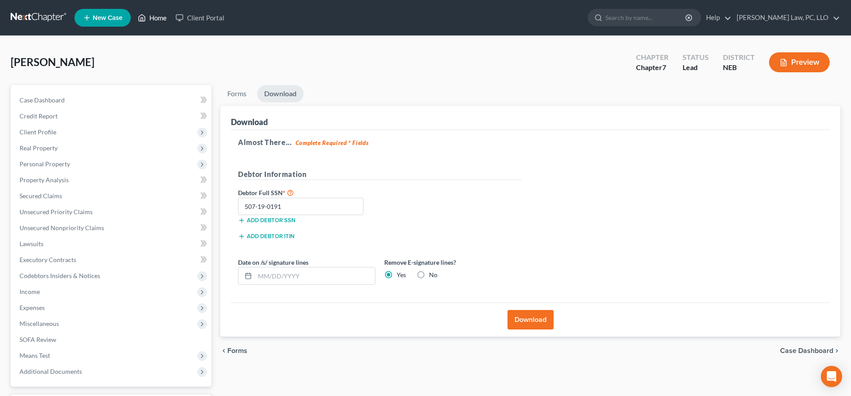
click at [153, 21] on link "Home" at bounding box center [152, 18] width 38 height 16
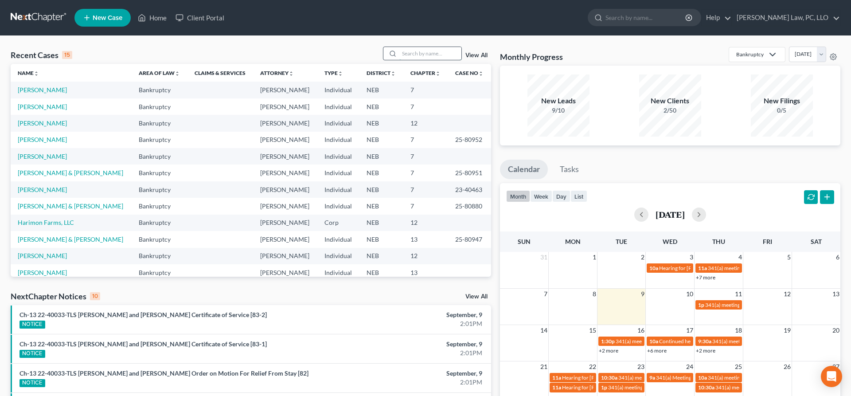
click at [441, 52] on input "search" at bounding box center [431, 53] width 62 height 13
type input "[PERSON_NAME]"
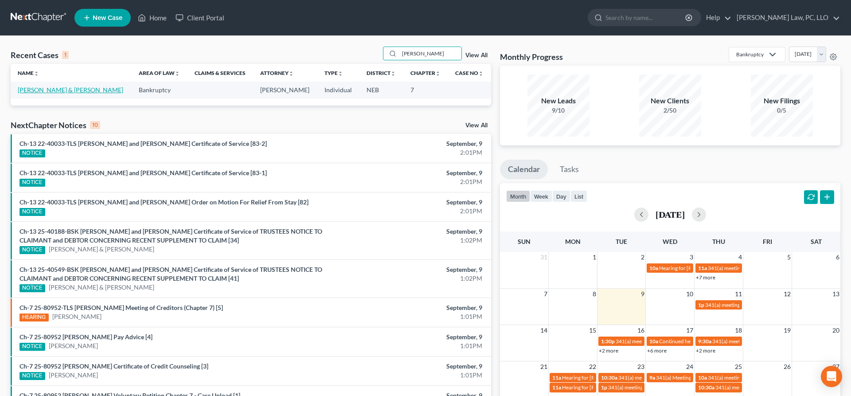
click at [57, 93] on link "[PERSON_NAME] & [PERSON_NAME]" at bounding box center [71, 90] width 106 height 8
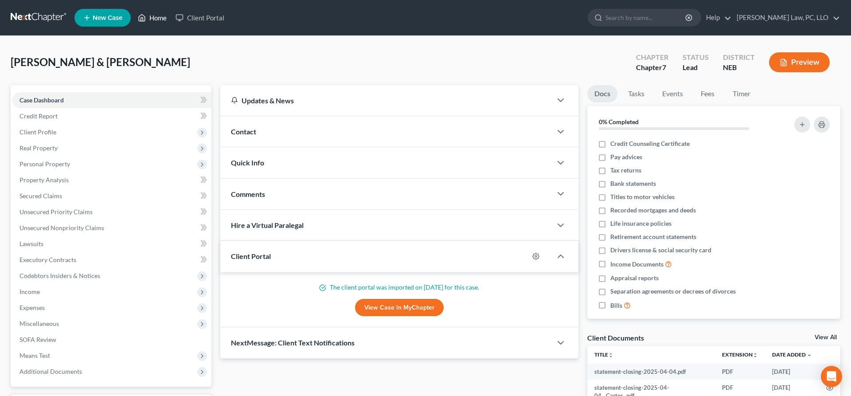
click at [152, 20] on link "Home" at bounding box center [152, 18] width 38 height 16
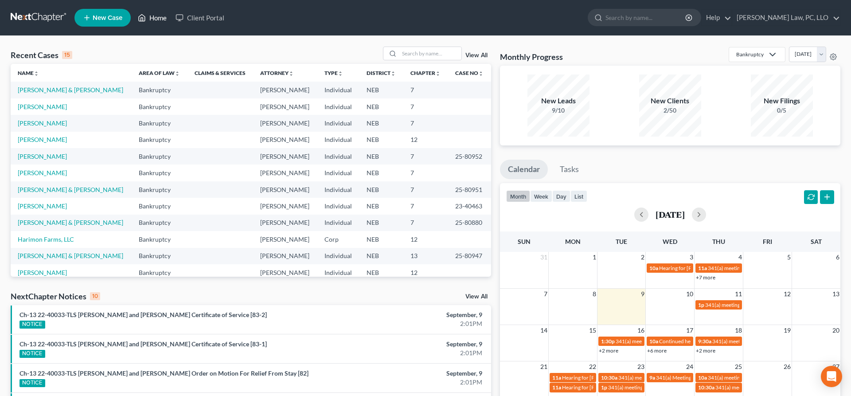
click at [152, 17] on link "Home" at bounding box center [152, 18] width 38 height 16
click at [413, 53] on input "search" at bounding box center [431, 53] width 62 height 13
type input "[PERSON_NAME]"
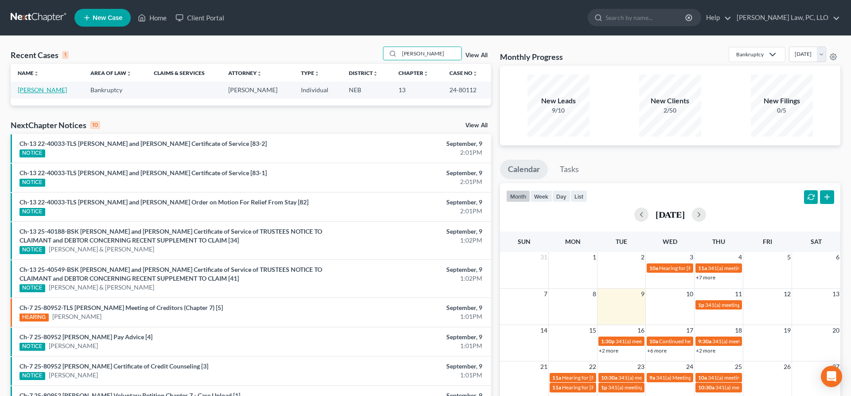
click at [46, 89] on link "[PERSON_NAME]" at bounding box center [42, 90] width 49 height 8
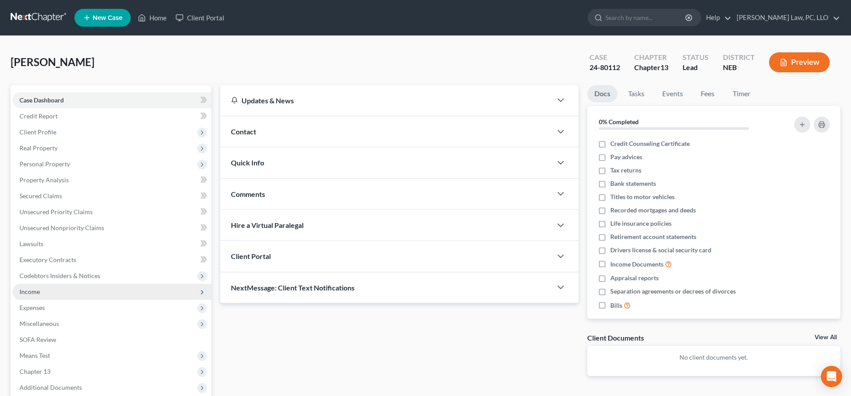
click at [56, 294] on span "Income" at bounding box center [111, 292] width 199 height 16
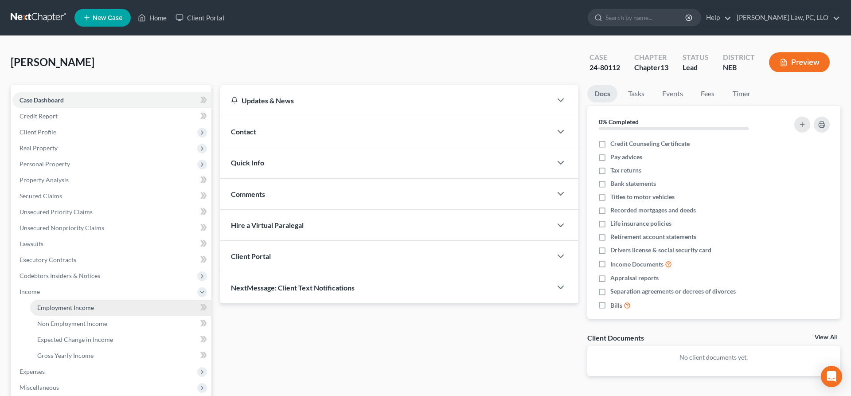
click at [65, 304] on span "Employment Income" at bounding box center [65, 308] width 57 height 8
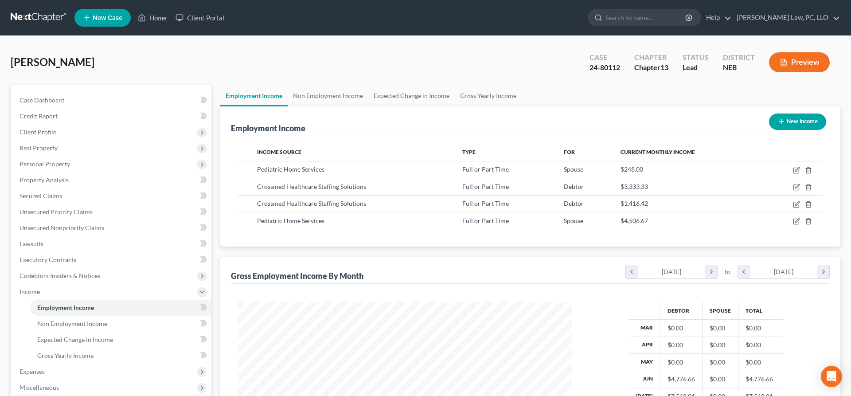
scroll to position [156, 0]
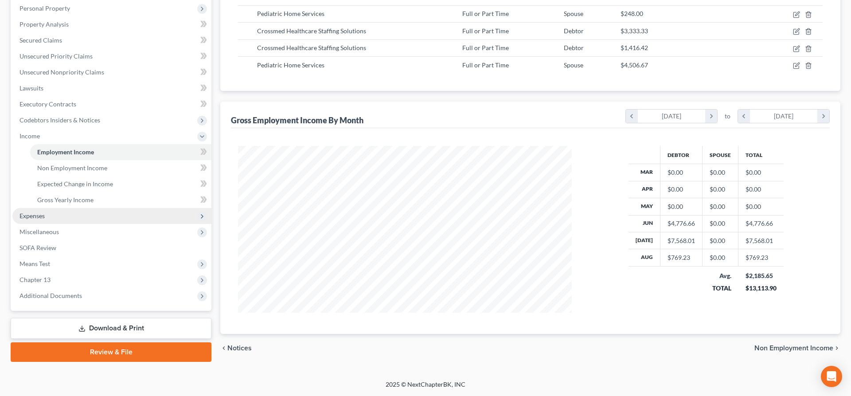
click at [80, 216] on span "Expenses" at bounding box center [111, 216] width 199 height 16
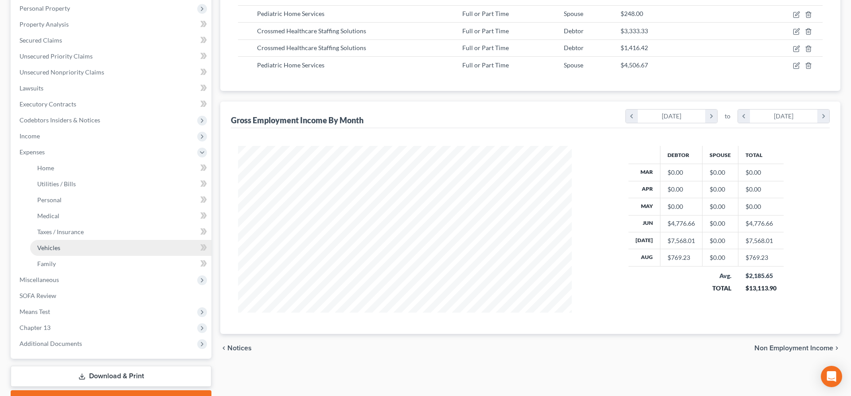
click at [78, 243] on link "Vehicles" at bounding box center [120, 248] width 181 height 16
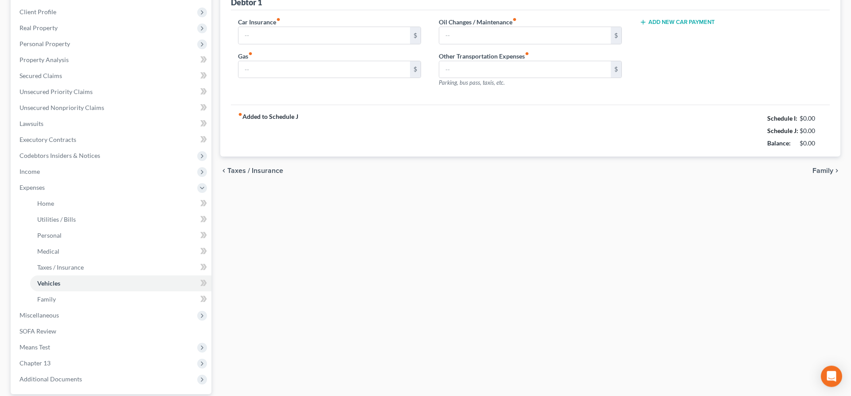
type input "775.00"
type input "350.00"
type input "60.00"
type input "0.00"
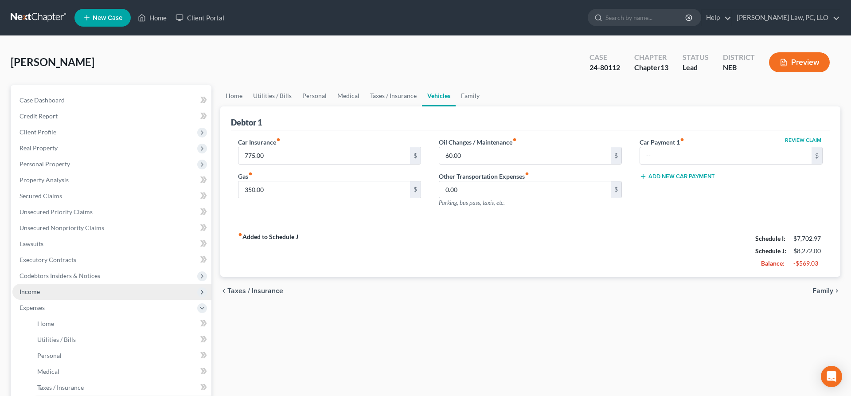
click at [47, 293] on span "Income" at bounding box center [111, 292] width 199 height 16
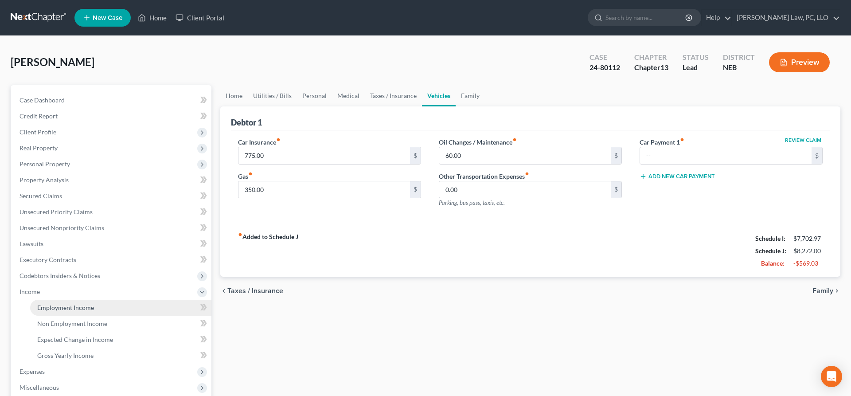
click at [50, 304] on span "Employment Income" at bounding box center [65, 308] width 57 height 8
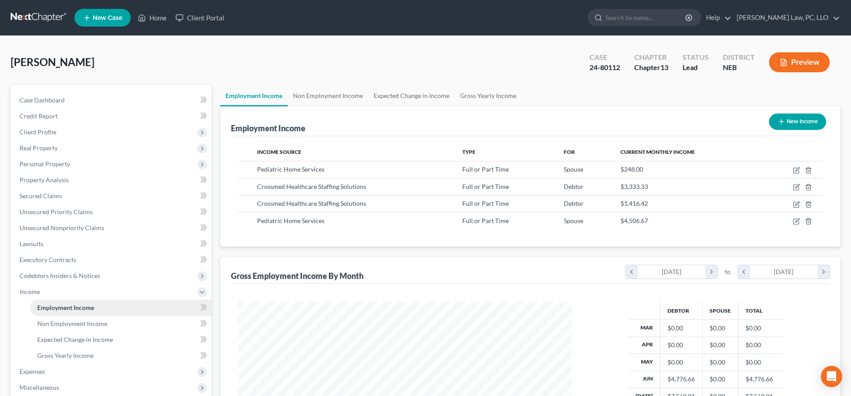
scroll to position [167, 352]
click at [796, 66] on button "Preview" at bounding box center [799, 62] width 61 height 20
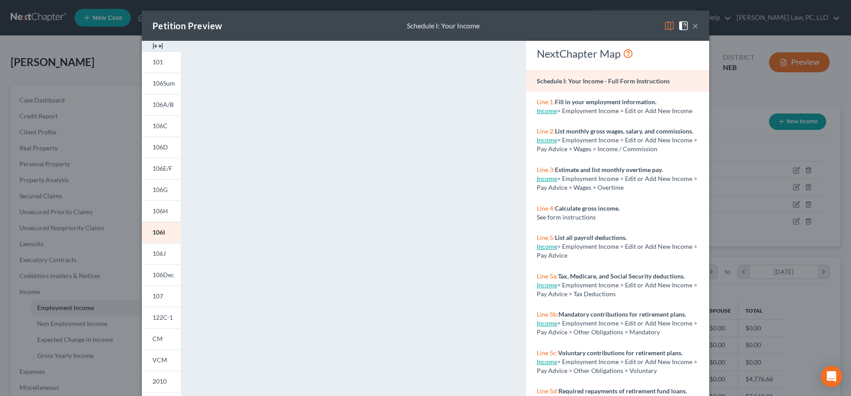
click at [697, 26] on button "×" at bounding box center [696, 25] width 6 height 11
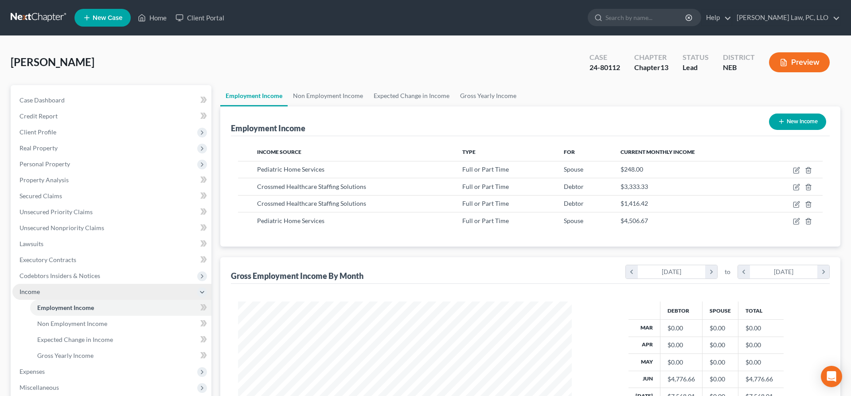
scroll to position [136, 0]
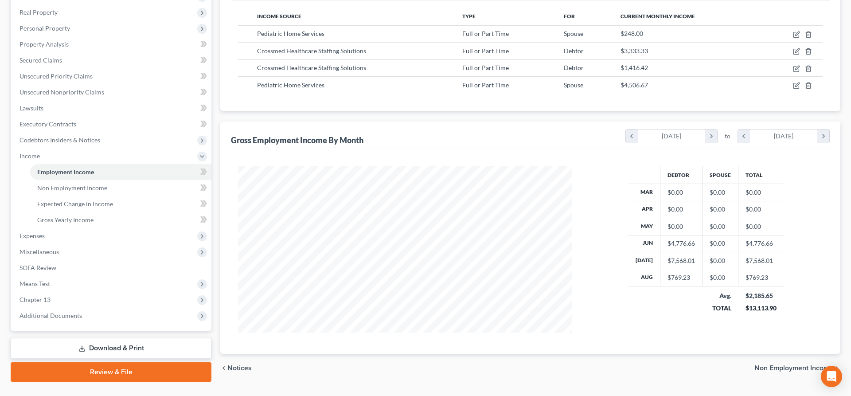
click at [112, 346] on link "Download & Print" at bounding box center [111, 348] width 201 height 21
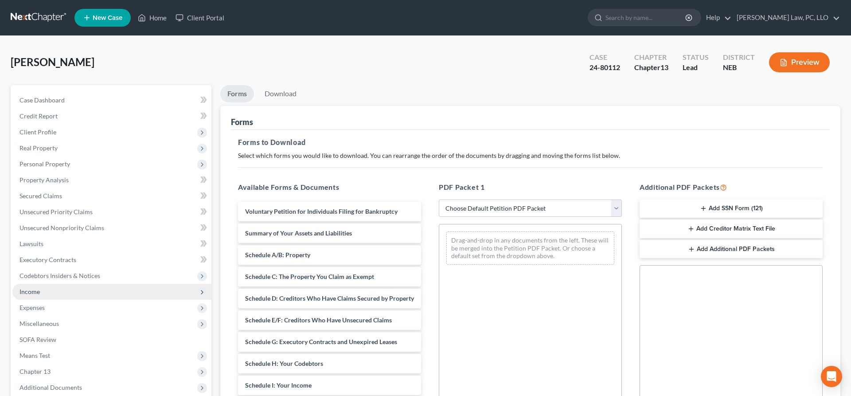
click at [61, 289] on span "Income" at bounding box center [111, 292] width 199 height 16
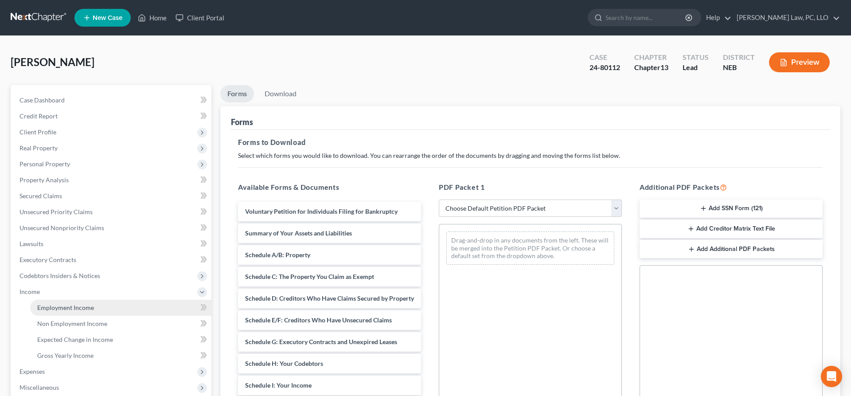
click at [61, 303] on link "Employment Income" at bounding box center [120, 308] width 181 height 16
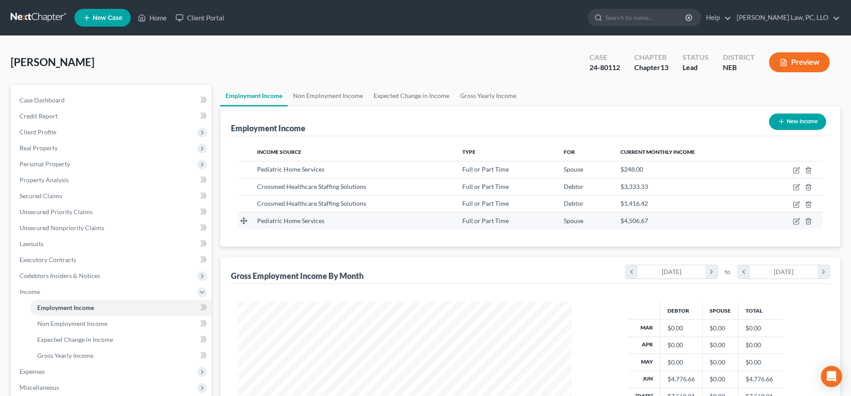
scroll to position [167, 352]
click at [797, 205] on icon "button" at bounding box center [796, 204] width 7 height 7
select select "0"
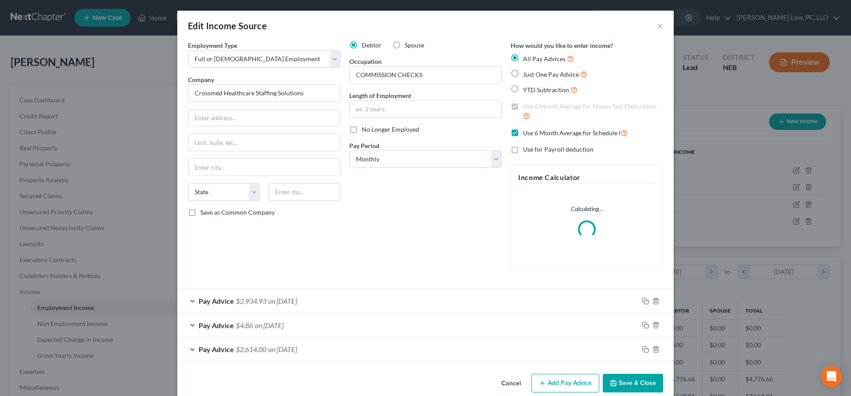
click at [509, 361] on div "Pay Advice $2,614.00 on [DATE]" at bounding box center [407, 349] width 461 height 24
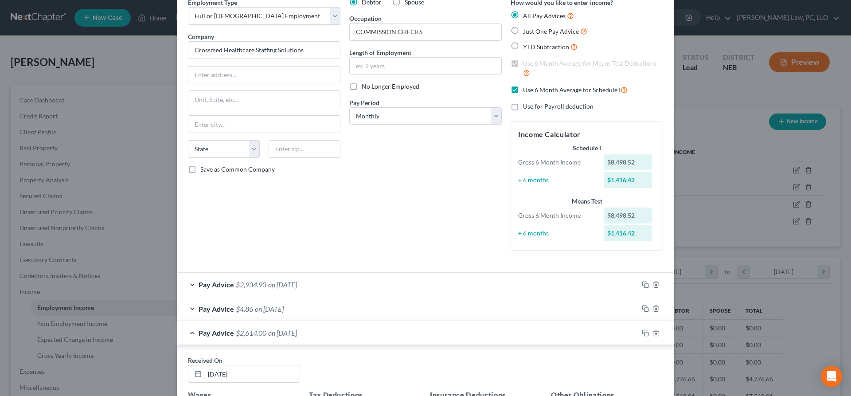
scroll to position [0, 0]
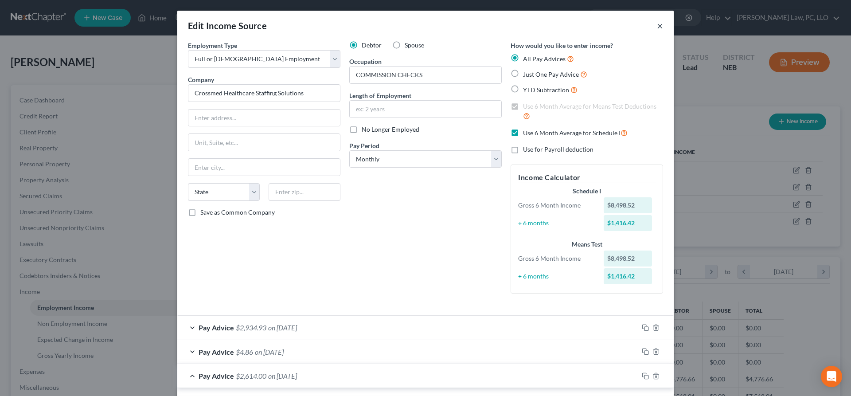
click at [660, 27] on button "×" at bounding box center [660, 25] width 6 height 11
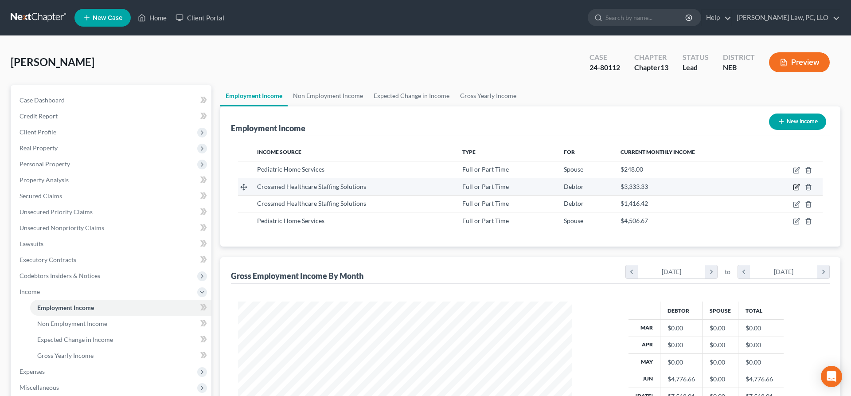
click at [796, 186] on icon "button" at bounding box center [796, 187] width 7 height 7
select select "0"
select select "30"
select select "3"
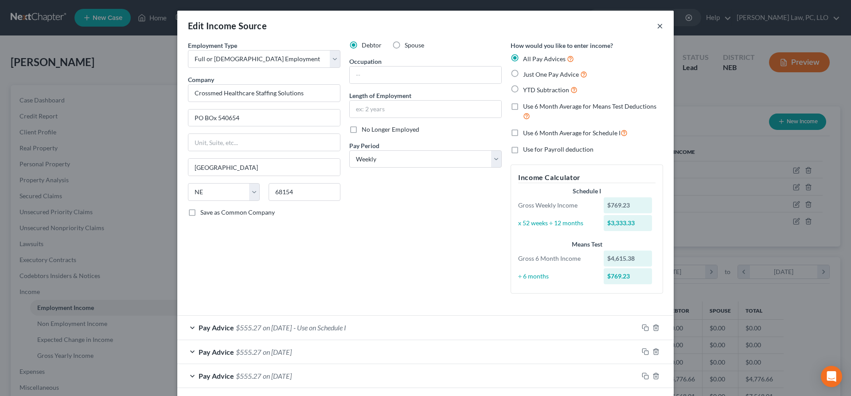
click at [660, 27] on button "×" at bounding box center [660, 25] width 6 height 11
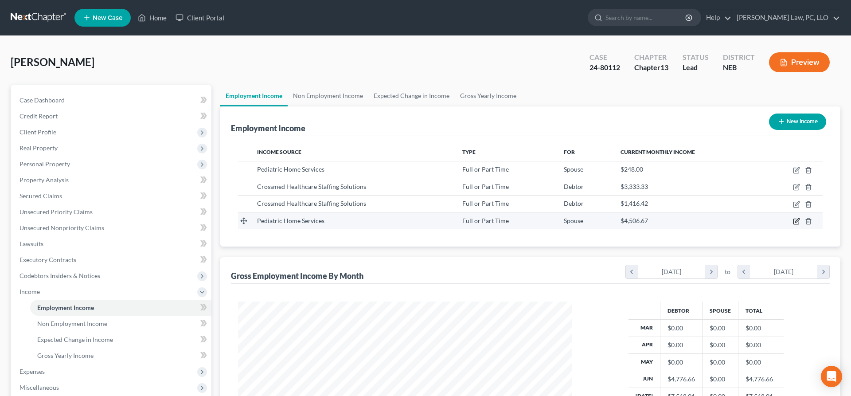
click at [796, 221] on icon "button" at bounding box center [797, 220] width 4 height 4
select select "0"
select select "2"
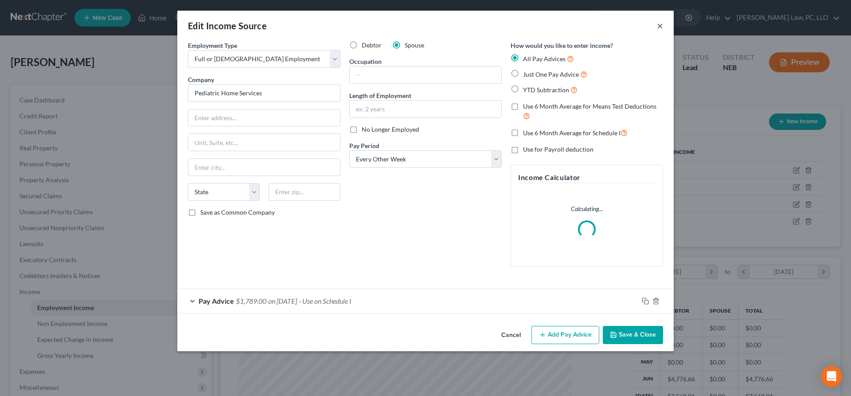
click at [661, 27] on button "×" at bounding box center [660, 25] width 6 height 11
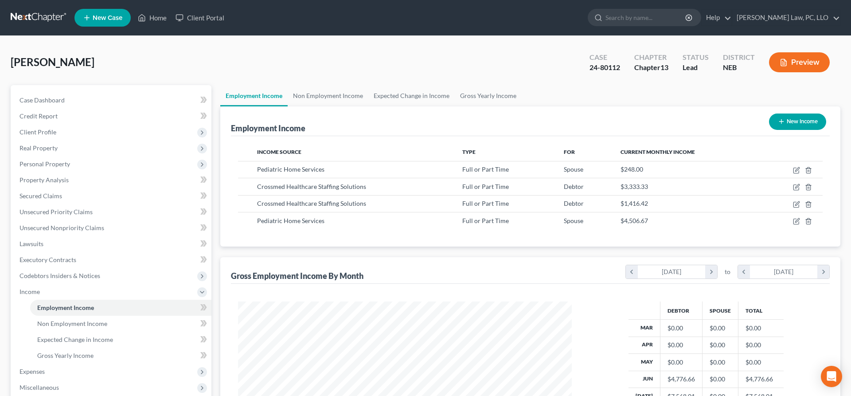
click at [803, 120] on button "New Income" at bounding box center [797, 122] width 57 height 16
select select "0"
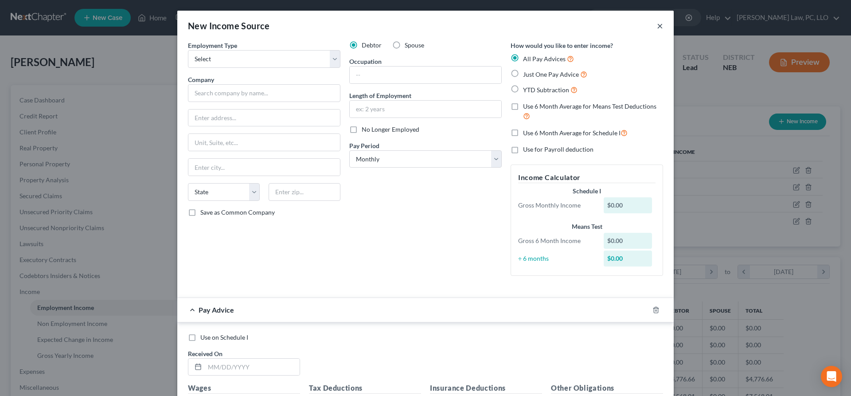
click at [662, 27] on button "×" at bounding box center [660, 25] width 6 height 11
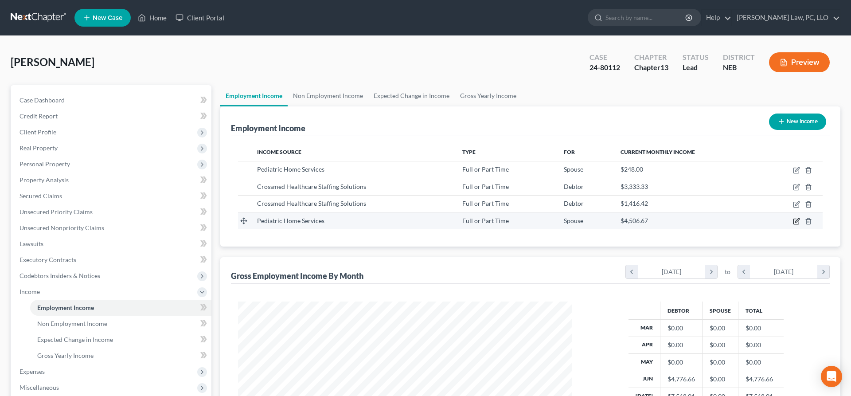
click at [797, 222] on icon "button" at bounding box center [796, 221] width 7 height 7
select select "0"
select select "2"
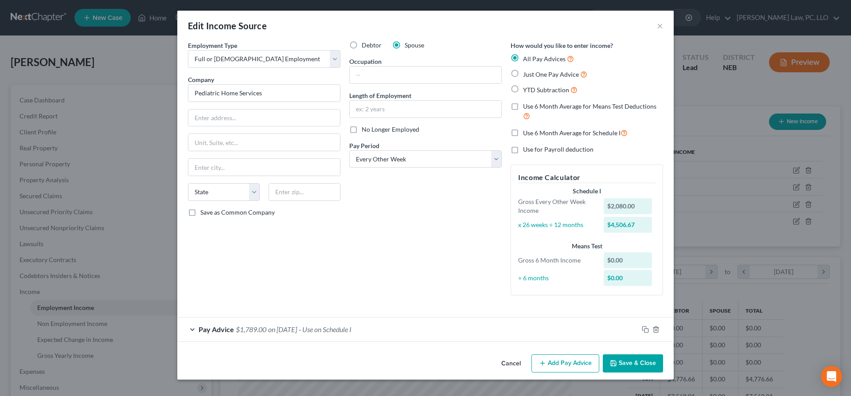
click at [510, 361] on button "Cancel" at bounding box center [511, 364] width 34 height 18
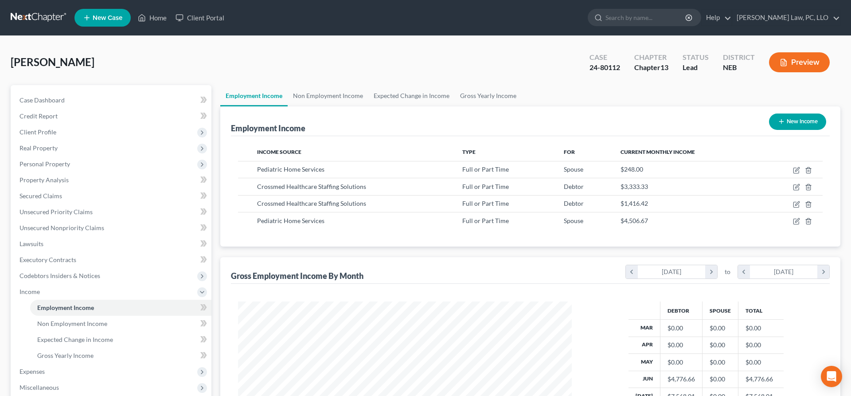
scroll to position [156, 0]
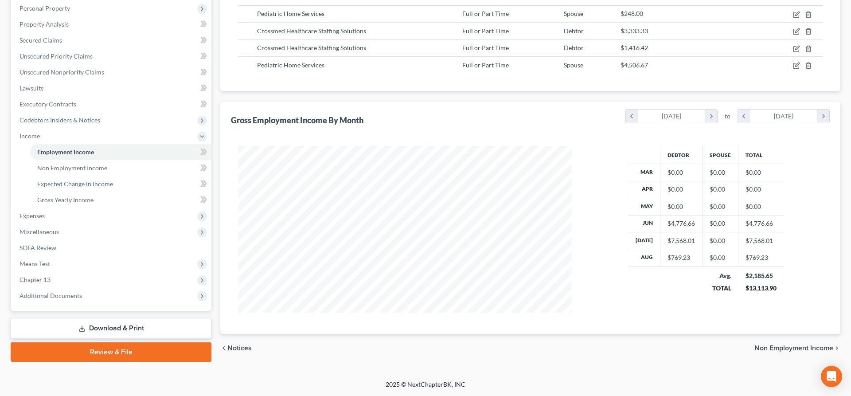
click at [103, 333] on link "Download & Print" at bounding box center [111, 328] width 201 height 21
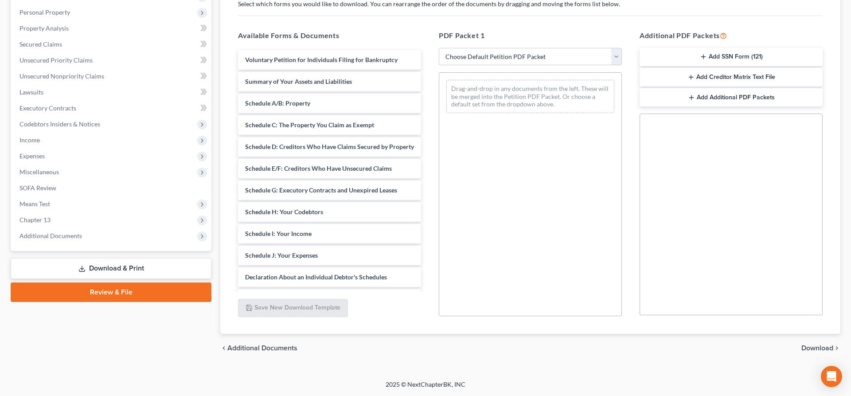
scroll to position [151, 0]
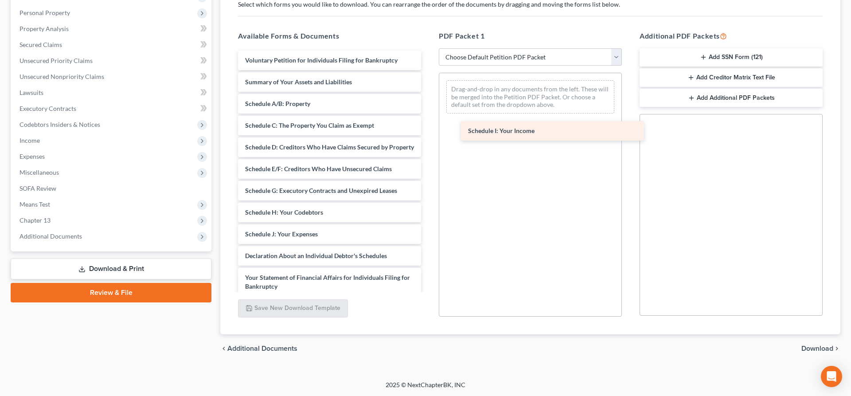
drag, startPoint x: 311, startPoint y: 236, endPoint x: 528, endPoint y: 116, distance: 247.7
click at [428, 118] on div "Schedule I: Your Income Voluntary Petition for Individuals Filing for Bankruptc…" at bounding box center [329, 232] width 197 height 363
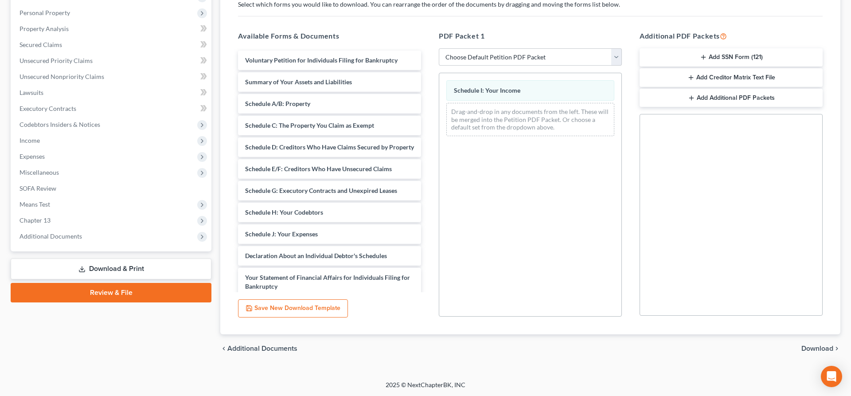
click at [810, 346] on span "Download" at bounding box center [818, 348] width 32 height 7
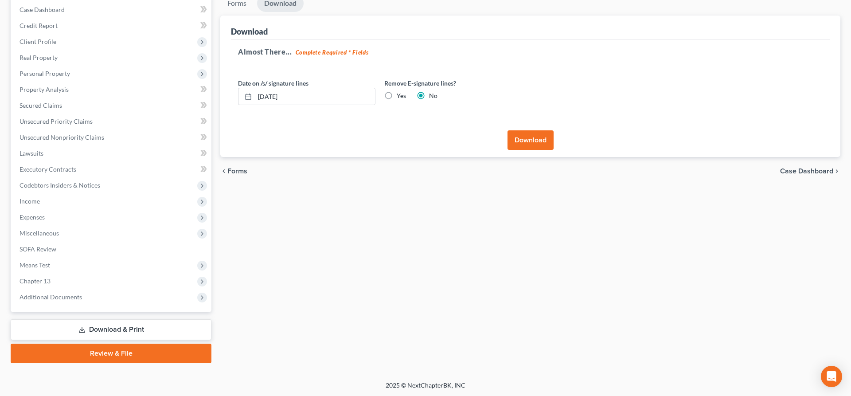
click at [537, 136] on button "Download" at bounding box center [531, 140] width 46 height 20
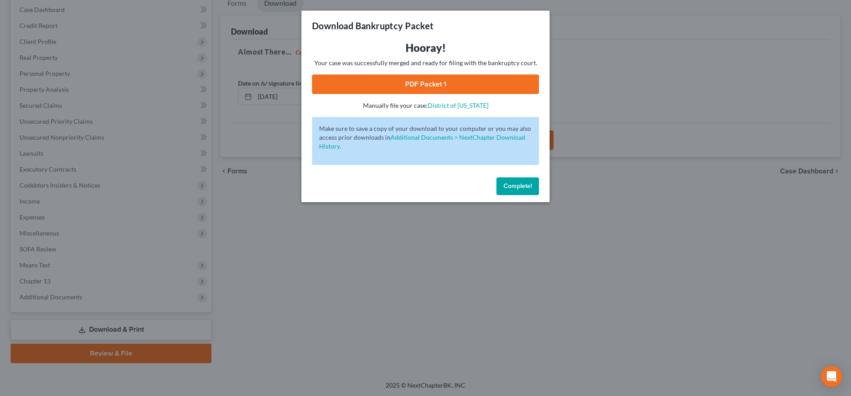
click at [454, 87] on link "PDF Packet 1" at bounding box center [425, 84] width 227 height 20
click at [512, 185] on span "Complete!" at bounding box center [518, 186] width 28 height 8
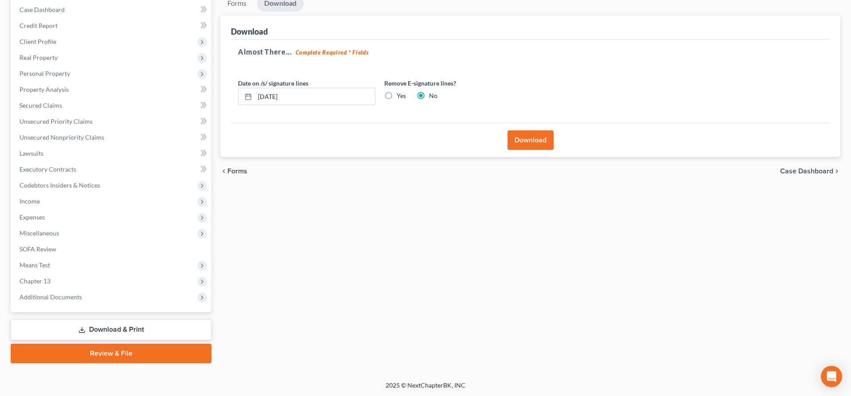
click at [162, 383] on footer "2025 © NextChapterBK, INC" at bounding box center [425, 389] width 851 height 16
